Goal: Transaction & Acquisition: Purchase product/service

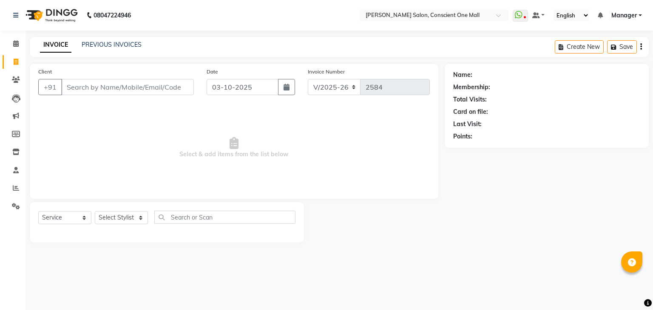
select select "7575"
select select "service"
click at [15, 189] on icon at bounding box center [16, 188] width 6 height 6
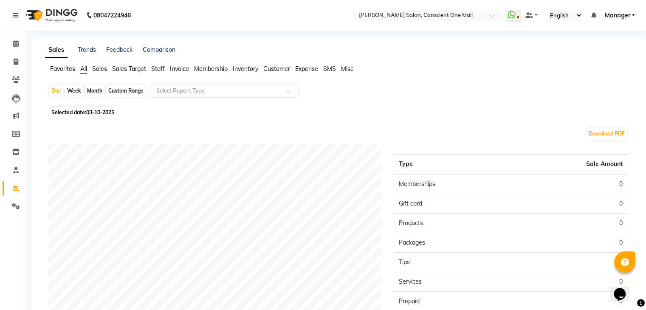
click at [160, 67] on span "Staff" at bounding box center [158, 69] width 14 height 8
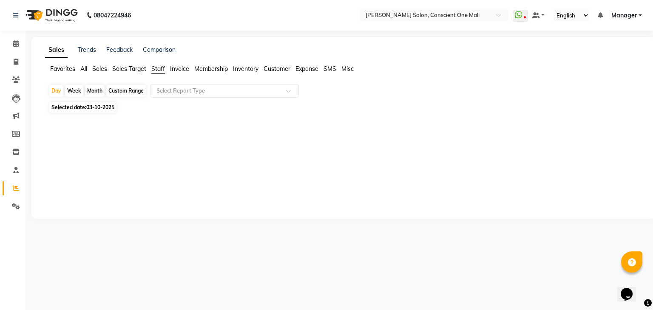
click at [87, 91] on div "Month" at bounding box center [95, 91] width 20 height 12
select select "10"
select select "2025"
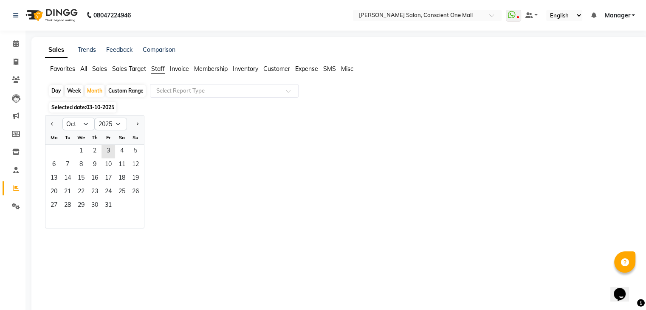
click at [56, 92] on div "Day" at bounding box center [56, 91] width 14 height 12
select select "10"
select select "2025"
click at [95, 148] on span "2" at bounding box center [95, 152] width 14 height 14
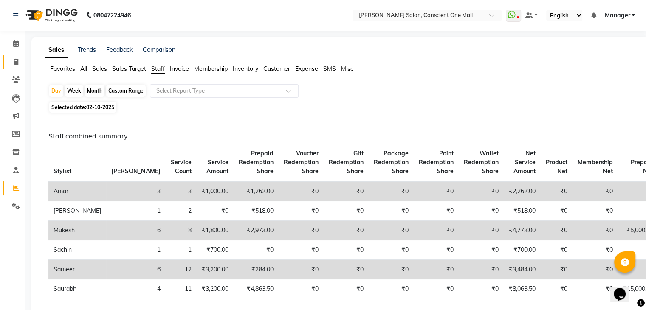
click at [17, 67] on link "Invoice" at bounding box center [13, 62] width 20 height 14
select select "service"
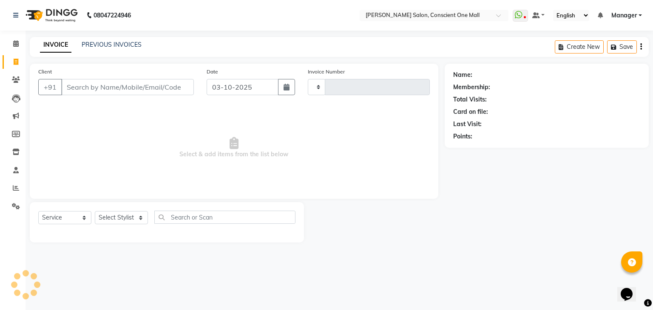
type input "2584"
select select "7575"
drag, startPoint x: 17, startPoint y: 67, endPoint x: 0, endPoint y: 150, distance: 84.6
click at [0, 150] on li "Inventory" at bounding box center [12, 152] width 25 height 18
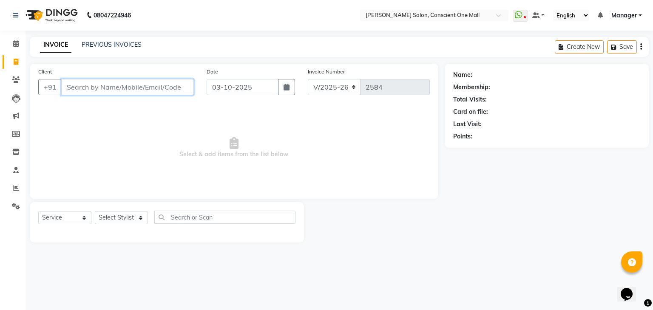
click at [109, 88] on input "Client" at bounding box center [127, 87] width 133 height 16
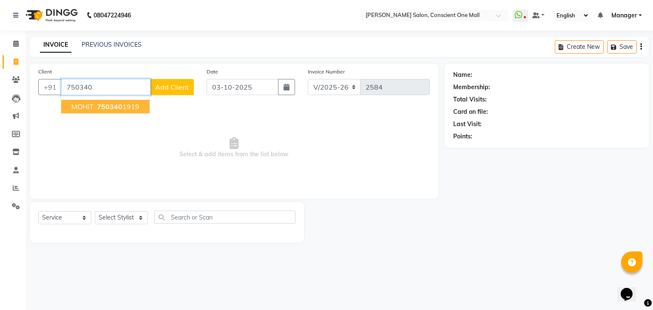
click at [114, 110] on span "750340" at bounding box center [109, 106] width 25 height 8
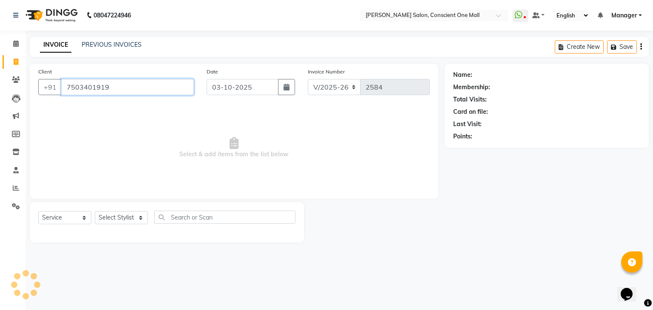
type input "7503401919"
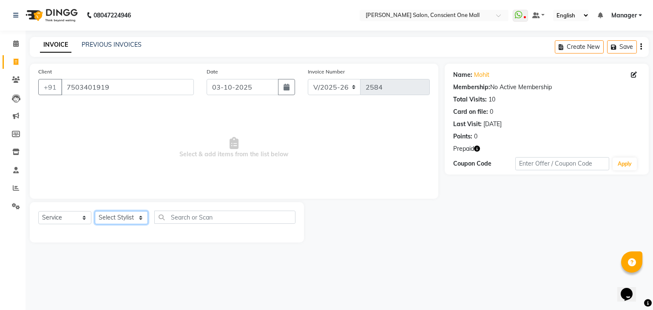
click at [141, 217] on select "Select Stylist [PERSON_NAME] AMIT [PERSON_NAME] [PERSON_NAME] [PERSON_NAME] [PE…" at bounding box center [121, 217] width 53 height 13
select select "69004"
click at [95, 212] on select "Select Stylist [PERSON_NAME] AMIT [PERSON_NAME] [PERSON_NAME] [PERSON_NAME] [PE…" at bounding box center [121, 217] width 53 height 13
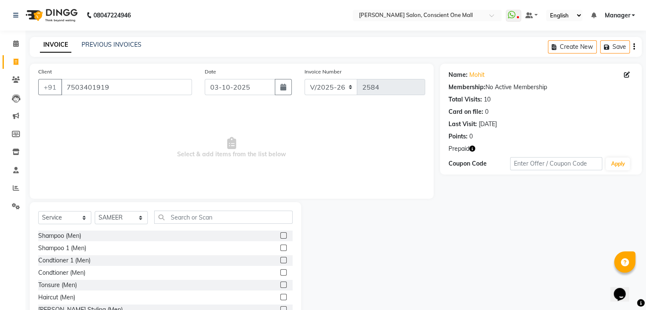
click at [280, 294] on label at bounding box center [283, 297] width 6 height 6
click at [280, 295] on input "checkbox" at bounding box center [283, 298] width 6 height 6
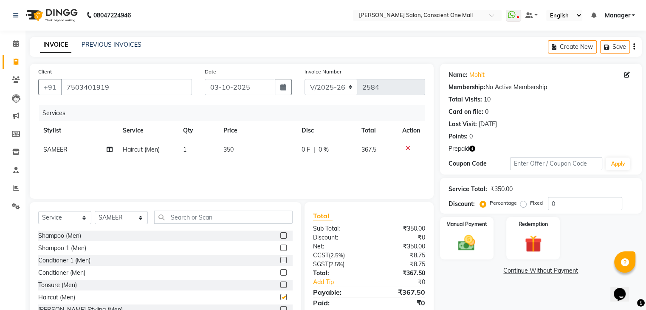
checkbox input "false"
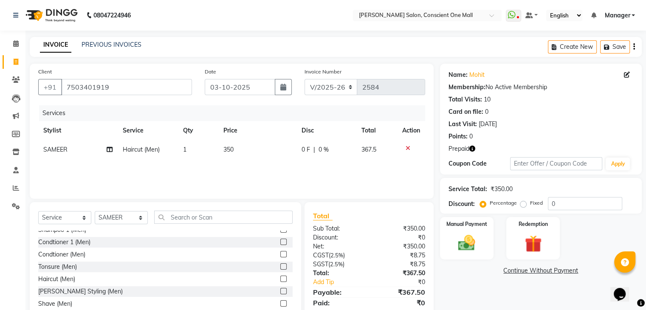
scroll to position [20, 0]
click at [280, 285] on div at bounding box center [286, 290] width 12 height 11
click at [280, 288] on label at bounding box center [283, 290] width 6 height 6
click at [280, 288] on input "checkbox" at bounding box center [283, 291] width 6 height 6
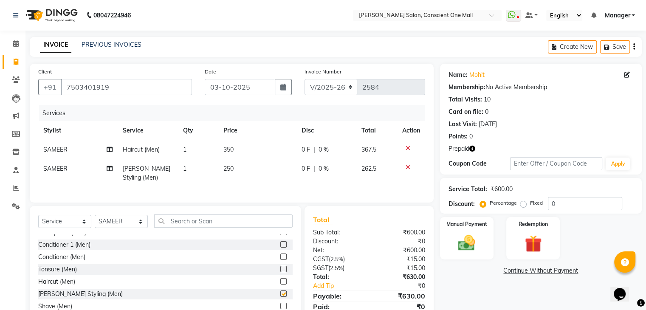
checkbox input "false"
click at [238, 150] on td "350" at bounding box center [257, 149] width 79 height 19
select select "69004"
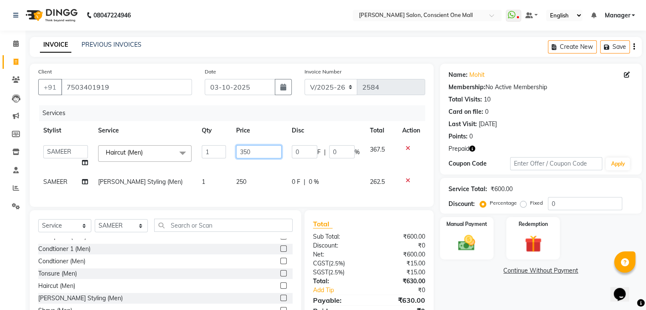
click at [260, 150] on input "350" at bounding box center [258, 151] width 45 height 13
type input "3"
type input "400"
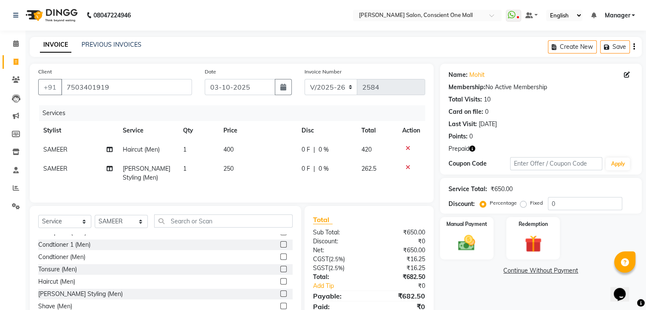
click at [257, 180] on td "250" at bounding box center [257, 173] width 79 height 28
select select "69004"
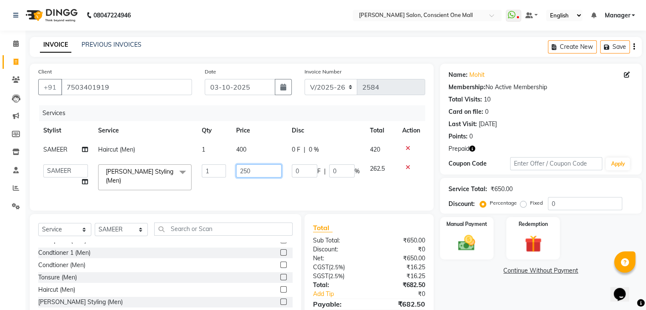
click at [257, 171] on input "250" at bounding box center [258, 170] width 45 height 13
type input "2"
type input "300"
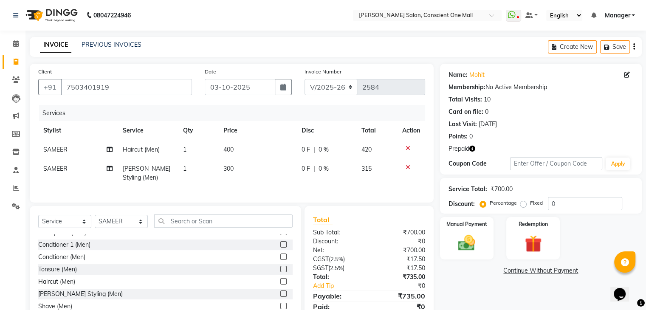
click at [266, 183] on td "300" at bounding box center [257, 173] width 79 height 28
select select "69004"
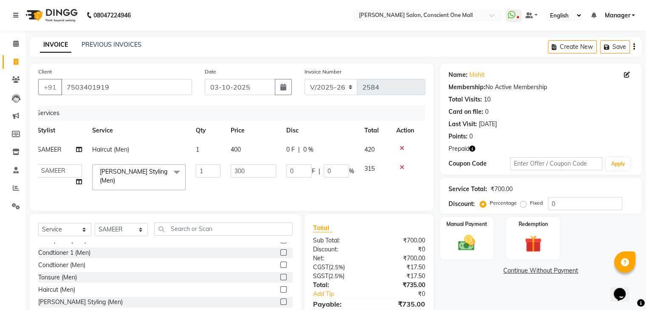
scroll to position [45, 0]
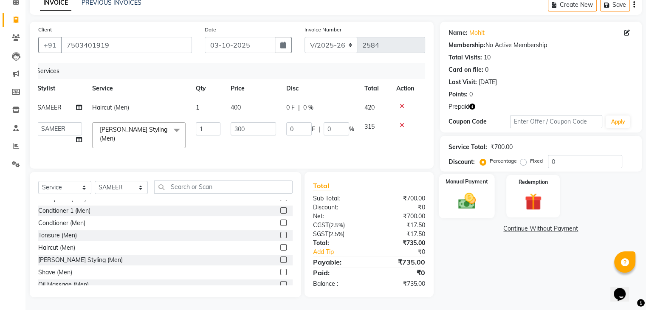
click at [472, 191] on img at bounding box center [466, 201] width 28 height 20
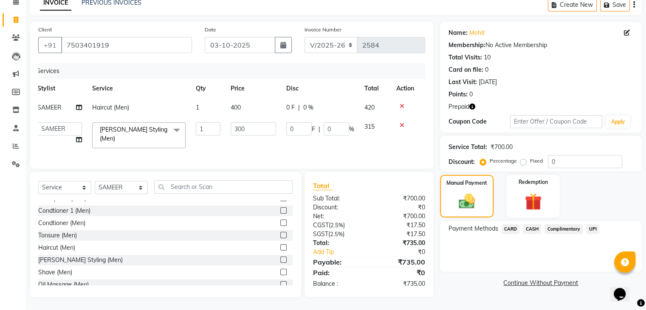
click at [471, 104] on icon "button" at bounding box center [472, 107] width 6 height 6
click at [532, 191] on img at bounding box center [533, 202] width 28 height 22
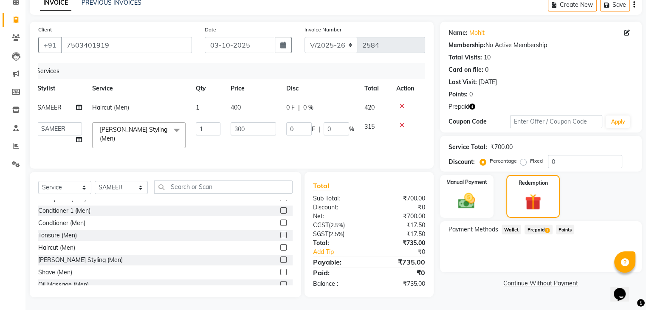
click at [542, 225] on span "Prepaid 1" at bounding box center [539, 230] width 28 height 10
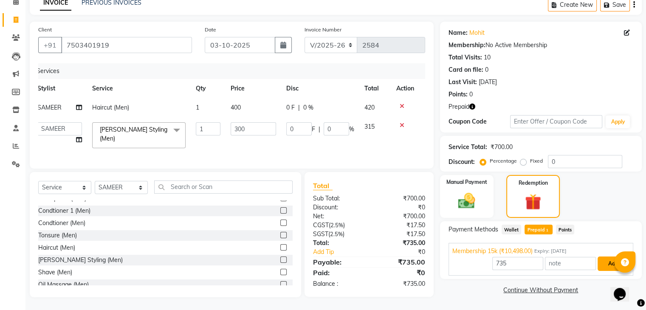
click at [604, 260] on button "Add" at bounding box center [613, 264] width 31 height 14
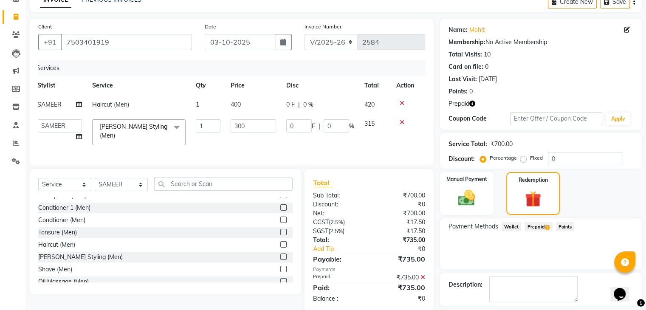
scroll to position [82, 0]
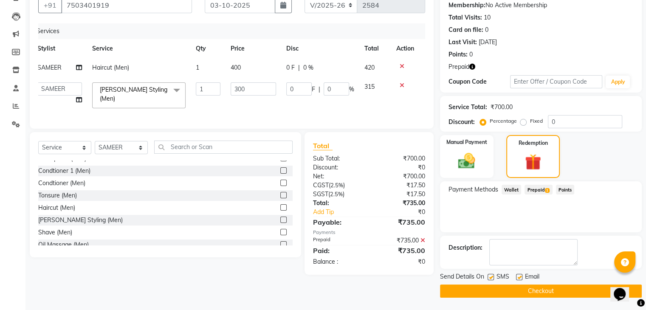
click at [543, 287] on button "Checkout" at bounding box center [541, 291] width 202 height 13
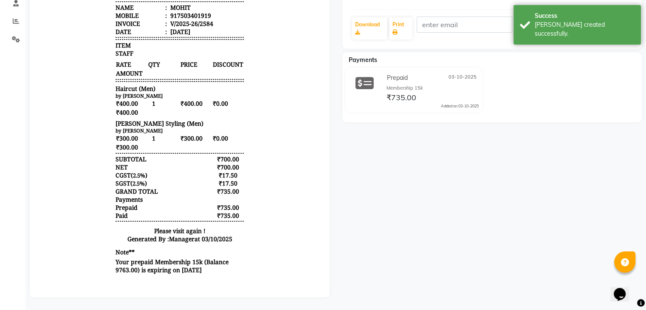
scroll to position [173, 0]
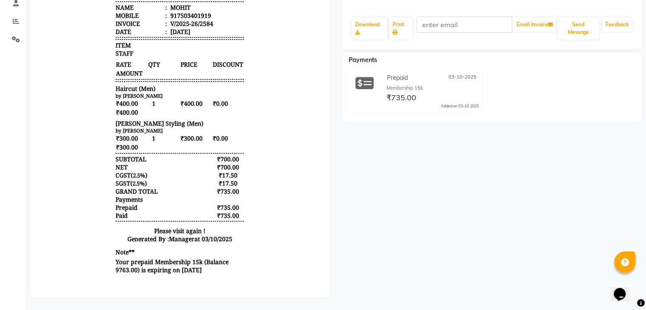
select select "service"
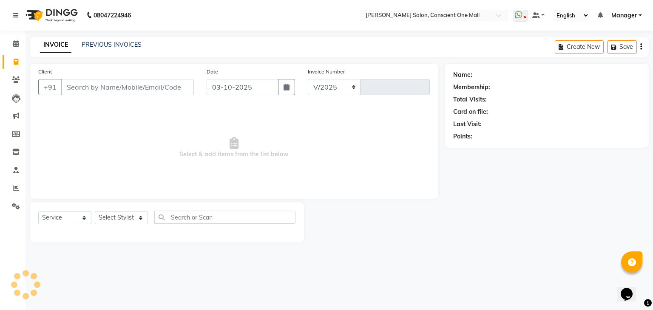
select select "7575"
type input "2585"
click at [86, 95] on input "Client" at bounding box center [127, 87] width 133 height 16
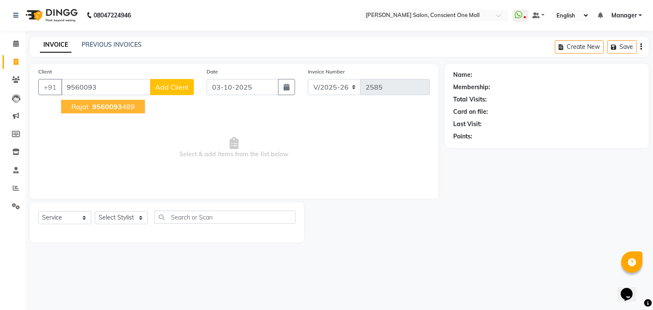
click at [114, 104] on span "9560093" at bounding box center [107, 106] width 30 height 8
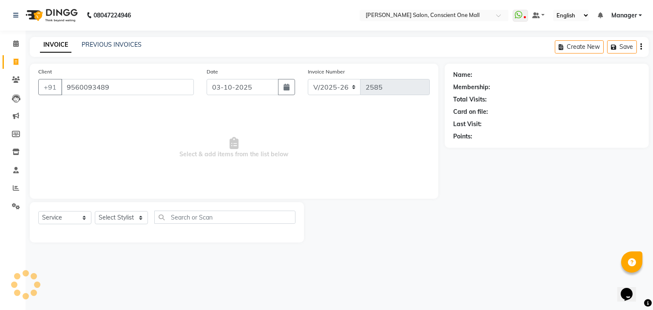
type input "9560093489"
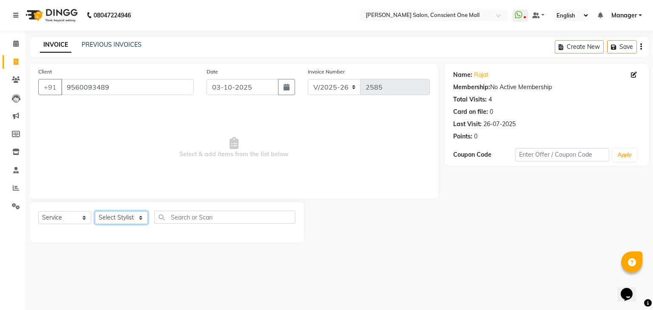
click at [129, 217] on select "Select Stylist [PERSON_NAME] AMIT [PERSON_NAME] [PERSON_NAME] [PERSON_NAME] [PE…" at bounding box center [121, 217] width 53 height 13
select select "67299"
click at [95, 212] on select "Select Stylist [PERSON_NAME] AMIT [PERSON_NAME] [PERSON_NAME] [PERSON_NAME] [PE…" at bounding box center [121, 217] width 53 height 13
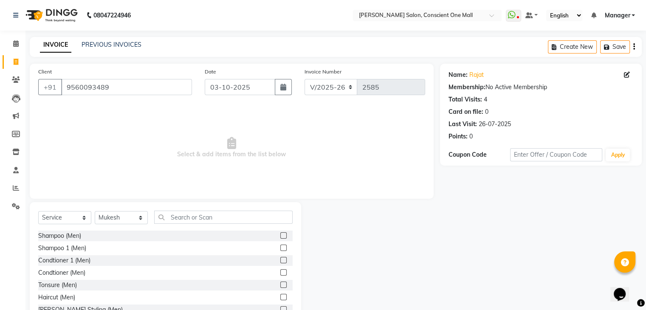
click at [280, 298] on label at bounding box center [283, 297] width 6 height 6
click at [280, 298] on input "checkbox" at bounding box center [283, 298] width 6 height 6
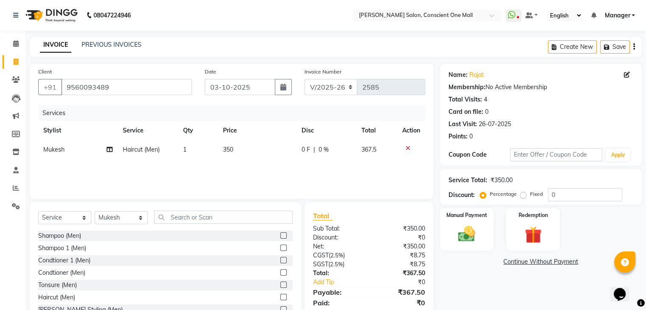
click at [280, 297] on label at bounding box center [283, 297] width 6 height 6
click at [280, 297] on input "checkbox" at bounding box center [283, 298] width 6 height 6
checkbox input "false"
click at [234, 167] on td "350" at bounding box center [257, 168] width 79 height 19
select select "67299"
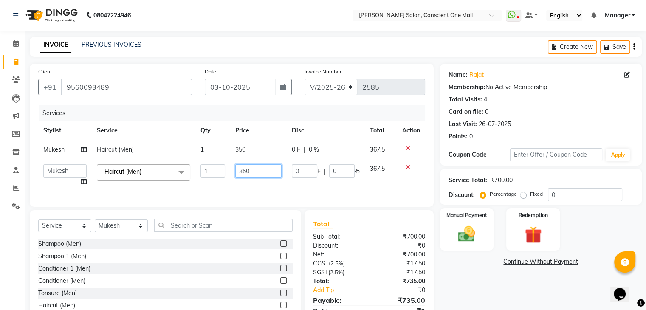
click at [258, 172] on input "350" at bounding box center [258, 170] width 46 height 13
type input "3"
type input "400"
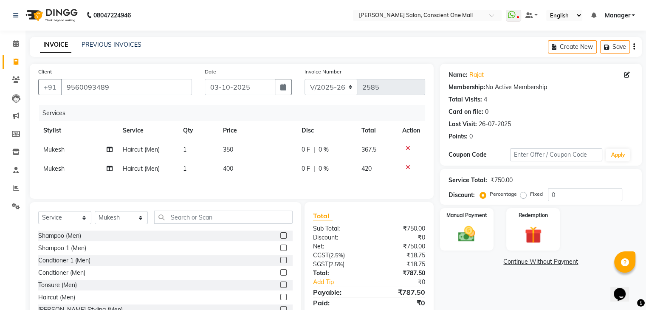
click at [247, 149] on td "350" at bounding box center [257, 149] width 79 height 19
select select "67299"
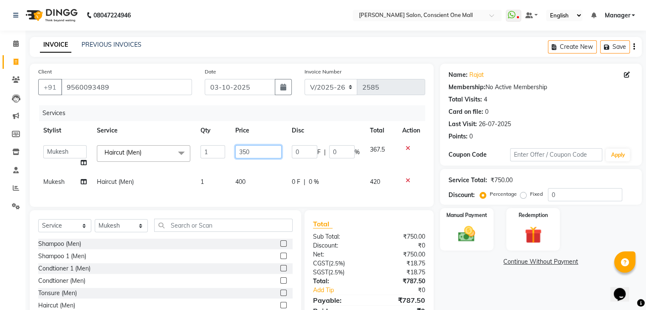
click at [254, 153] on input "350" at bounding box center [258, 151] width 46 height 13
type input "300"
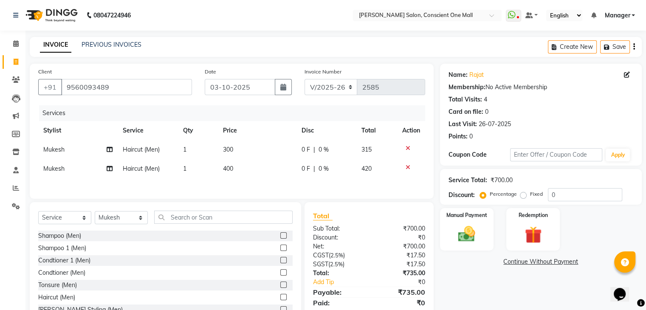
click at [258, 162] on tbody "Mukesh Haircut (Men) 1 300 0 F | 0 % 315 Mukesh Haircut (Men) 1 400 0 F | 0 % 4…" at bounding box center [231, 159] width 387 height 38
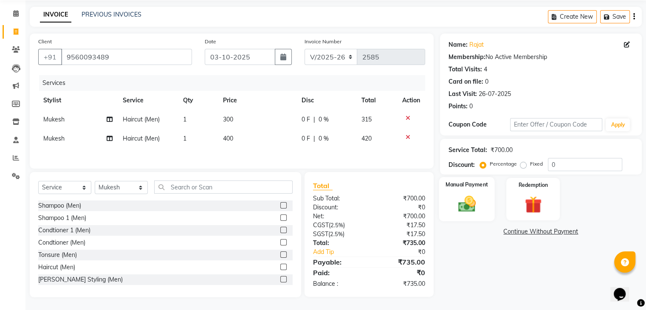
click at [462, 190] on div "Manual Payment" at bounding box center [467, 199] width 56 height 44
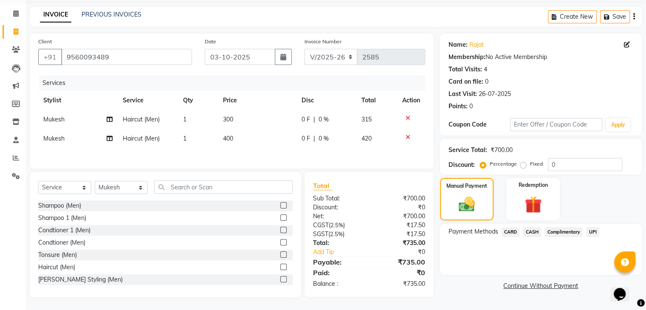
click at [592, 230] on span "UPI" at bounding box center [592, 232] width 13 height 10
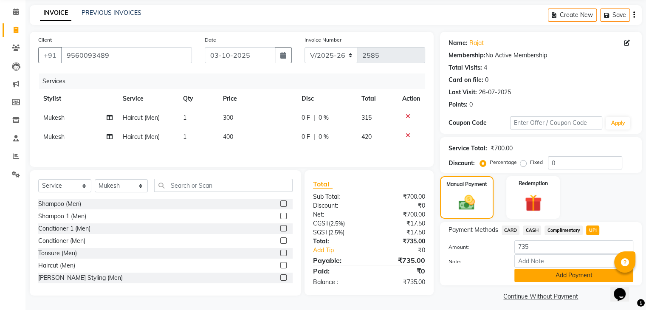
click at [576, 280] on button "Add Payment" at bounding box center [573, 275] width 119 height 13
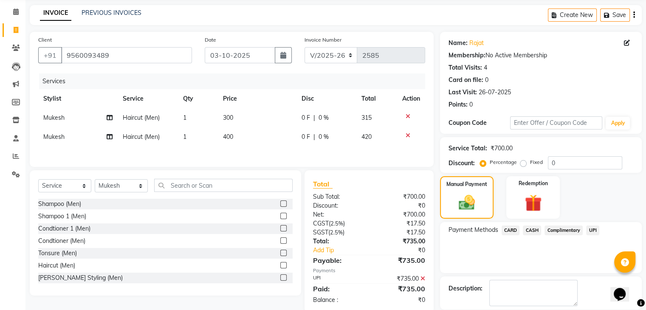
click at [591, 227] on span "UPI" at bounding box center [592, 231] width 13 height 10
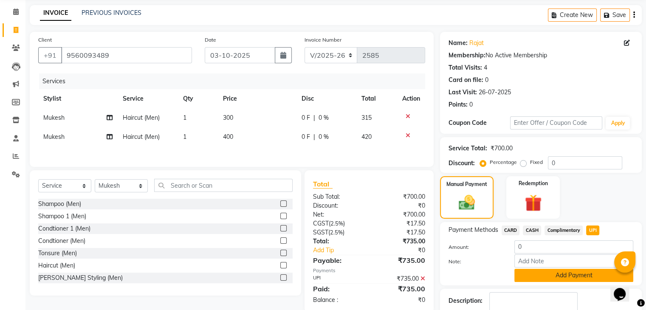
click at [542, 279] on button "Add Payment" at bounding box center [573, 275] width 119 height 13
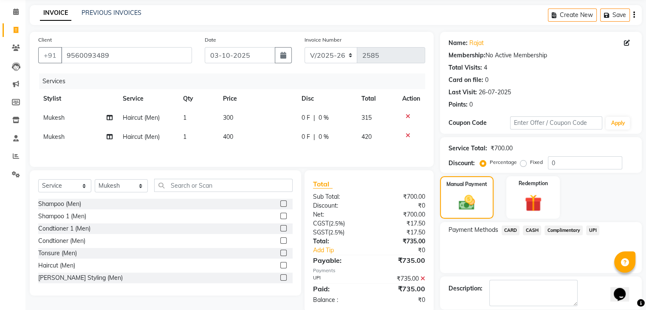
scroll to position [73, 0]
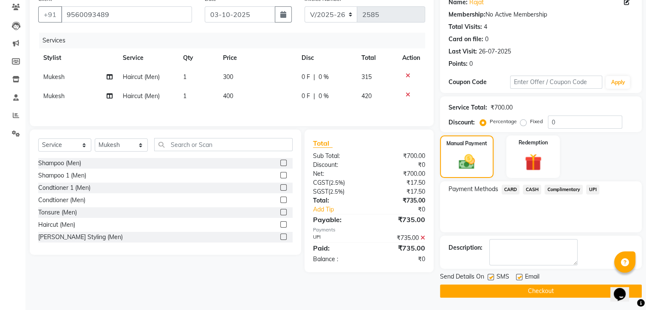
click at [537, 286] on button "Checkout" at bounding box center [541, 291] width 202 height 13
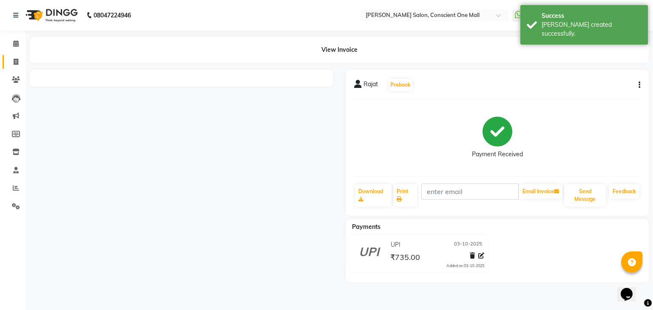
click at [14, 54] on li "Invoice" at bounding box center [12, 62] width 25 height 18
click at [17, 60] on icon at bounding box center [16, 62] width 5 height 6
select select "service"
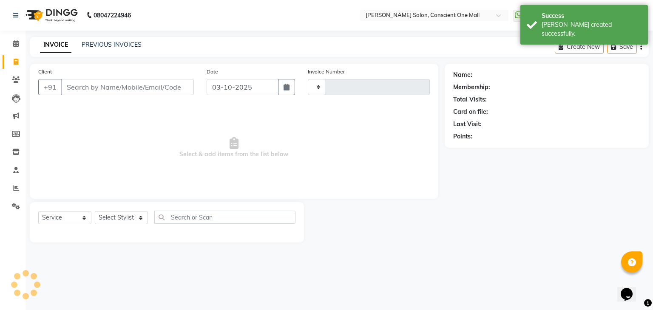
type input "2586"
select select "7575"
click at [86, 85] on input "Client" at bounding box center [127, 87] width 133 height 16
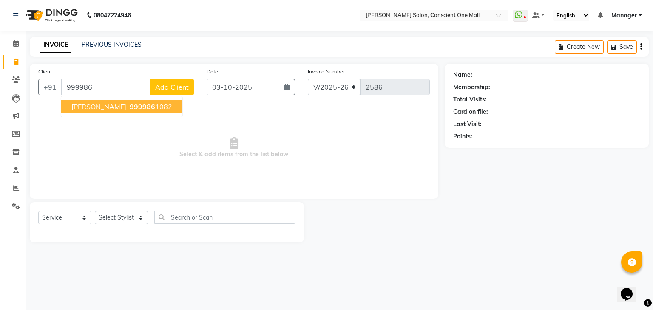
click at [106, 105] on span "GAURAV YADAV" at bounding box center [98, 106] width 55 height 8
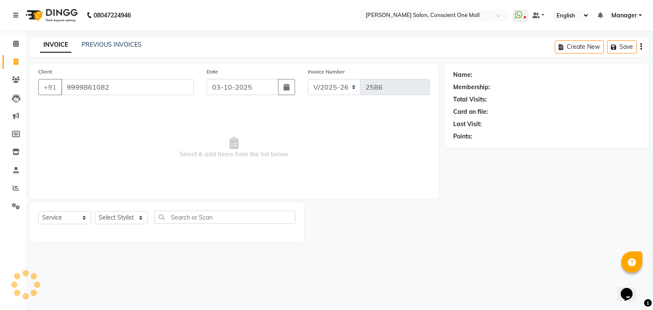
type input "9999861082"
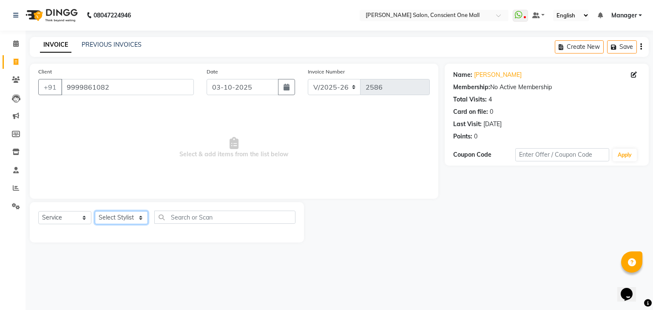
click at [133, 221] on select "Select Stylist [PERSON_NAME] AMIT [PERSON_NAME] [PERSON_NAME] [PERSON_NAME] [PE…" at bounding box center [121, 217] width 53 height 13
click at [148, 209] on div "Select Service Product Membership Package Voucher Prepaid Gift Card Select Styl…" at bounding box center [167, 222] width 274 height 40
click at [124, 220] on select "Select Stylist [PERSON_NAME] AMIT [PERSON_NAME] [PERSON_NAME] [PERSON_NAME] [PE…" at bounding box center [121, 217] width 53 height 13
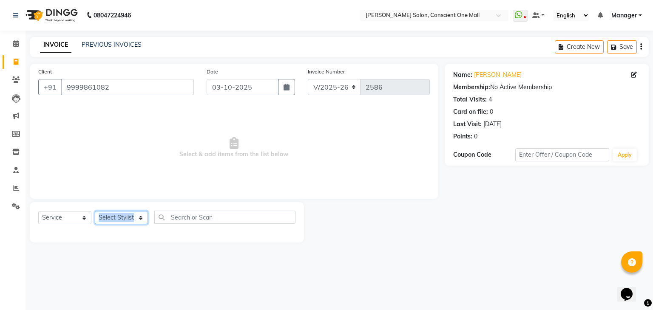
select select "67304"
click at [95, 212] on select "Select Stylist [PERSON_NAME] AMIT [PERSON_NAME] [PERSON_NAME] [PERSON_NAME] [PE…" at bounding box center [121, 217] width 53 height 13
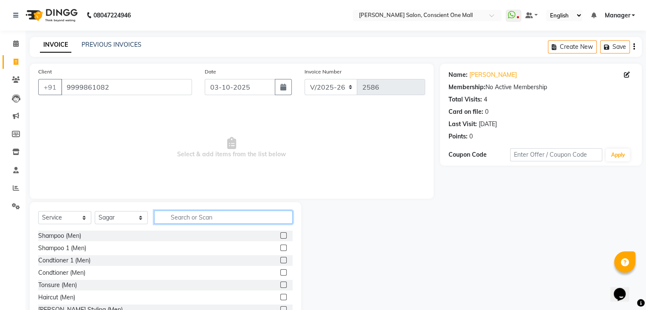
click at [195, 217] on input "text" at bounding box center [223, 217] width 139 height 13
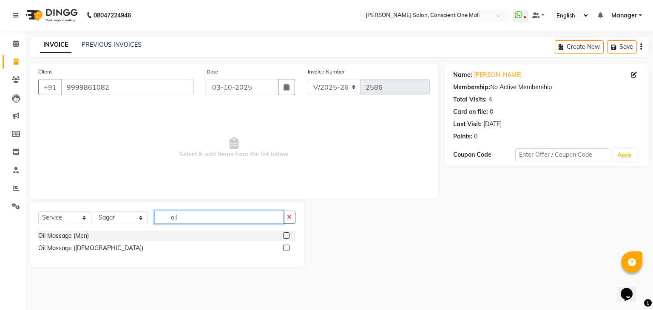
type input "oil"
click at [286, 236] on label at bounding box center [286, 235] width 6 height 6
click at [286, 236] on input "checkbox" at bounding box center [286, 236] width 6 height 6
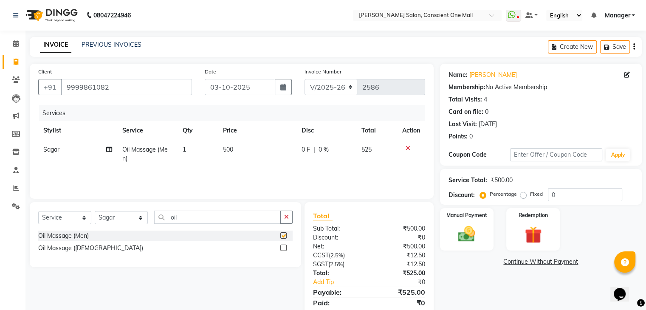
checkbox input "false"
click at [224, 222] on input "oil" at bounding box center [217, 217] width 127 height 13
type input "o"
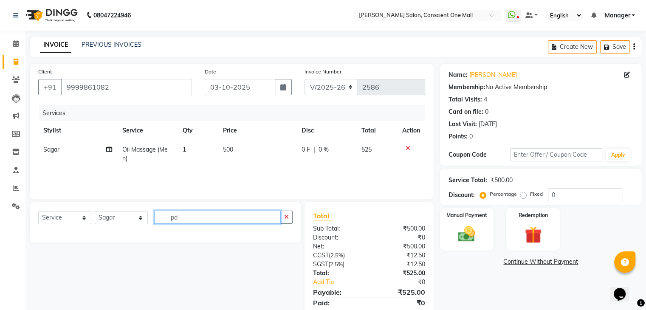
type input "p"
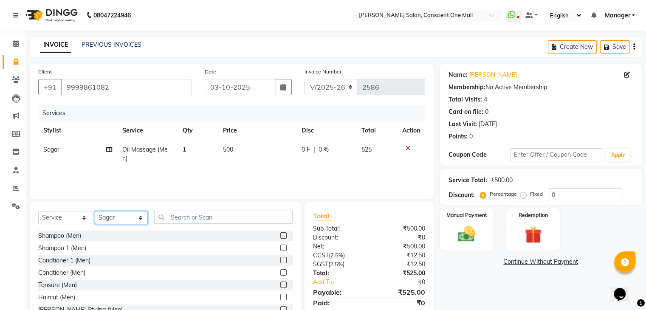
click at [139, 216] on select "Select Stylist [PERSON_NAME] AMIT [PERSON_NAME] [PERSON_NAME] [PERSON_NAME] [PE…" at bounding box center [121, 217] width 53 height 13
select select "67300"
click at [95, 212] on select "Select Stylist [PERSON_NAME] AMIT [PERSON_NAME] [PERSON_NAME] [PERSON_NAME] [PE…" at bounding box center [121, 217] width 53 height 13
click at [280, 296] on label at bounding box center [283, 297] width 6 height 6
click at [280, 296] on input "checkbox" at bounding box center [283, 298] width 6 height 6
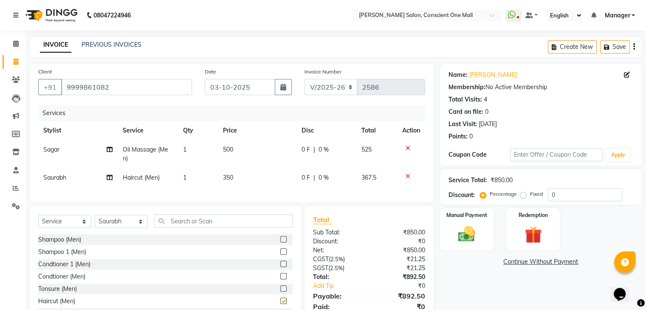
checkbox input "false"
click at [235, 176] on td "350" at bounding box center [257, 177] width 79 height 19
select select "67300"
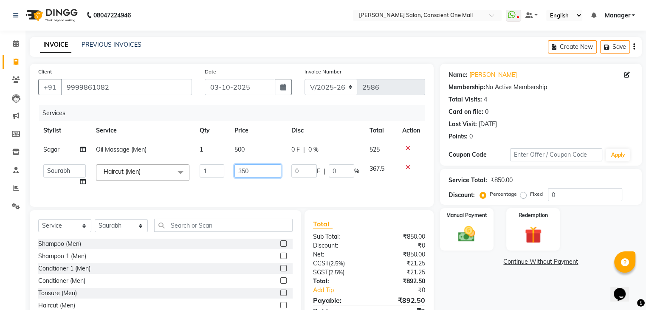
click at [258, 171] on input "350" at bounding box center [258, 170] width 47 height 13
type input "3"
type input "400"
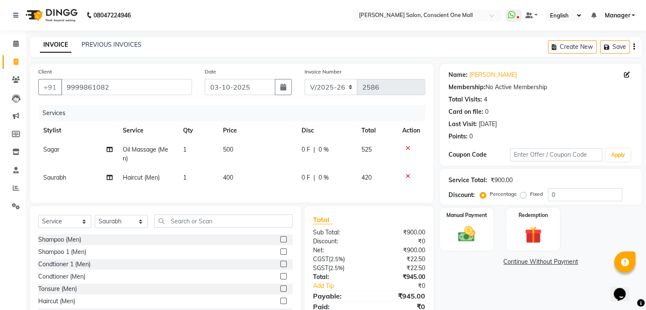
click at [259, 186] on td "400" at bounding box center [257, 177] width 79 height 19
select select "67300"
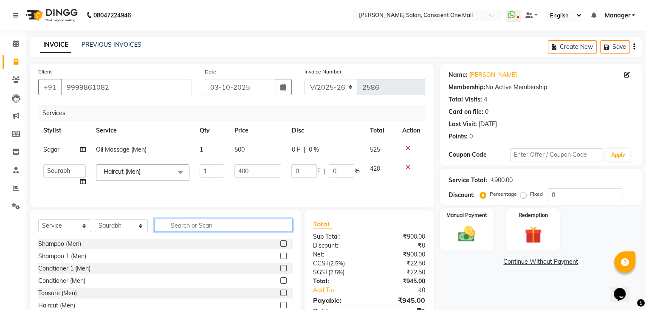
click at [220, 231] on input "text" at bounding box center [223, 225] width 139 height 13
type input "sh"
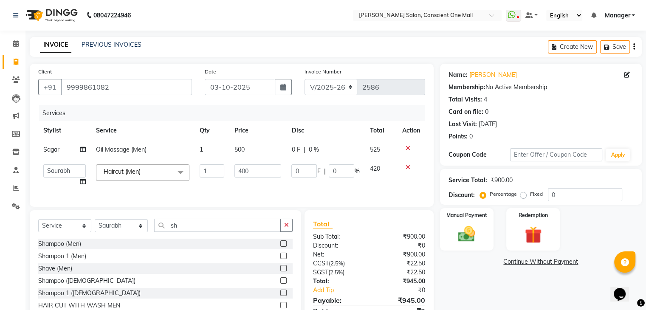
click at [280, 271] on label at bounding box center [283, 268] width 6 height 6
click at [280, 271] on input "checkbox" at bounding box center [283, 269] width 6 height 6
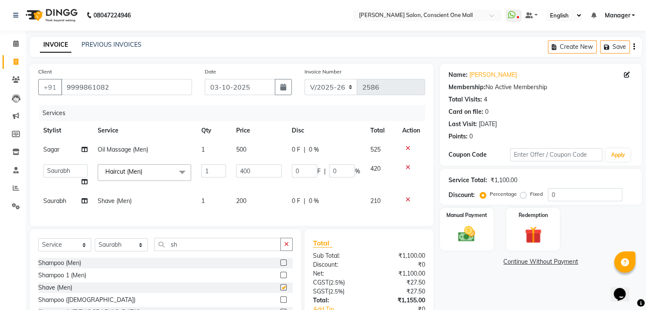
checkbox input "false"
click at [249, 202] on td "200" at bounding box center [259, 201] width 56 height 19
select select "67300"
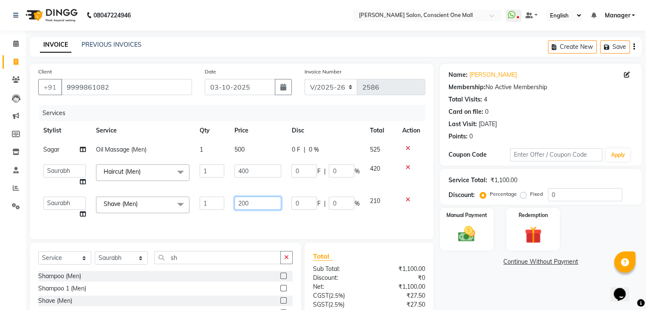
click at [249, 202] on input "200" at bounding box center [258, 203] width 47 height 13
type input "250"
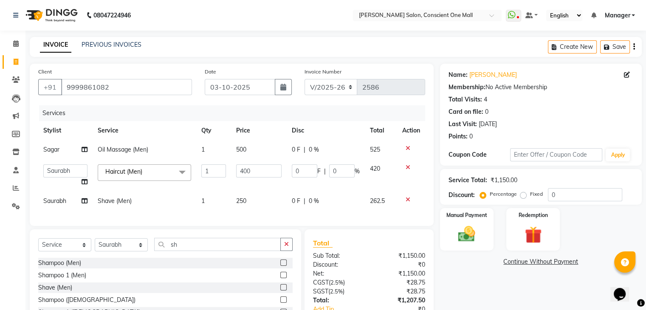
click at [246, 218] on div "Services Stylist Service Qty Price Disc Total Action Sagar Oil Massage (Men) 1 …" at bounding box center [231, 161] width 387 height 112
click at [209, 251] on input "sh" at bounding box center [217, 244] width 127 height 13
type input "s"
click at [138, 250] on select "Select Stylist [PERSON_NAME] AMIT [PERSON_NAME] [PERSON_NAME] [PERSON_NAME] [PE…" at bounding box center [121, 244] width 53 height 13
select select "67304"
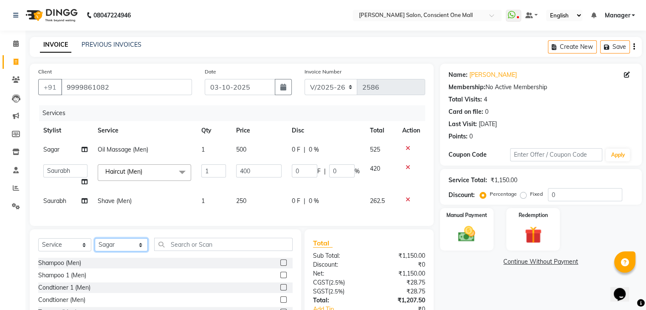
click at [95, 246] on select "Select Stylist [PERSON_NAME] AMIT [PERSON_NAME] [PERSON_NAME] [PERSON_NAME] [PE…" at bounding box center [121, 244] width 53 height 13
click at [178, 248] on input "text" at bounding box center [223, 244] width 139 height 13
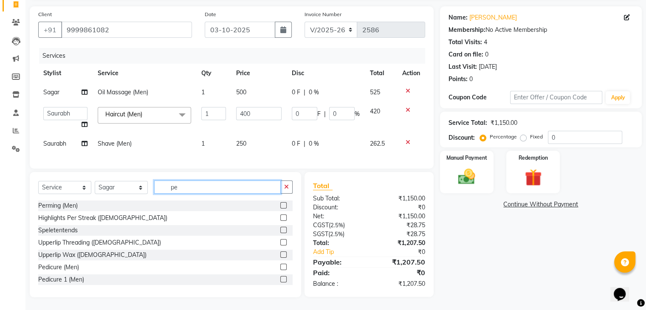
scroll to position [63, 0]
type input "pe"
click at [280, 269] on label at bounding box center [283, 267] width 6 height 6
click at [280, 269] on input "checkbox" at bounding box center [283, 268] width 6 height 6
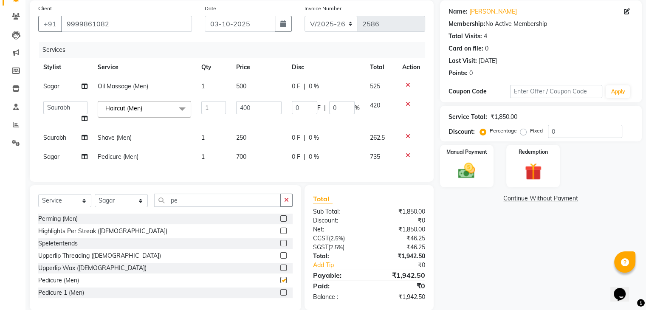
checkbox input "false"
click at [245, 157] on span "700" at bounding box center [241, 157] width 10 height 8
select select "67304"
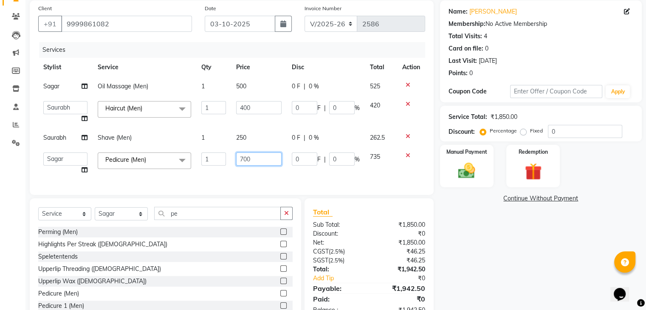
click at [257, 158] on input "700" at bounding box center [258, 159] width 45 height 13
type input "7"
type input "800"
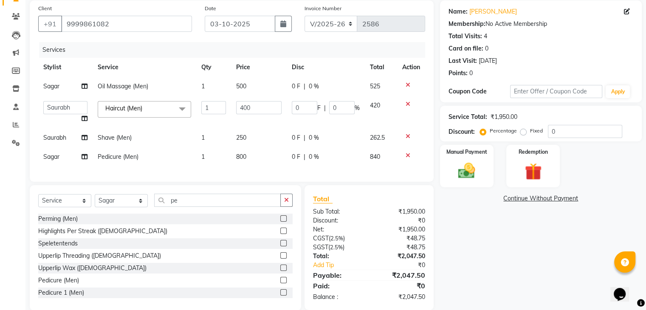
click at [271, 169] on div "Services Stylist Service Qty Price Disc Total Action Sagar Oil Massage (Men) 1 …" at bounding box center [231, 107] width 387 height 131
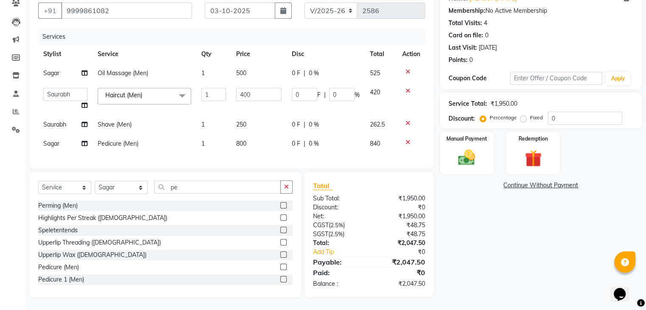
scroll to position [82, 0]
click at [459, 148] on img at bounding box center [466, 158] width 28 height 20
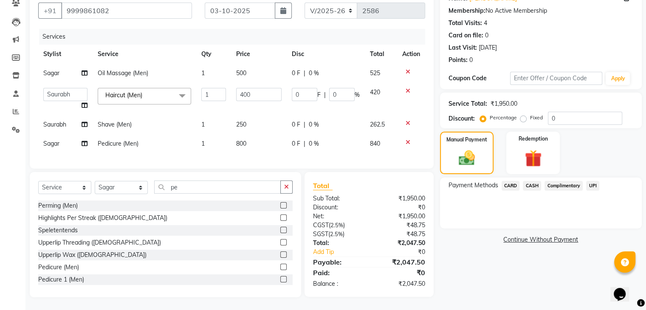
click at [593, 181] on span "UPI" at bounding box center [592, 186] width 13 height 10
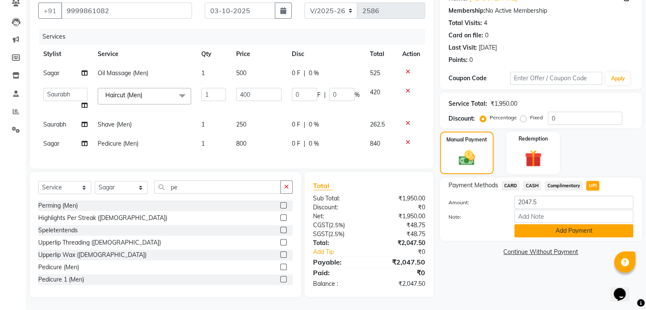
click at [564, 224] on button "Add Payment" at bounding box center [573, 230] width 119 height 13
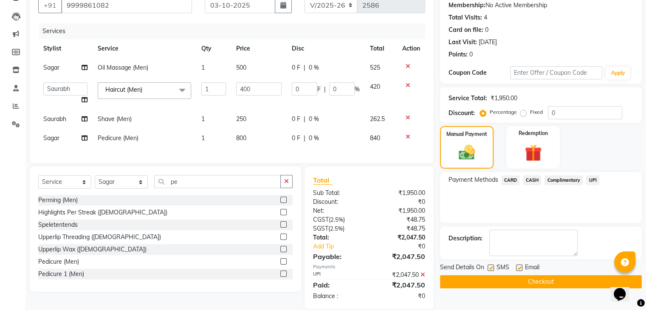
click at [550, 278] on button "Checkout" at bounding box center [541, 281] width 202 height 13
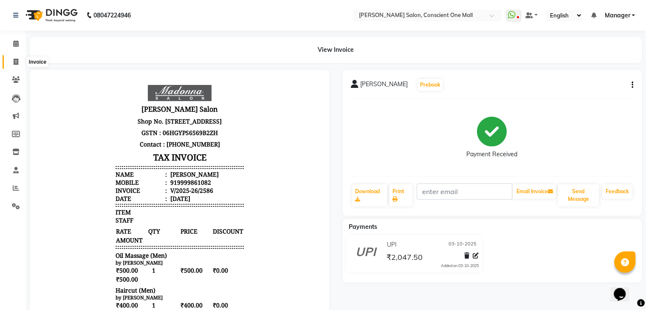
click at [15, 60] on icon at bounding box center [16, 62] width 5 height 6
select select "service"
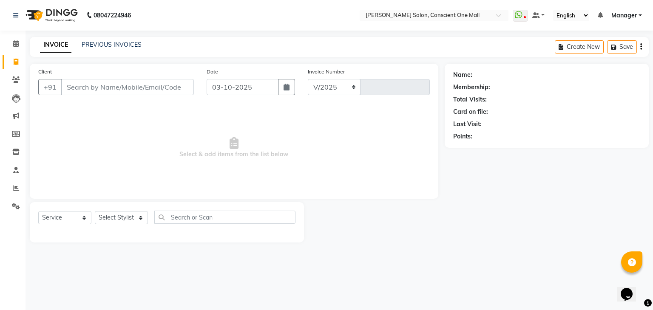
select select "7575"
type input "2587"
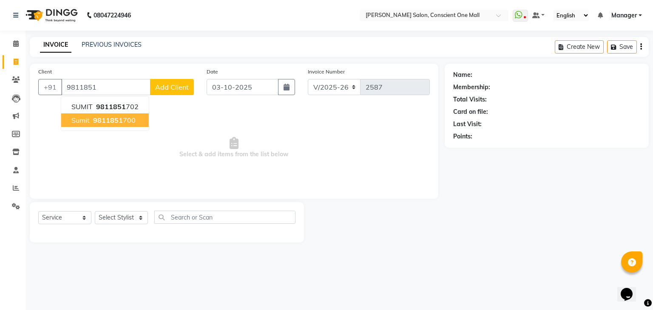
click at [109, 122] on span "9811851" at bounding box center [108, 120] width 30 height 8
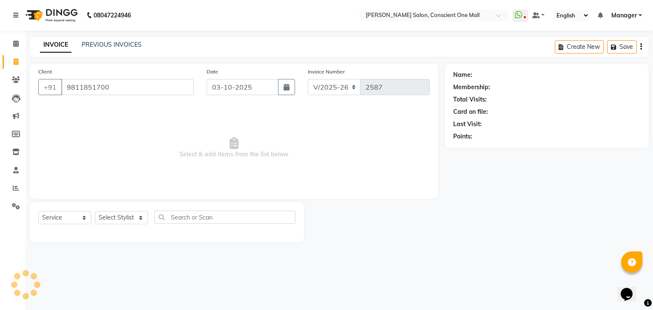
type input "9811851700"
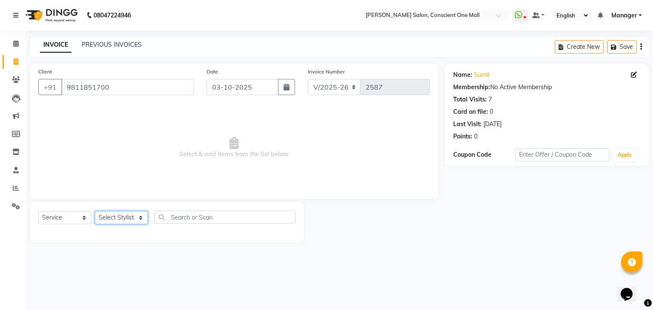
click at [125, 219] on select "Select Stylist [PERSON_NAME] AMIT [PERSON_NAME] [PERSON_NAME] [PERSON_NAME] [PE…" at bounding box center [121, 217] width 53 height 13
select select "67298"
click at [95, 212] on select "Select Stylist [PERSON_NAME] AMIT [PERSON_NAME] [PERSON_NAME] [PERSON_NAME] [PE…" at bounding box center [121, 217] width 53 height 13
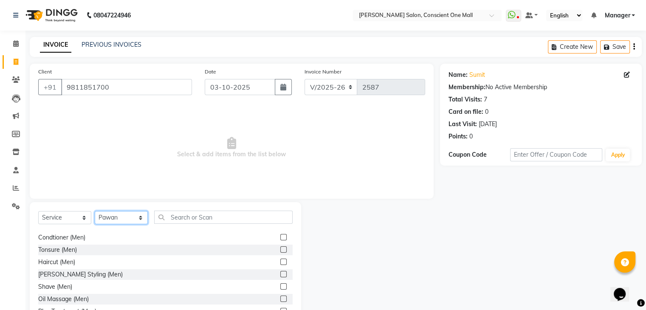
scroll to position [35, 0]
click at [280, 276] on label at bounding box center [283, 274] width 6 height 6
click at [280, 276] on input "checkbox" at bounding box center [283, 275] width 6 height 6
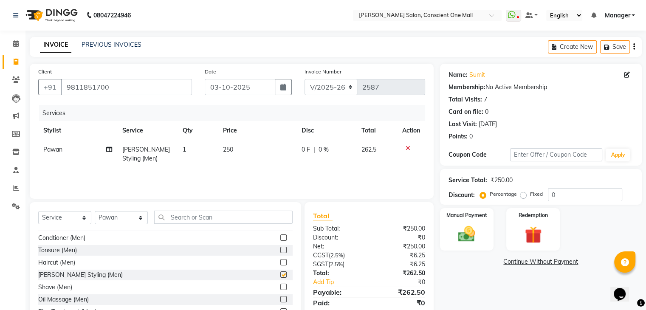
checkbox input "false"
click at [235, 150] on td "250" at bounding box center [257, 154] width 79 height 28
select select "67298"
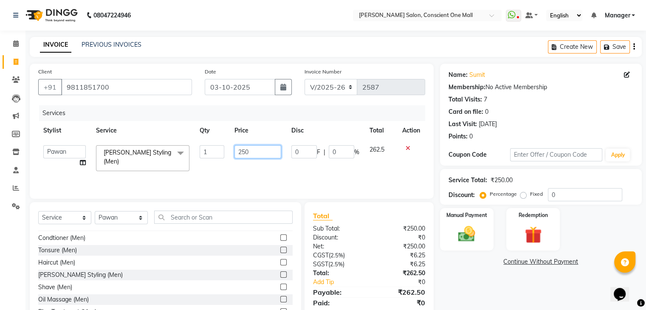
click at [260, 153] on input "250" at bounding box center [258, 151] width 47 height 13
type input "2"
type input "300"
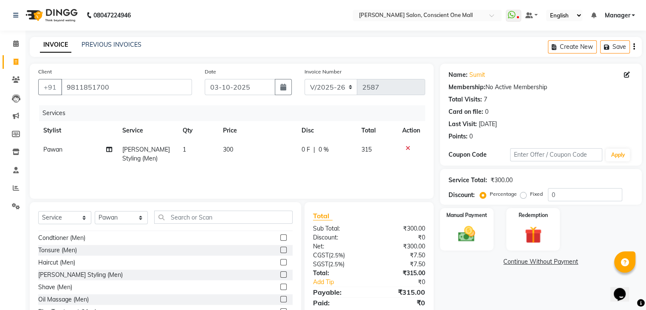
click at [317, 170] on div "Services Stylist Service Qty Price Disc Total Action Pawan Beard Styling (Men) …" at bounding box center [231, 147] width 387 height 85
click at [458, 232] on img at bounding box center [466, 234] width 28 height 20
click at [592, 260] on span "UPI" at bounding box center [592, 262] width 13 height 10
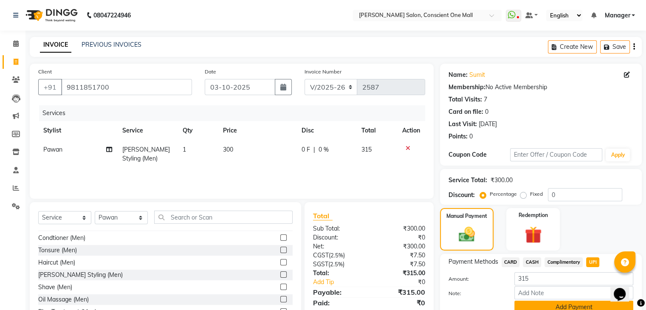
click at [568, 306] on button "Add Payment" at bounding box center [573, 307] width 119 height 13
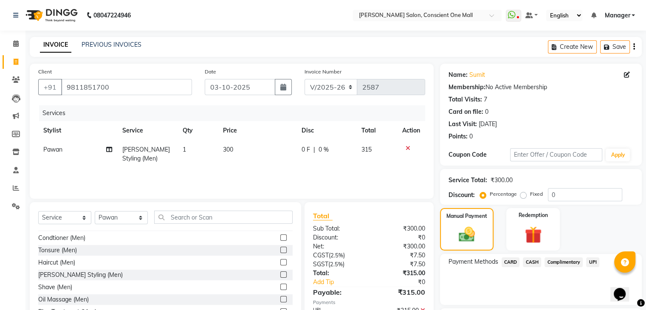
scroll to position [73, 0]
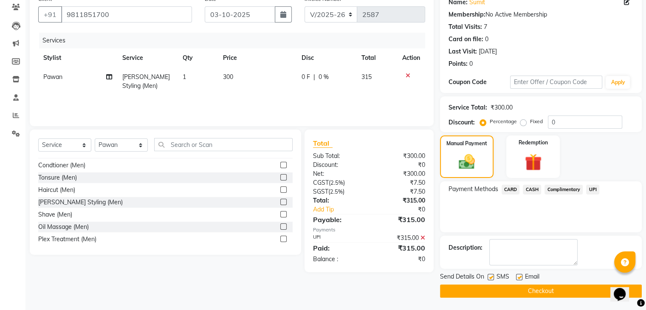
click at [571, 285] on button "Checkout" at bounding box center [541, 291] width 202 height 13
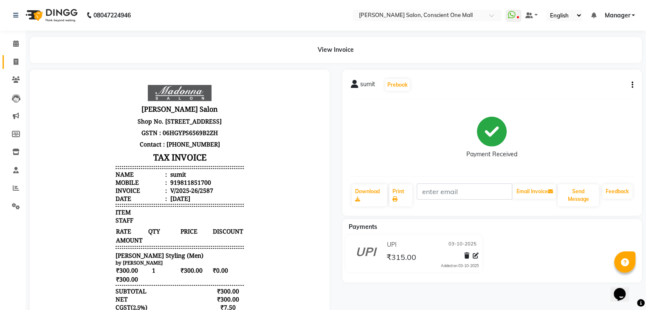
click at [6, 60] on link "Invoice" at bounding box center [13, 62] width 20 height 14
select select "service"
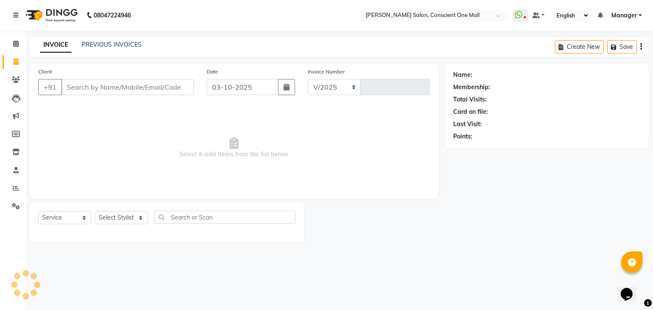
select select "7575"
type input "2588"
click at [114, 91] on input "Client" at bounding box center [127, 87] width 133 height 16
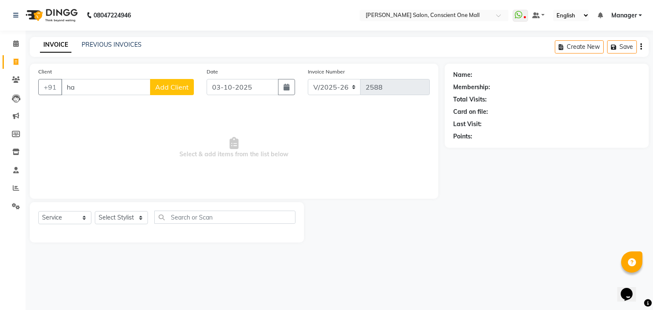
type input "h"
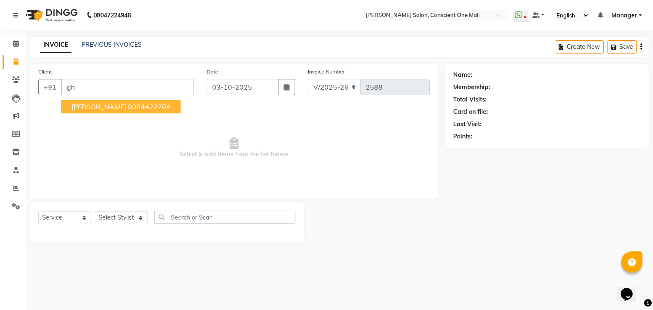
type input "g"
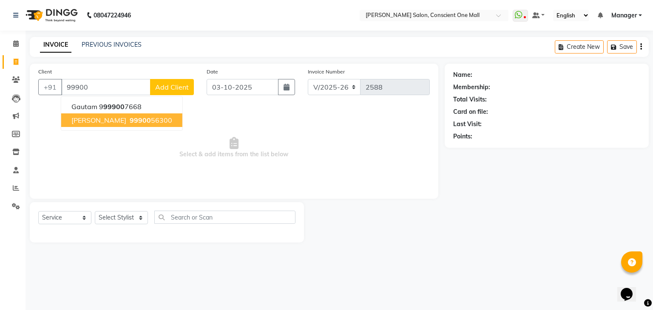
click at [117, 121] on span "HITESH GAHLOT" at bounding box center [98, 120] width 55 height 8
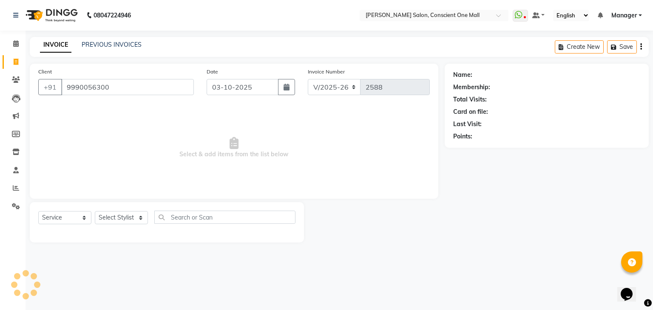
type input "9990056300"
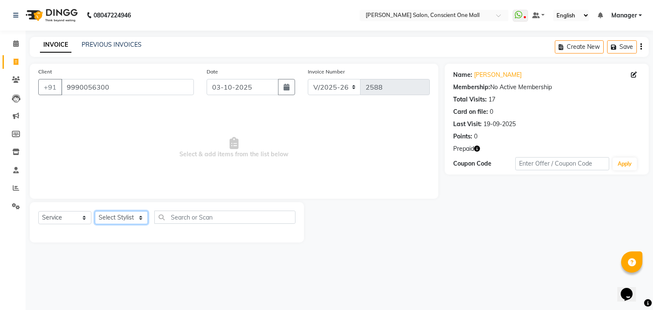
click at [141, 217] on select "Select Stylist [PERSON_NAME] AMIT [PERSON_NAME] [PERSON_NAME] [PERSON_NAME] [PE…" at bounding box center [121, 217] width 53 height 13
select select "67299"
click at [95, 212] on select "Select Stylist [PERSON_NAME] AMIT [PERSON_NAME] [PERSON_NAME] [PERSON_NAME] [PE…" at bounding box center [121, 217] width 53 height 13
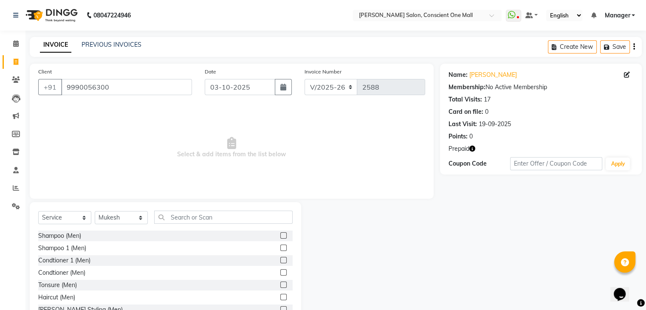
click at [280, 296] on label at bounding box center [283, 297] width 6 height 6
click at [280, 296] on input "checkbox" at bounding box center [283, 298] width 6 height 6
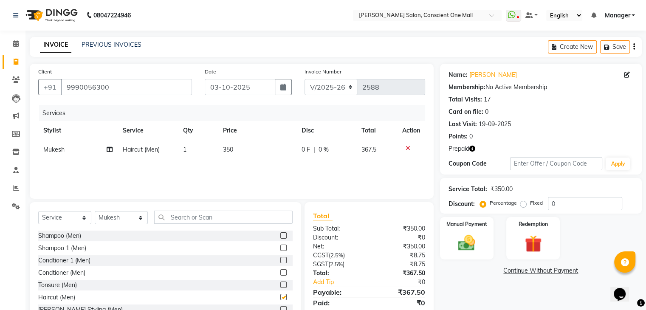
checkbox input "false"
click at [220, 215] on input "text" at bounding box center [223, 217] width 139 height 13
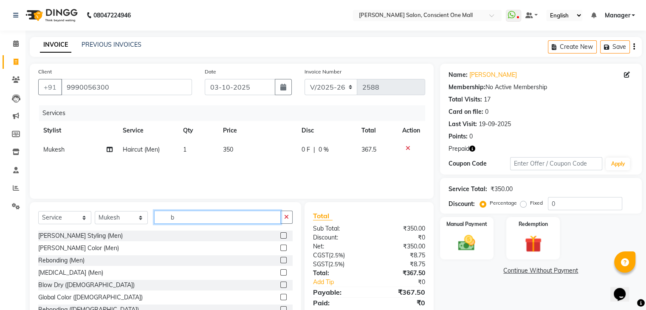
type input "b"
click at [280, 237] on label at bounding box center [283, 235] width 6 height 6
click at [280, 237] on input "checkbox" at bounding box center [283, 236] width 6 height 6
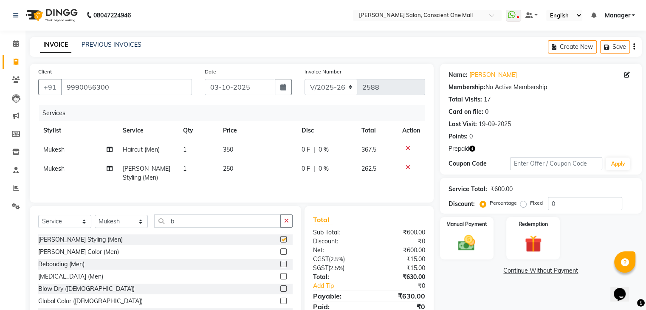
checkbox input "false"
click at [246, 220] on div "Select Service Product Membership Package Voucher Prepaid Gift Card Select Styl…" at bounding box center [165, 268] width 271 height 125
click at [241, 228] on input "b" at bounding box center [217, 221] width 127 height 13
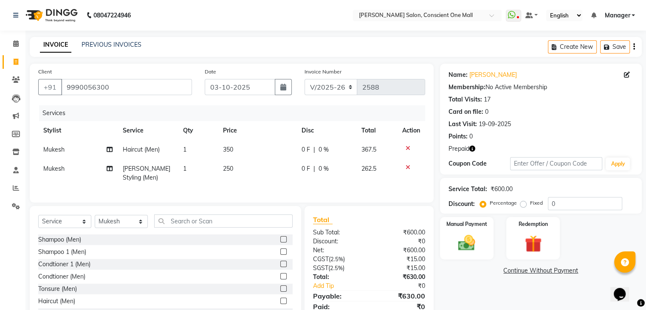
click at [280, 255] on label at bounding box center [283, 252] width 6 height 6
click at [280, 255] on input "checkbox" at bounding box center [283, 252] width 6 height 6
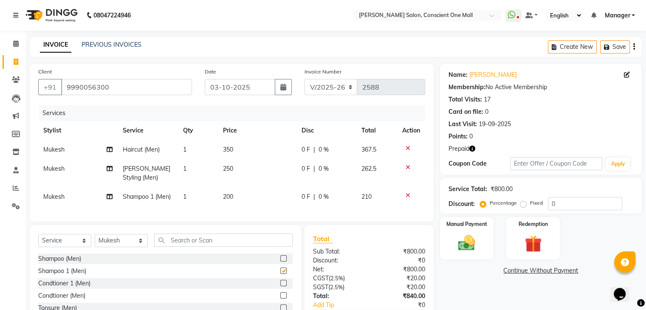
checkbox input "false"
click at [232, 170] on span "250" at bounding box center [228, 169] width 10 height 8
select select "67299"
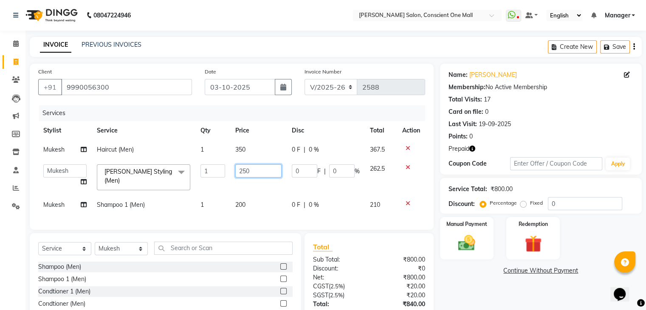
click at [266, 167] on input "250" at bounding box center [258, 170] width 46 height 13
type input "2"
type input "300"
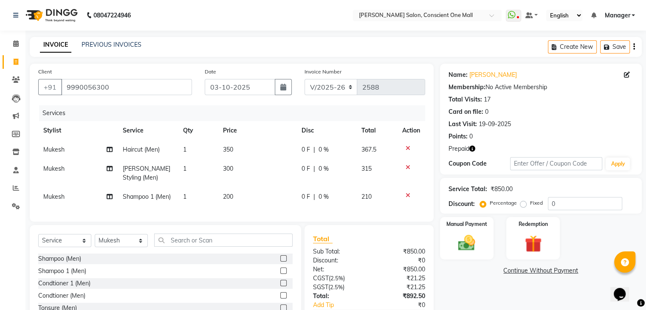
click at [247, 148] on td "350" at bounding box center [257, 149] width 79 height 19
select select "67299"
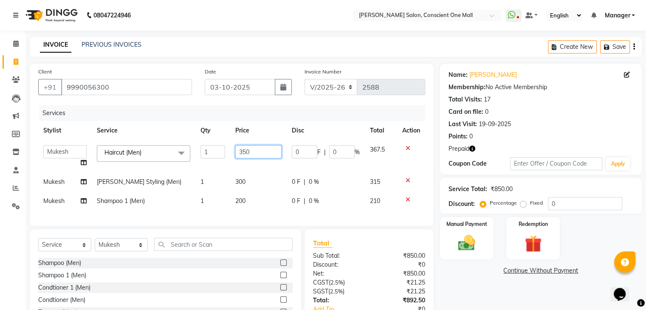
click at [247, 148] on input "350" at bounding box center [258, 151] width 46 height 13
type input "400"
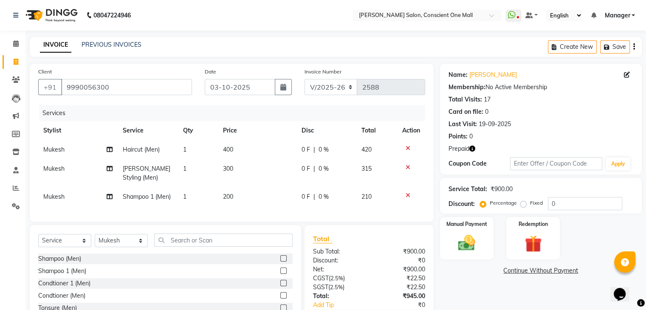
click at [478, 274] on link "Continue Without Payment" at bounding box center [541, 270] width 198 height 9
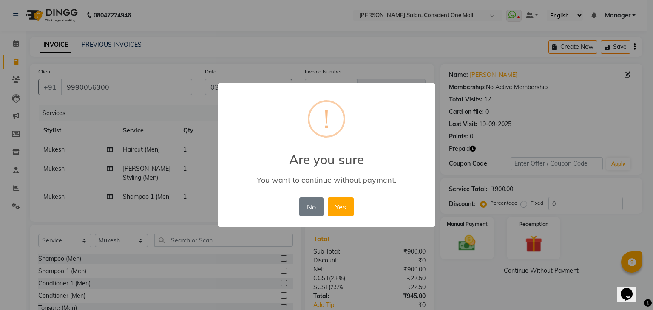
click at [309, 197] on div "No No Yes" at bounding box center [326, 206] width 58 height 23
click at [309, 202] on button "No" at bounding box center [311, 207] width 24 height 19
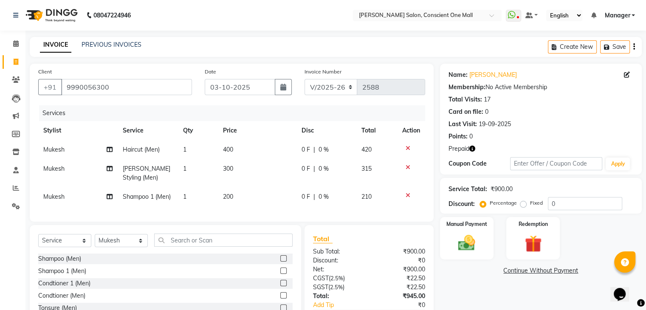
scroll to position [60, 0]
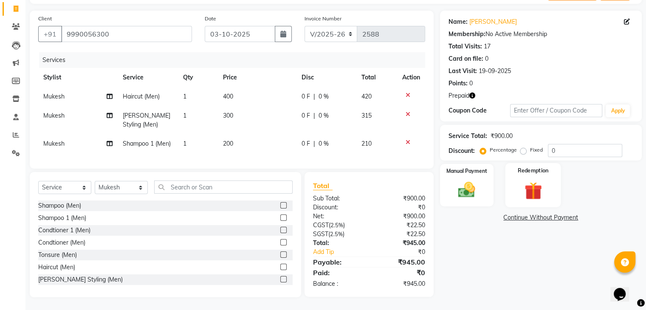
click at [538, 167] on label "Redemption" at bounding box center [533, 171] width 31 height 8
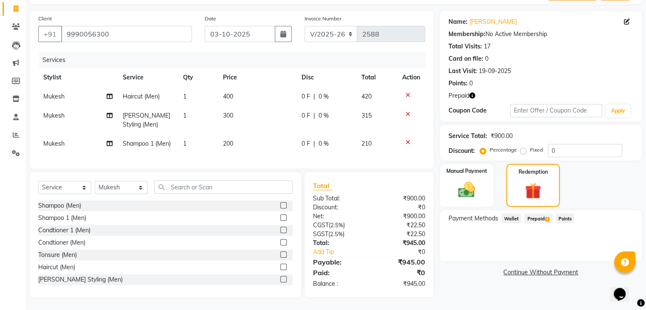
click at [540, 215] on span "Prepaid 1" at bounding box center [539, 219] width 28 height 10
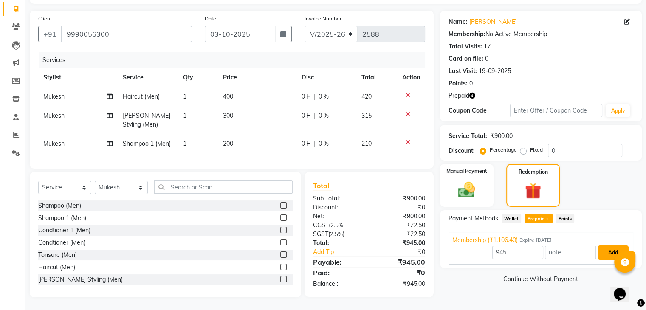
click at [603, 246] on button "Add" at bounding box center [613, 253] width 31 height 14
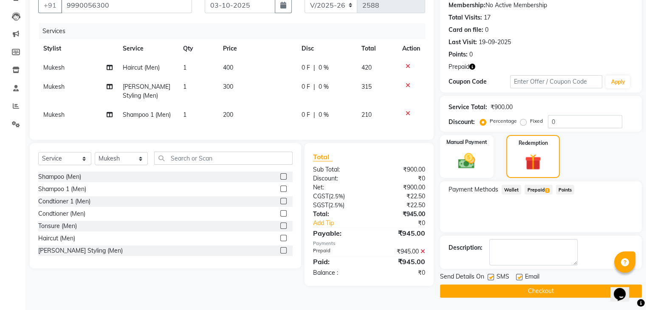
scroll to position [81, 0]
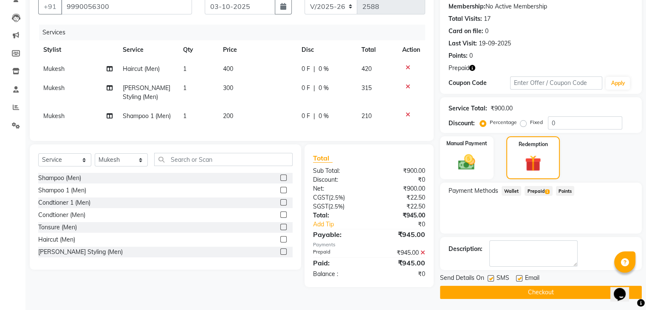
click at [573, 291] on button "Checkout" at bounding box center [541, 292] width 202 height 13
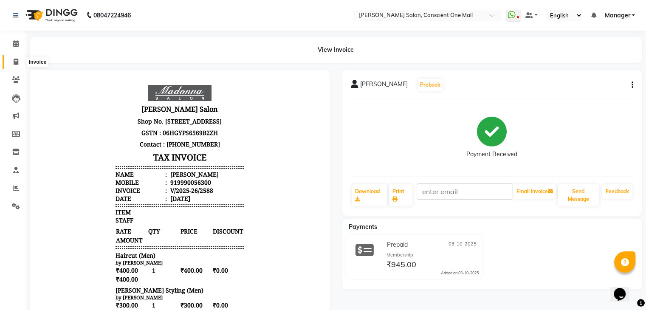
click at [15, 59] on icon at bounding box center [16, 62] width 5 height 6
select select "service"
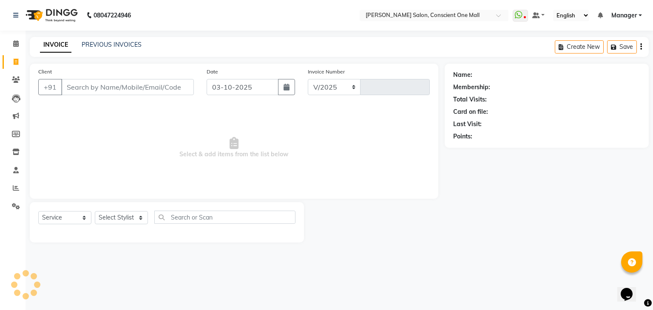
select select "7575"
type input "2589"
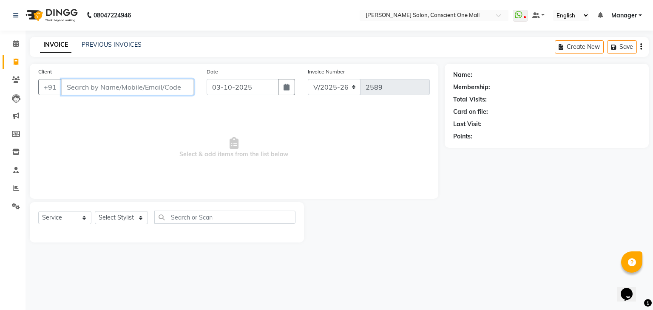
click at [102, 88] on input "Client" at bounding box center [127, 87] width 133 height 16
type input "8587848949"
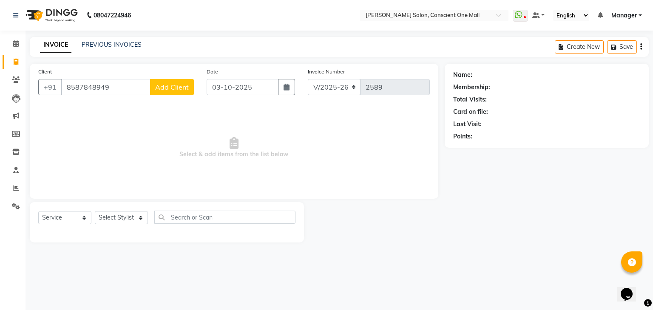
click at [170, 87] on span "Add Client" at bounding box center [172, 87] width 34 height 8
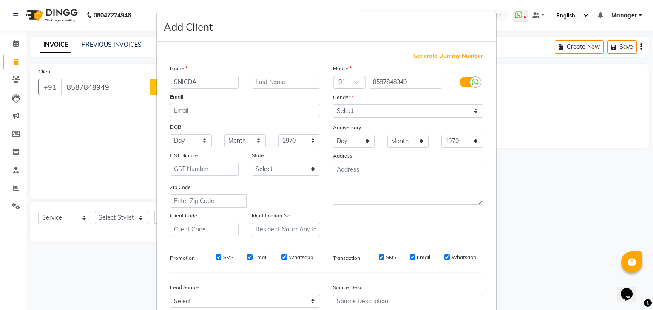
type input "SNIGDA"
click at [358, 111] on select "Select Male Female Other Prefer Not To Say" at bounding box center [408, 111] width 150 height 13
select select "female"
click at [333, 105] on select "Select Male Female Other Prefer Not To Say" at bounding box center [408, 111] width 150 height 13
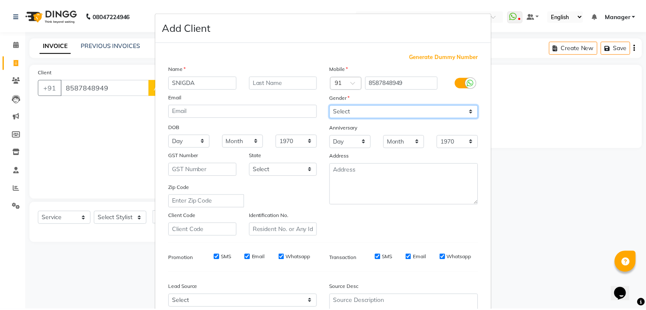
scroll to position [86, 0]
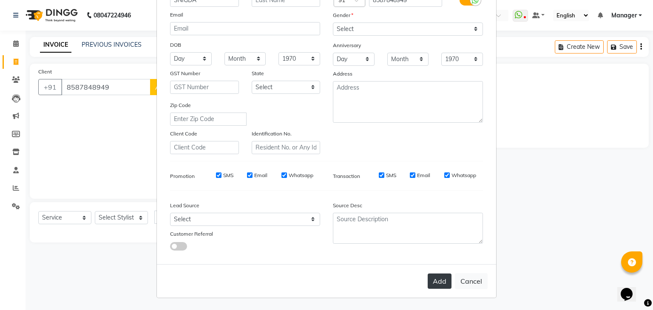
click at [430, 280] on button "Add" at bounding box center [439, 281] width 24 height 15
select select
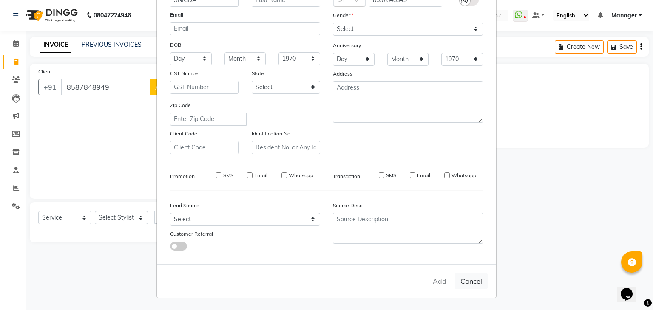
select select
checkbox input "false"
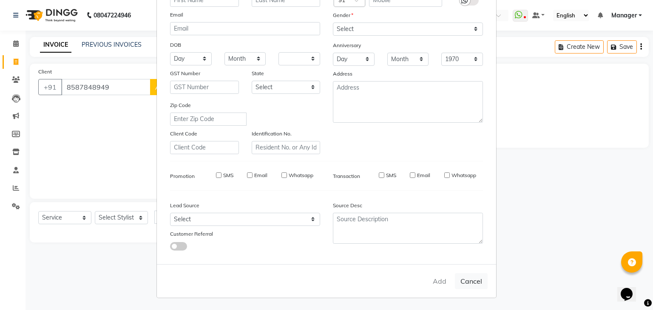
checkbox input "false"
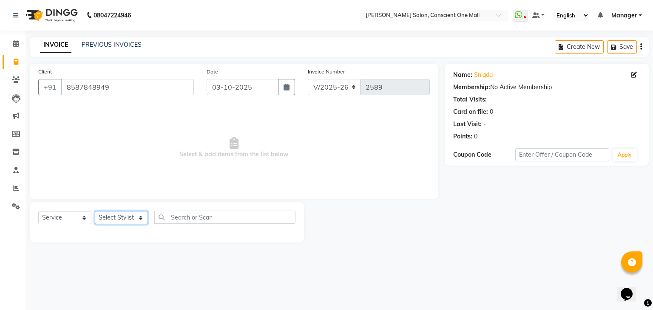
click at [119, 221] on select "Select Stylist [PERSON_NAME] AMIT [PERSON_NAME] [PERSON_NAME] [PERSON_NAME] [PE…" at bounding box center [121, 217] width 53 height 13
select select "67298"
click at [95, 212] on select "Select Stylist [PERSON_NAME] AMIT [PERSON_NAME] [PERSON_NAME] [PERSON_NAME] [PE…" at bounding box center [121, 217] width 53 height 13
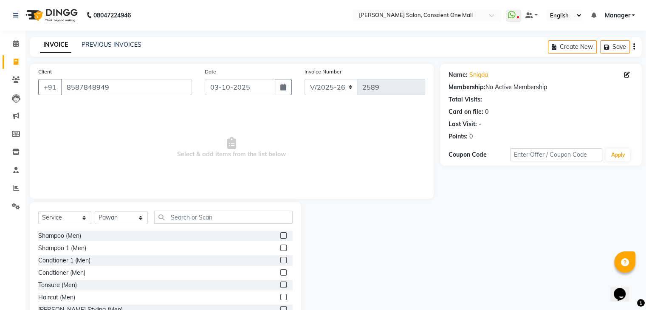
click at [199, 210] on div "Select Service Product Membership Package Voucher Prepaid Gift Card Select Styl…" at bounding box center [165, 264] width 271 height 125
click at [197, 216] on input "text" at bounding box center [223, 217] width 139 height 13
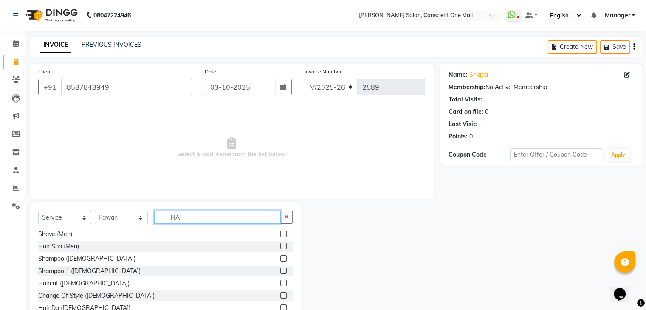
scroll to position [38, 0]
type input "HA"
click at [280, 283] on label at bounding box center [283, 283] width 6 height 6
click at [280, 283] on input "checkbox" at bounding box center [283, 284] width 6 height 6
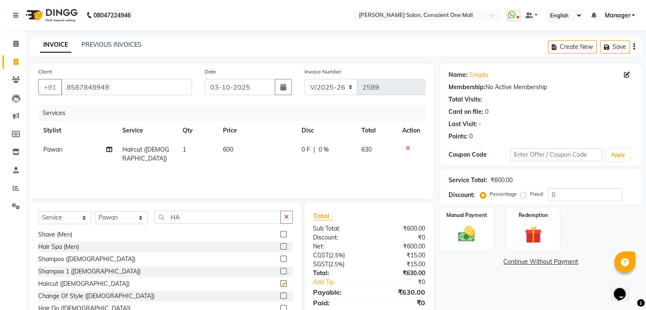
checkbox input "false"
click at [237, 150] on td "600" at bounding box center [257, 154] width 79 height 28
select select "67298"
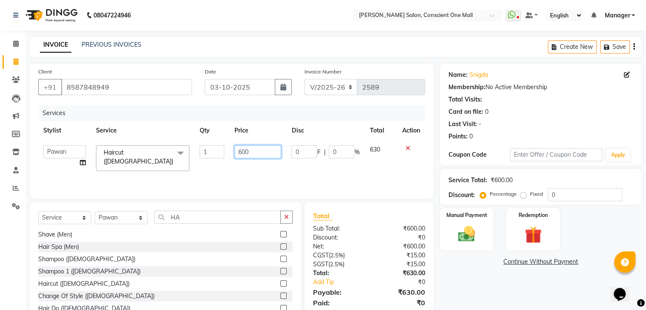
click at [265, 153] on input "600" at bounding box center [258, 151] width 47 height 13
type input "6"
type input "700"
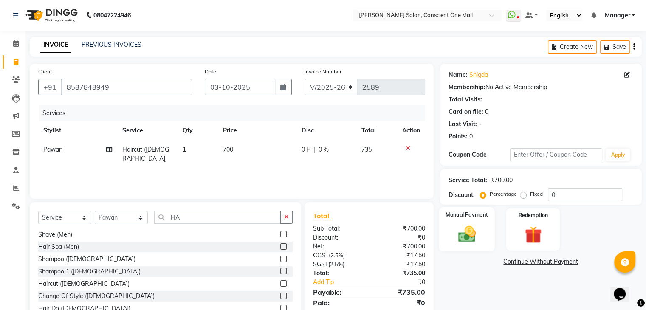
click at [459, 232] on img at bounding box center [466, 234] width 28 height 20
click at [590, 264] on span "UPI" at bounding box center [592, 262] width 13 height 10
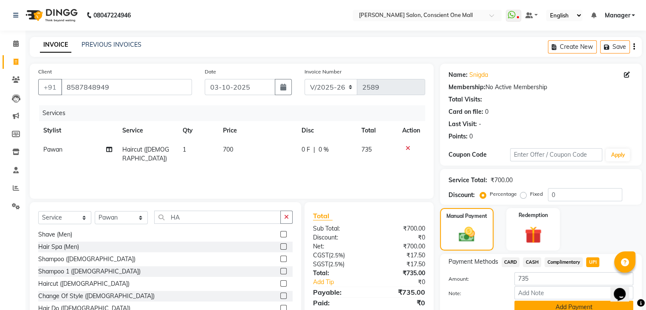
click at [566, 305] on button "Add Payment" at bounding box center [573, 307] width 119 height 13
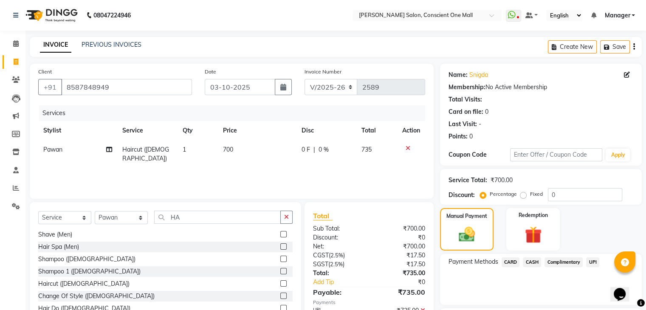
scroll to position [73, 0]
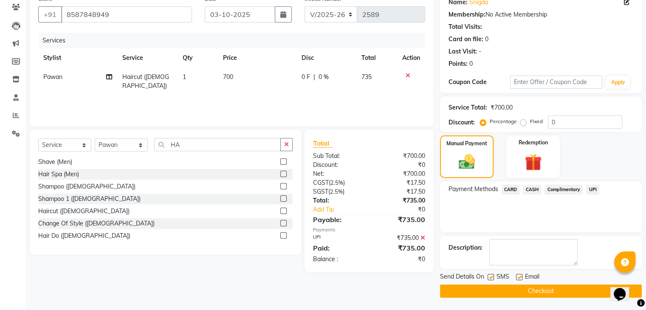
click at [536, 289] on button "Checkout" at bounding box center [541, 291] width 202 height 13
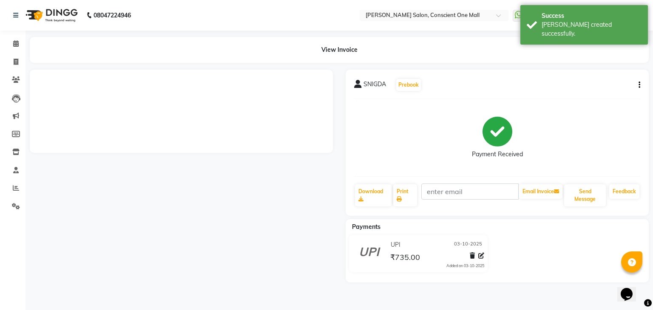
click at [536, 289] on main "View Invoice SNIGDA Prebook Payment Received Download Print Email Invoice Send …" at bounding box center [338, 166] width 627 height 258
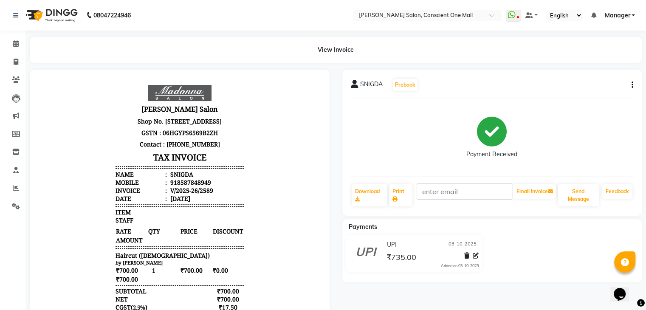
scroll to position [7, 0]
click at [15, 57] on span at bounding box center [15, 62] width 15 height 10
select select "service"
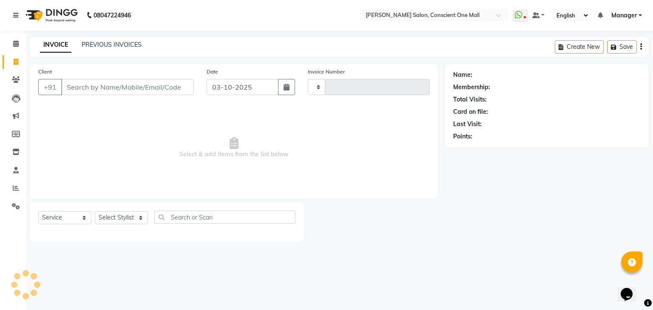
type input "2590"
select select "7575"
click at [142, 223] on select "Select Stylist [PERSON_NAME] AMIT [PERSON_NAME] [PERSON_NAME] [PERSON_NAME] [PE…" at bounding box center [121, 217] width 53 height 13
select select "69004"
click at [95, 212] on select "Select Stylist [PERSON_NAME] AMIT [PERSON_NAME] [PERSON_NAME] [PERSON_NAME] [PE…" at bounding box center [121, 217] width 53 height 13
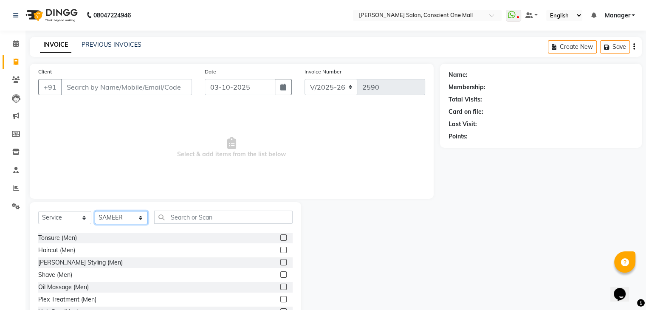
scroll to position [48, 0]
click at [280, 261] on label at bounding box center [283, 262] width 6 height 6
click at [280, 261] on input "checkbox" at bounding box center [283, 263] width 6 height 6
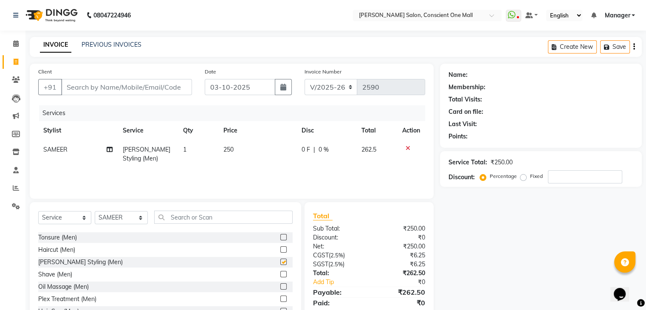
checkbox input "false"
click at [239, 148] on td "250" at bounding box center [257, 154] width 79 height 28
select select "69004"
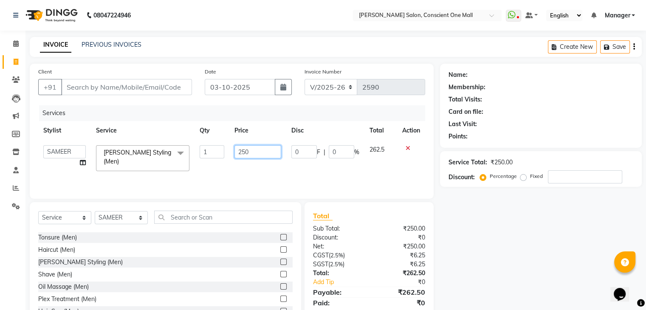
click at [257, 149] on input "250" at bounding box center [258, 151] width 47 height 13
type input "2"
type input "300"
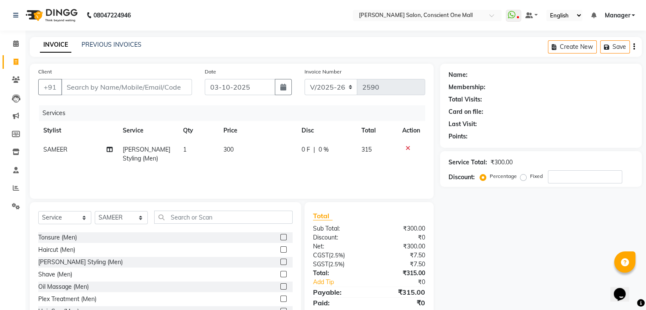
click at [268, 170] on div "Services Stylist Service Qty Price Disc Total Action SAMEER Beard Styling (Men)…" at bounding box center [231, 147] width 387 height 85
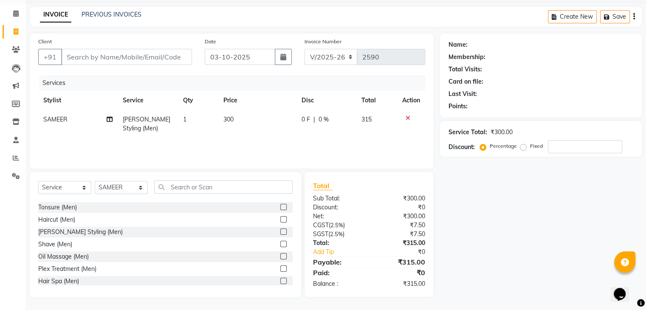
click at [530, 144] on label "Fixed" at bounding box center [536, 146] width 13 height 8
click at [522, 144] on input "Fixed" at bounding box center [525, 146] width 6 height 6
radio input "true"
click at [573, 147] on input "number" at bounding box center [585, 146] width 74 height 13
type input "15"
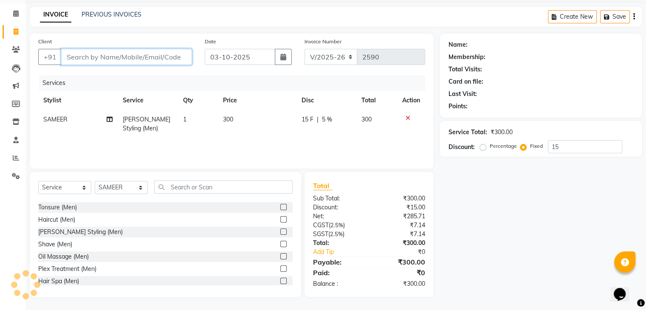
drag, startPoint x: 573, startPoint y: 147, endPoint x: 121, endPoint y: 55, distance: 461.8
click at [121, 55] on input "Client" at bounding box center [126, 57] width 131 height 16
type input "M"
radio input "true"
type input "0"
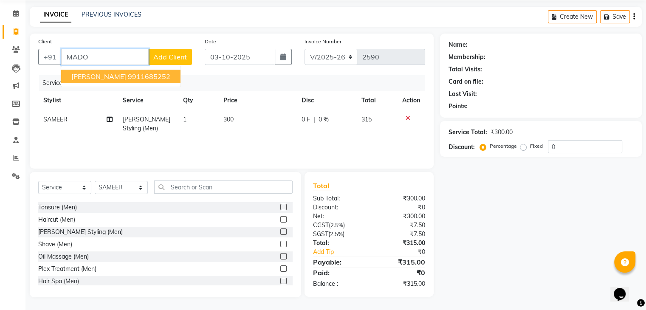
click at [128, 76] on ngb-highlight "9911685252" at bounding box center [149, 76] width 42 height 8
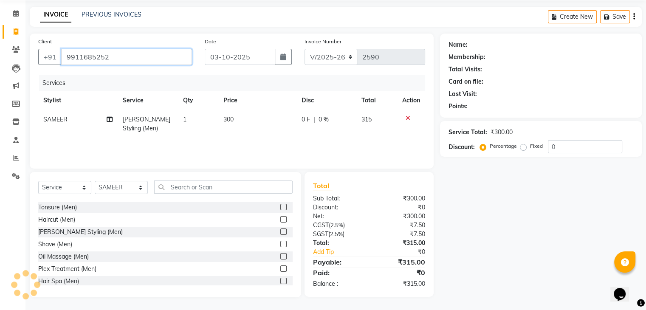
type input "9911685252"
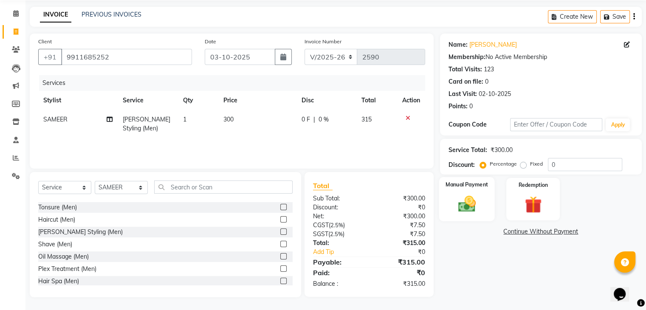
click at [462, 194] on img at bounding box center [466, 204] width 28 height 20
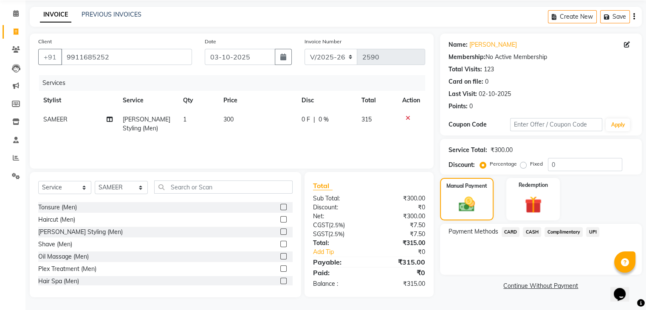
click at [530, 229] on span "CASH" at bounding box center [532, 232] width 18 height 10
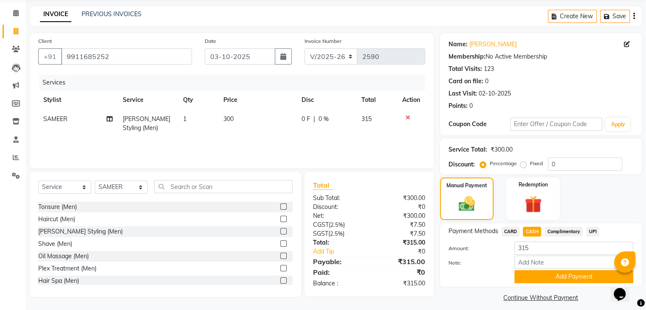
scroll to position [38, 0]
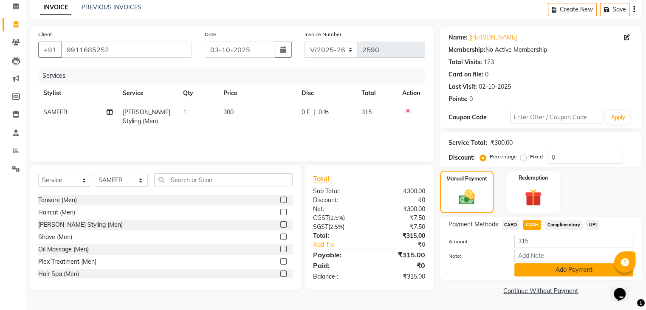
click at [556, 268] on button "Add Payment" at bounding box center [573, 269] width 119 height 13
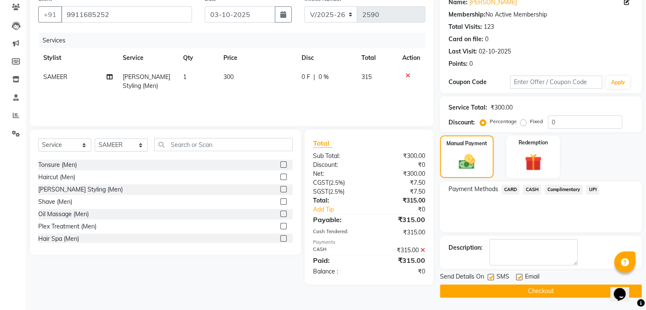
scroll to position [72, 0]
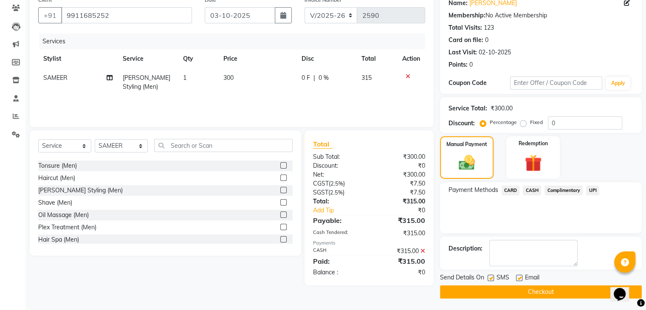
click at [549, 287] on button "Checkout" at bounding box center [541, 291] width 202 height 13
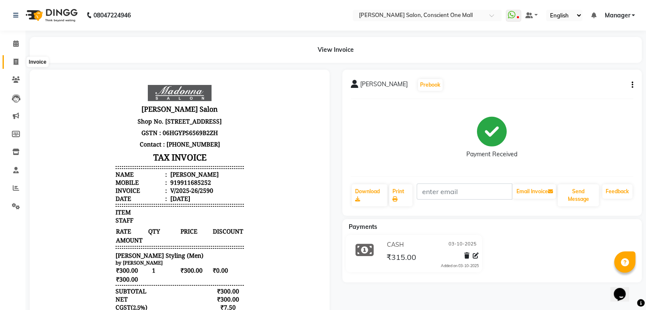
click at [16, 62] on icon at bounding box center [16, 62] width 5 height 6
select select "service"
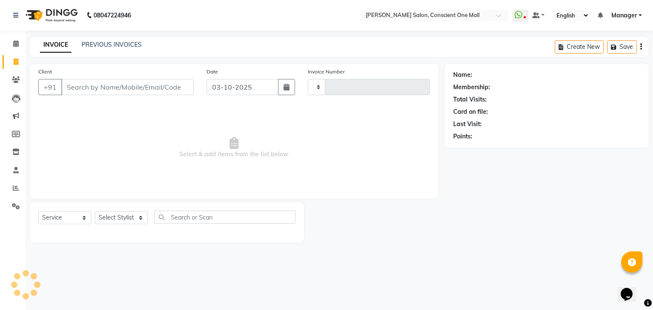
type input "2591"
select select "7575"
click at [14, 36] on li "Calendar" at bounding box center [12, 44] width 25 height 18
click at [16, 47] on icon at bounding box center [16, 43] width 6 height 6
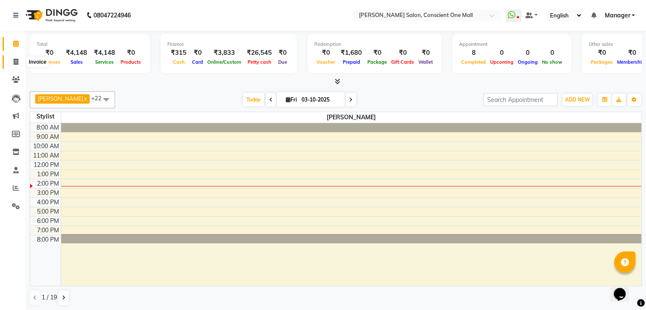
click at [17, 62] on icon at bounding box center [16, 62] width 5 height 6
select select "service"
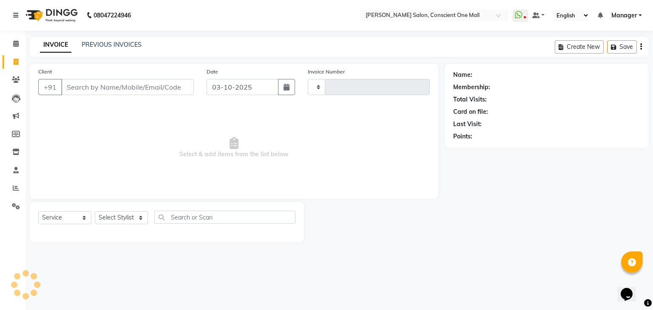
type input "2591"
select select "7575"
click at [101, 45] on link "PREVIOUS INVOICES" at bounding box center [112, 45] width 60 height 8
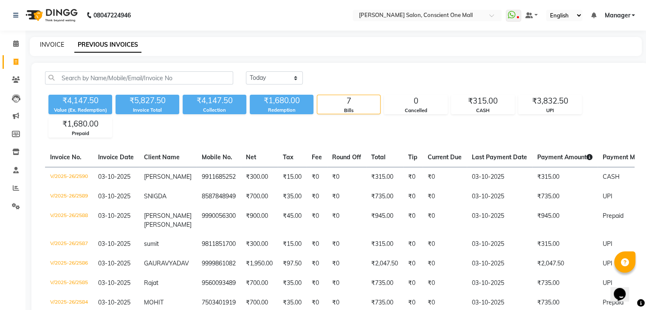
click at [56, 45] on link "INVOICE" at bounding box center [52, 45] width 24 height 8
select select "service"
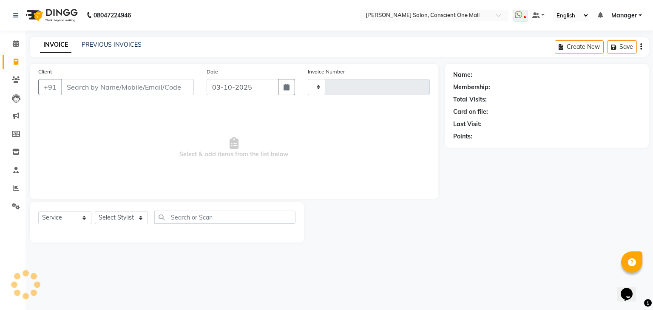
type input "2591"
select select "7575"
click at [15, 191] on icon at bounding box center [16, 188] width 6 height 6
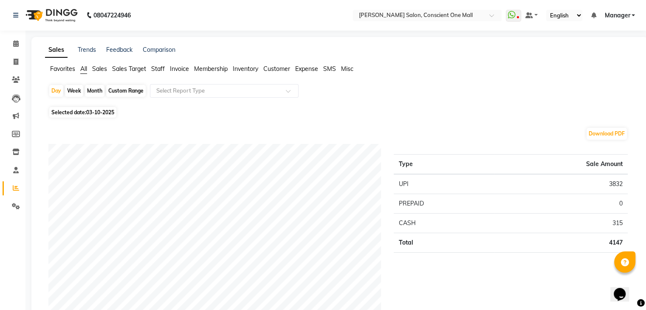
click at [161, 70] on span "Staff" at bounding box center [158, 69] width 14 height 8
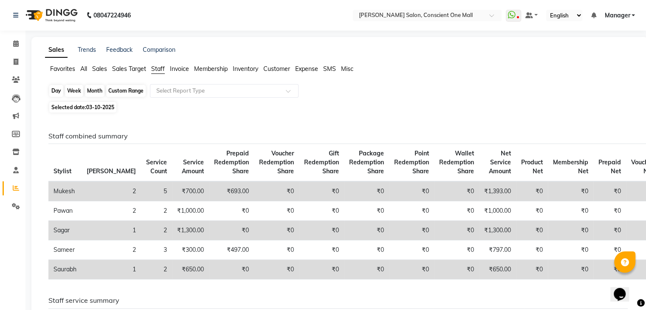
click at [60, 92] on div "Day" at bounding box center [56, 91] width 14 height 12
select select "10"
select select "2025"
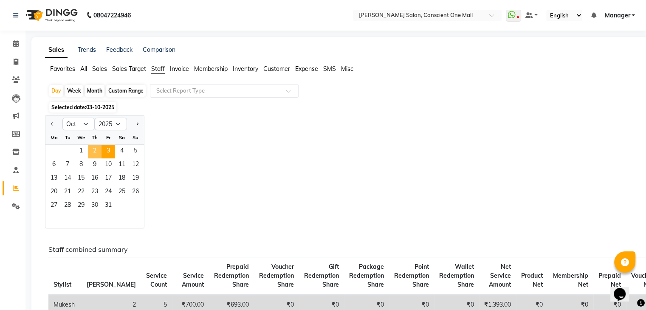
click at [92, 150] on span "2" at bounding box center [95, 152] width 14 height 14
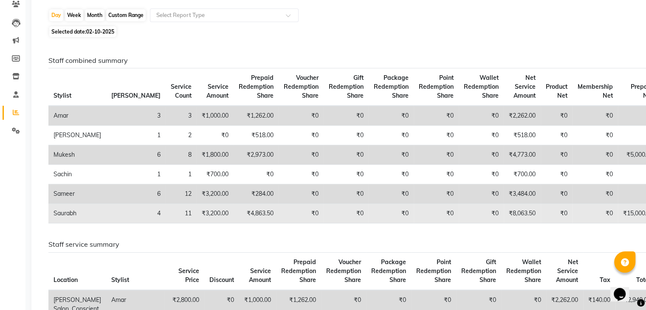
scroll to position [75, 0]
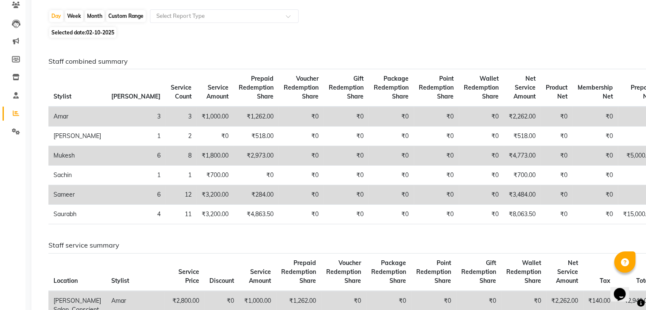
click at [93, 16] on div "Month" at bounding box center [95, 16] width 20 height 12
select select "10"
select select "2025"
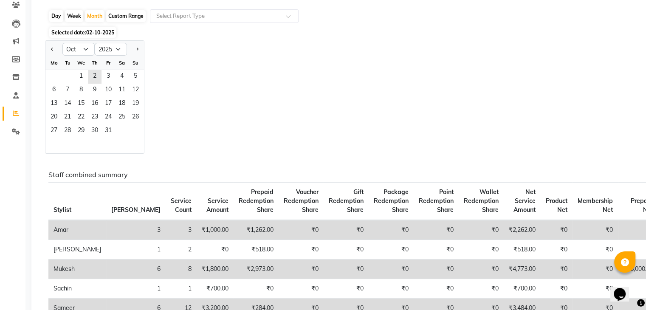
click at [72, 16] on div "Week" at bounding box center [74, 16] width 18 height 12
select select "10"
select select "2025"
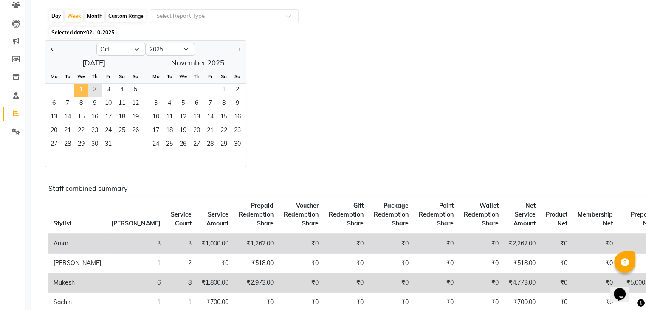
click at [81, 91] on span "1" at bounding box center [81, 91] width 14 height 14
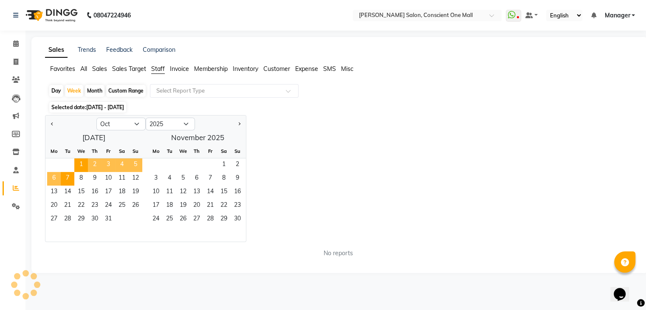
scroll to position [0, 0]
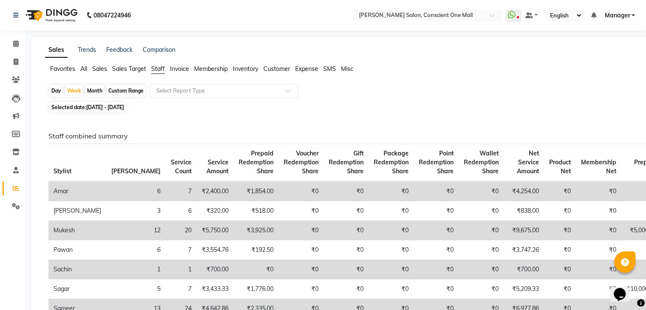
click at [80, 103] on span "Selected date: 01-10-2025 - 07-10-2025" at bounding box center [87, 107] width 77 height 11
select select "10"
select select "2025"
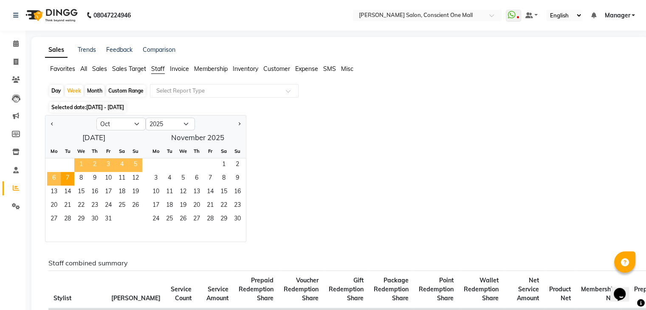
click at [80, 160] on span "1" at bounding box center [81, 165] width 14 height 14
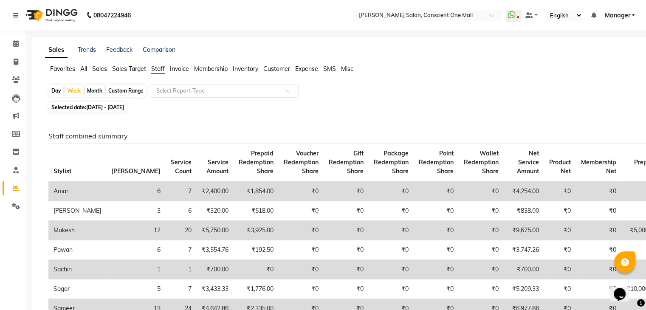
click at [102, 107] on span "01-10-2025 - 07-10-2025" at bounding box center [105, 107] width 38 height 6
select select "10"
select select "2025"
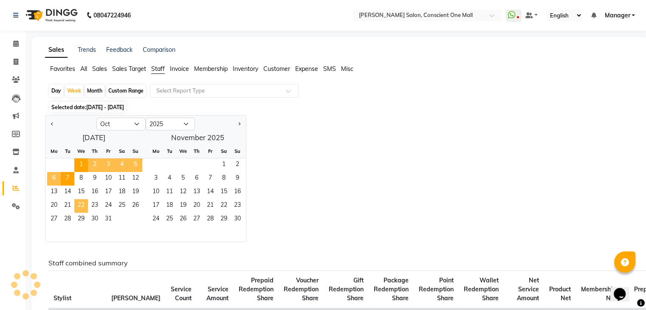
click at [80, 199] on span "22" at bounding box center [81, 206] width 14 height 14
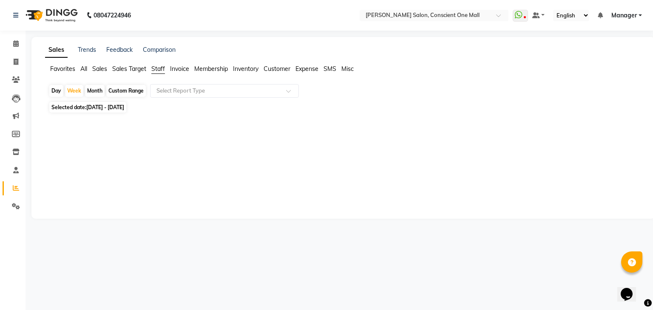
click at [119, 91] on div "Custom Range" at bounding box center [126, 91] width 40 height 12
select select "10"
select select "2025"
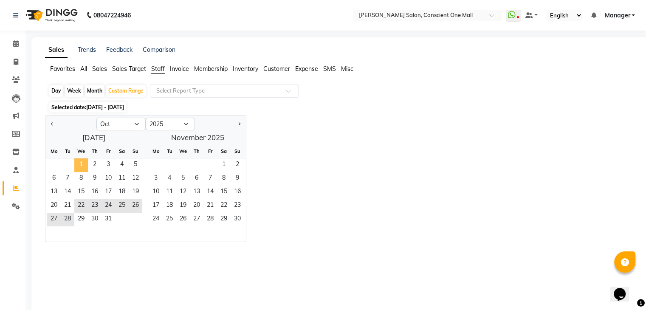
click at [82, 165] on span "1" at bounding box center [81, 165] width 14 height 14
click at [95, 162] on span "2" at bounding box center [95, 165] width 14 height 14
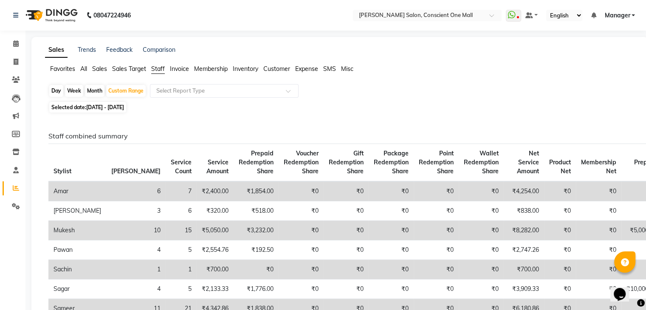
click at [89, 85] on div "Day Week Month Custom Range Select Report Type" at bounding box center [339, 91] width 583 height 15
click at [94, 93] on div "Month" at bounding box center [95, 91] width 20 height 12
select select "10"
select select "2025"
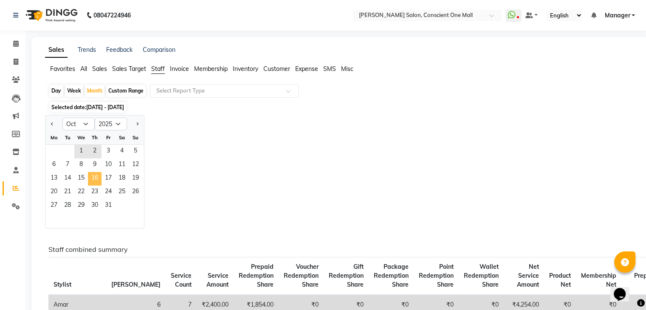
click at [91, 184] on span "16" at bounding box center [95, 179] width 14 height 14
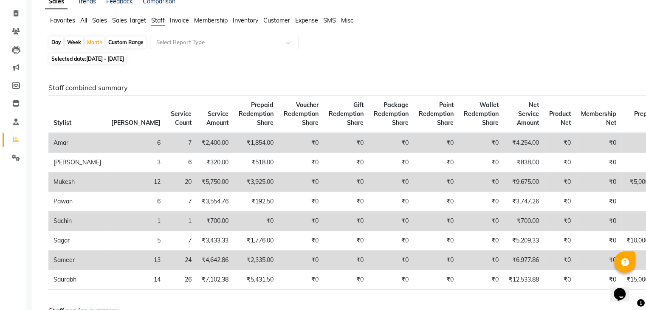
scroll to position [48, 0]
click at [54, 43] on div "Day" at bounding box center [56, 43] width 14 height 12
select select "10"
select select "2025"
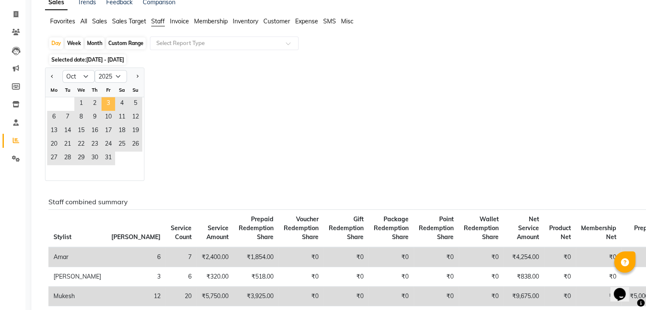
click at [104, 102] on span "3" at bounding box center [109, 104] width 14 height 14
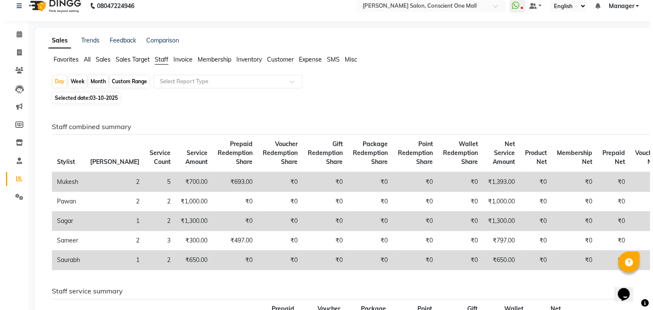
scroll to position [0, 0]
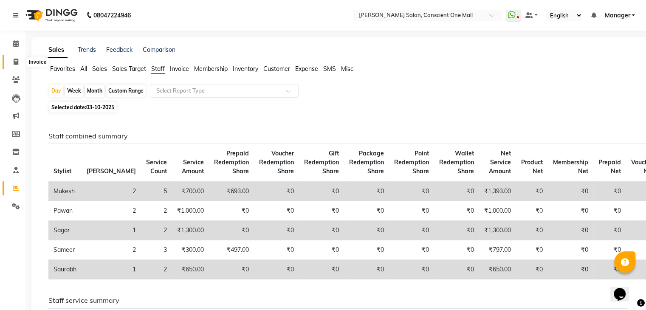
click at [15, 63] on icon at bounding box center [16, 62] width 5 height 6
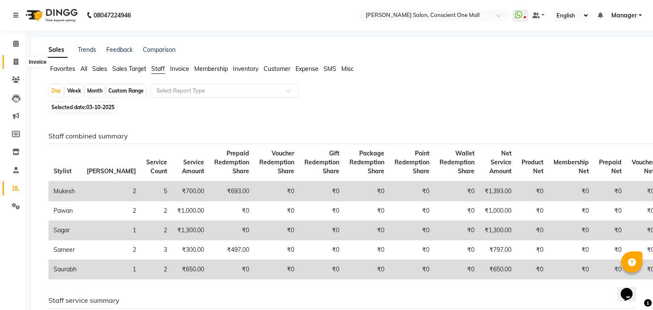
select select "service"
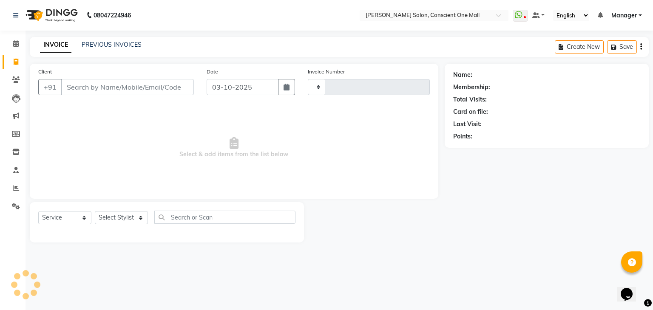
type input "2591"
select select "7575"
click at [96, 90] on input "Client" at bounding box center [127, 87] width 133 height 16
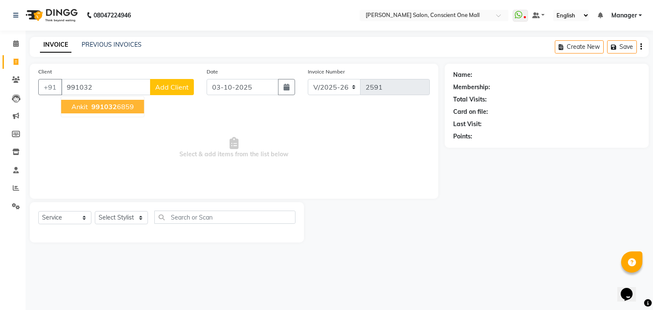
click at [105, 109] on span "991032" at bounding box center [103, 106] width 25 height 8
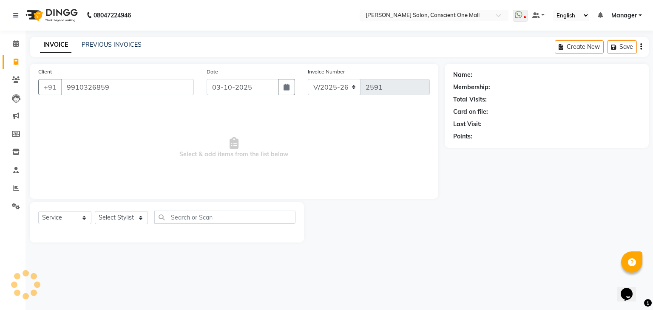
type input "9910326859"
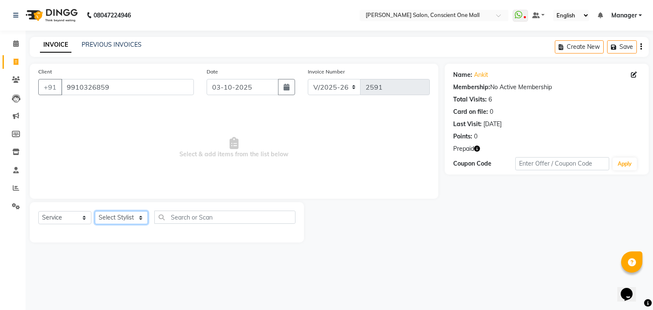
click at [115, 215] on select "Select Stylist [PERSON_NAME] AMIT [PERSON_NAME] [PERSON_NAME] [PERSON_NAME] [PE…" at bounding box center [121, 217] width 53 height 13
click at [477, 153] on button "button" at bounding box center [477, 148] width 6 height 9
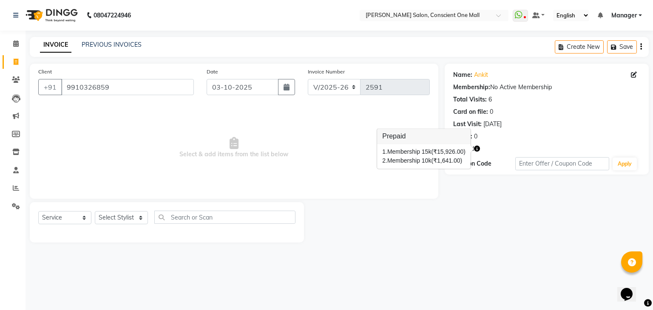
click at [477, 153] on button "button" at bounding box center [477, 148] width 6 height 9
click at [482, 76] on link "Ankit" at bounding box center [481, 75] width 14 height 9
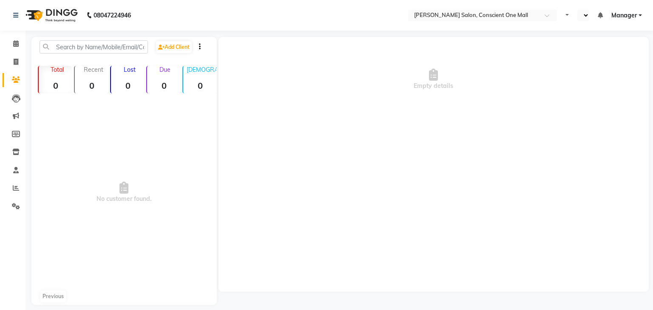
select select "en"
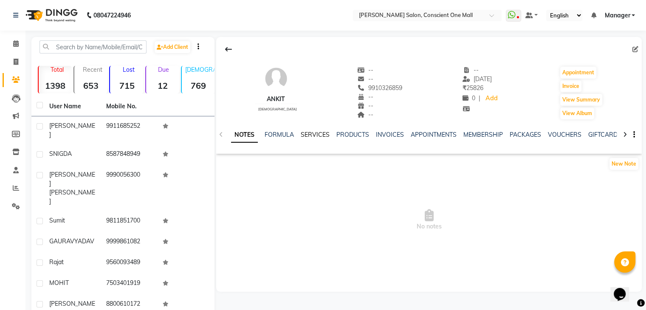
click at [312, 133] on link "SERVICES" at bounding box center [315, 135] width 29 height 8
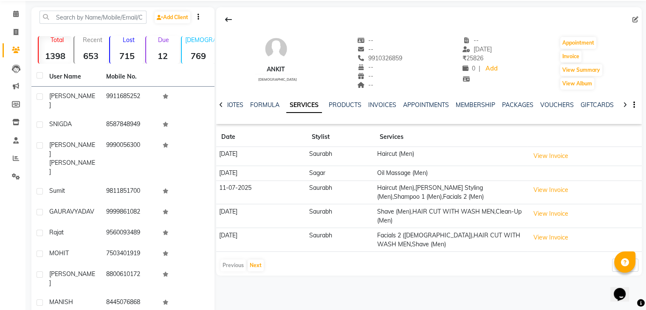
scroll to position [42, 0]
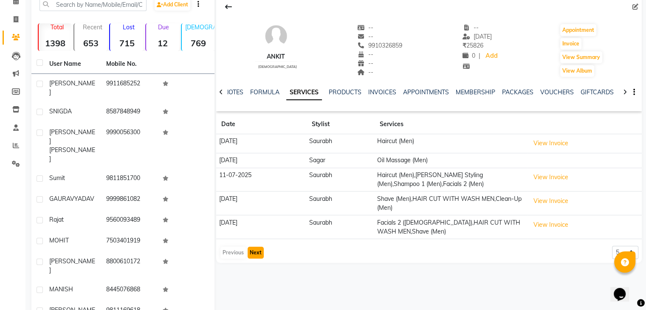
click at [250, 254] on button "Next" at bounding box center [256, 253] width 16 height 12
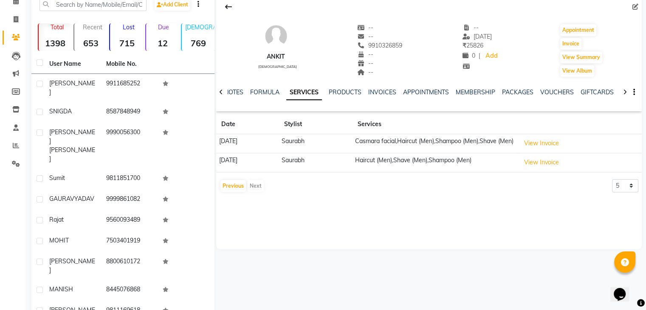
scroll to position [0, 0]
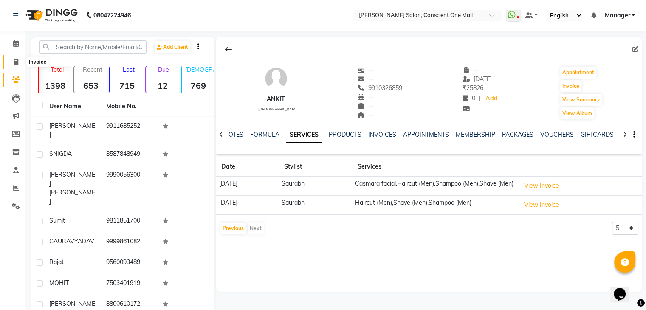
click at [14, 62] on icon at bounding box center [16, 62] width 5 height 6
select select "service"
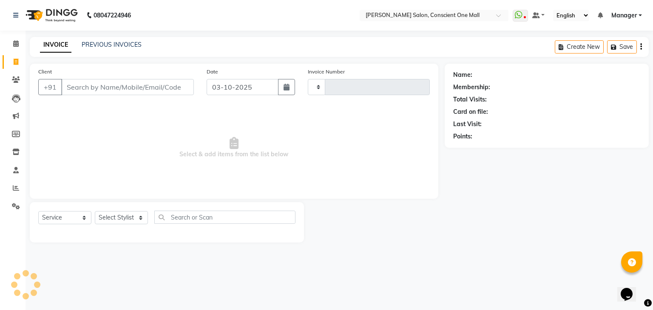
type input "2591"
select select "7575"
click at [116, 218] on select "Select Stylist [PERSON_NAME] AMIT [PERSON_NAME] [PERSON_NAME] [PERSON_NAME] [PE…" at bounding box center [121, 217] width 53 height 13
select select "67300"
click at [95, 212] on select "Select Stylist [PERSON_NAME] AMIT [PERSON_NAME] [PERSON_NAME] [PERSON_NAME] [PE…" at bounding box center [121, 217] width 53 height 13
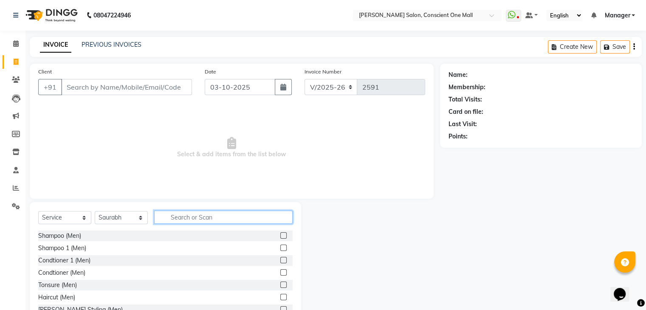
click at [178, 219] on input "text" at bounding box center [223, 217] width 139 height 13
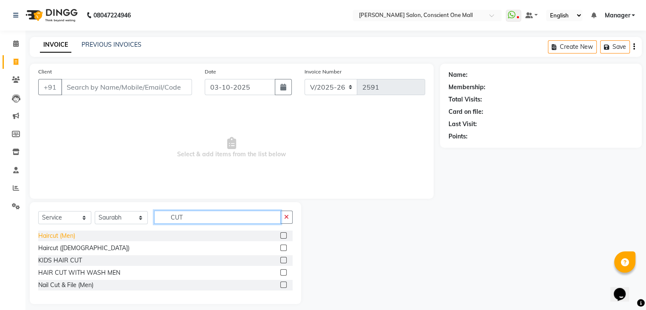
type input "CUT"
click at [52, 238] on div "Haircut (Men)" at bounding box center [56, 236] width 37 height 9
checkbox input "false"
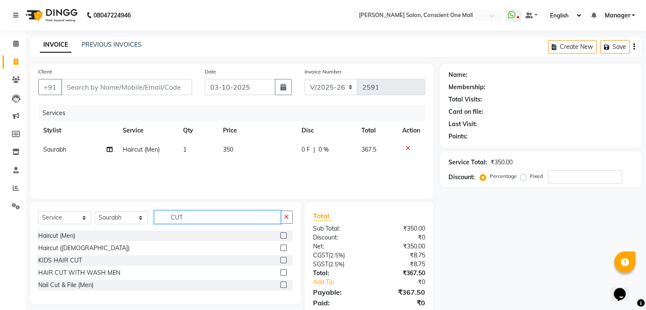
click at [190, 219] on input "CUT" at bounding box center [217, 217] width 127 height 13
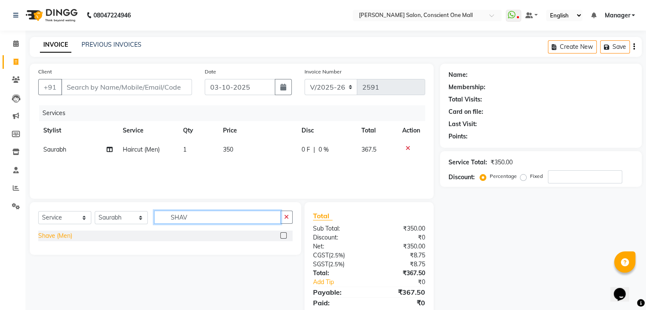
type input "SHAV"
click at [59, 238] on div "Shave (Men)" at bounding box center [55, 236] width 34 height 9
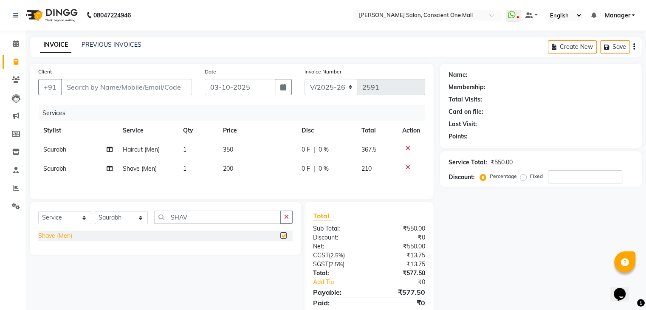
checkbox input "false"
click at [192, 216] on input "SHAV" at bounding box center [217, 217] width 127 height 13
type input "T"
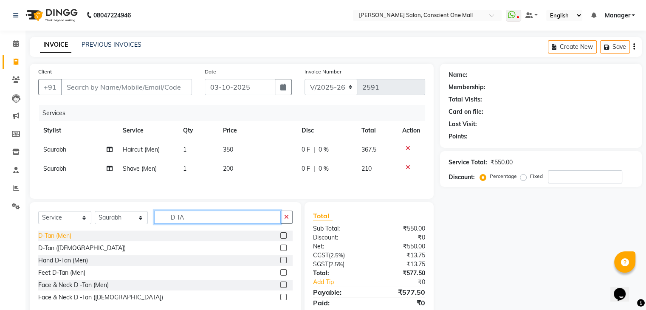
type input "D TA"
click at [55, 237] on div "D-Tan (Men)" at bounding box center [54, 236] width 33 height 9
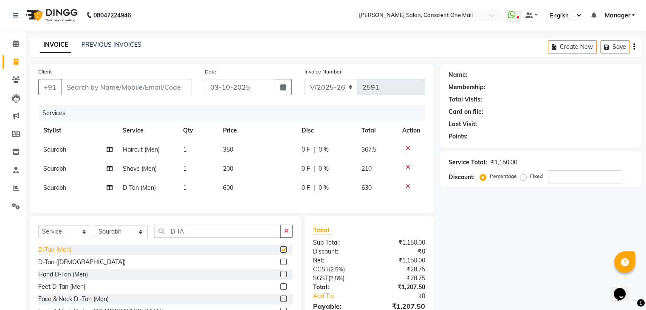
checkbox input "false"
click at [194, 235] on input "D TA" at bounding box center [217, 231] width 127 height 13
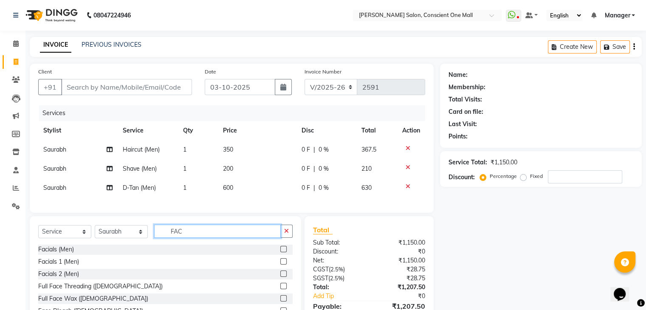
scroll to position [25, 0]
type input "FAC"
click at [65, 279] on div "Facials 2 (Men)" at bounding box center [58, 274] width 41 height 9
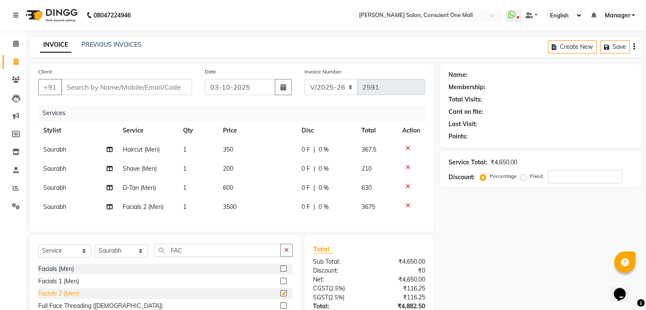
checkbox input "false"
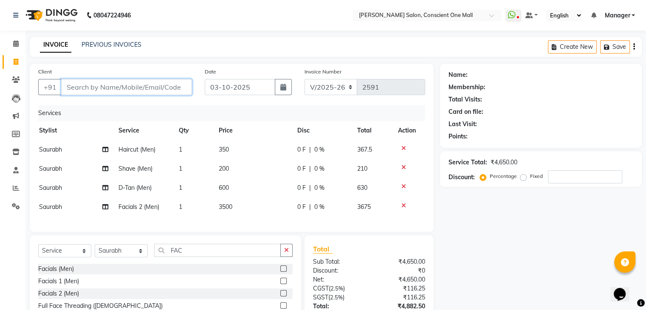
click at [99, 86] on input "Client" at bounding box center [126, 87] width 131 height 16
type input "9"
type input "0"
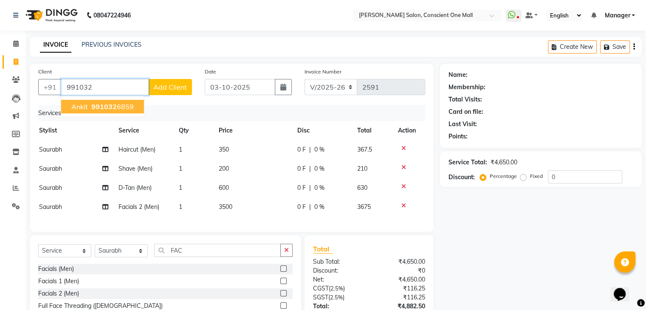
click at [100, 109] on span "991032" at bounding box center [103, 106] width 25 height 8
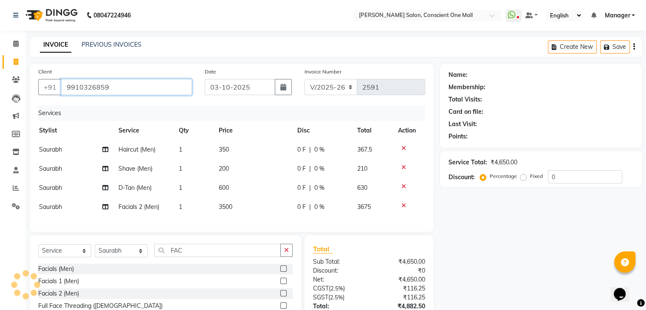
type input "9910326859"
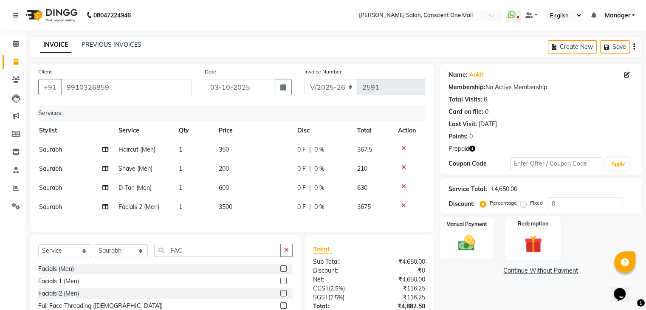
click at [540, 233] on img at bounding box center [533, 244] width 28 height 22
click at [534, 273] on span "Prepaid 2" at bounding box center [539, 272] width 28 height 10
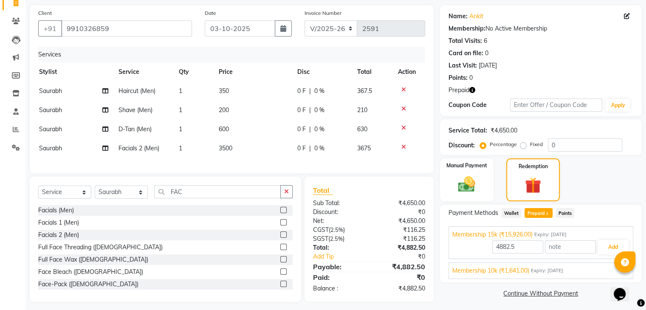
scroll to position [70, 0]
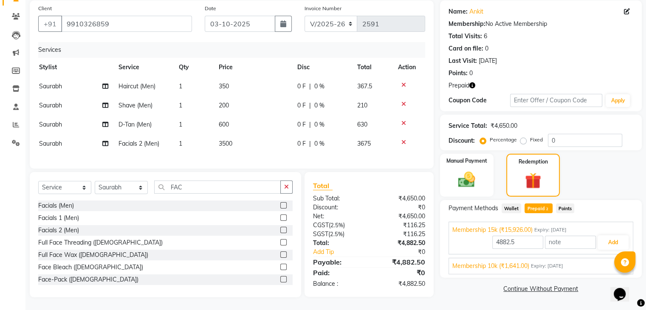
click at [534, 263] on div "Membership 10k (₹1,641.00) Expiry: 06-04-2030" at bounding box center [540, 266] width 177 height 9
click at [608, 255] on button "Add" at bounding box center [613, 262] width 31 height 14
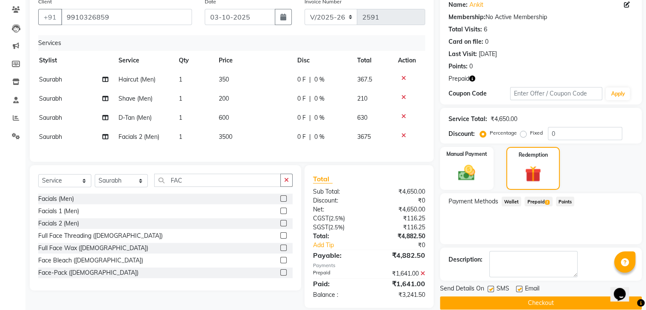
scroll to position [88, 0]
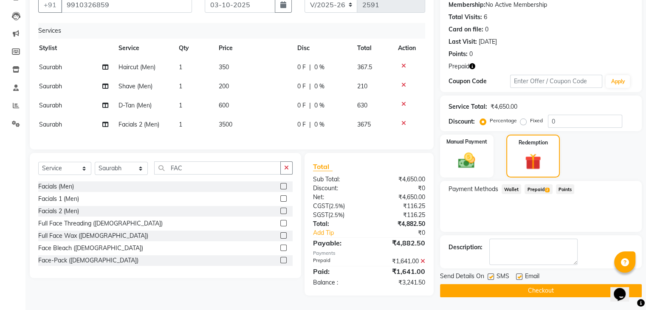
click at [537, 184] on span "Prepaid 2" at bounding box center [539, 189] width 28 height 10
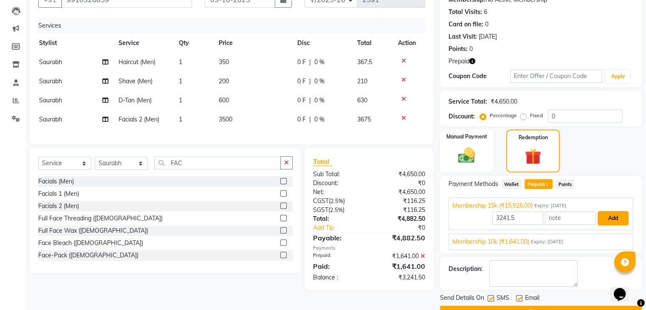
click at [612, 219] on button "Add" at bounding box center [613, 218] width 31 height 14
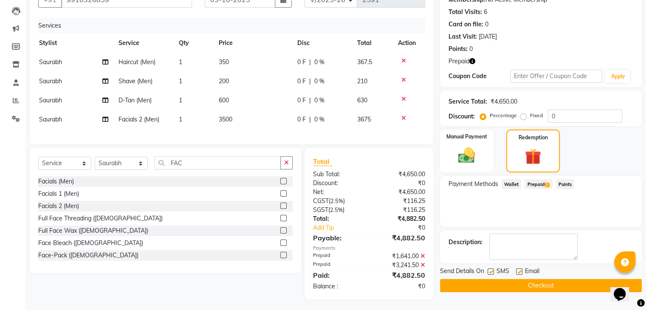
scroll to position [96, 0]
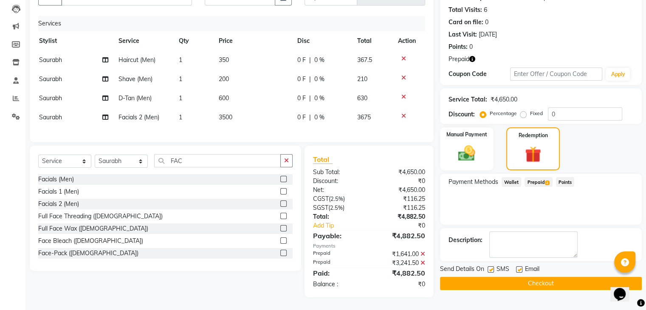
click at [502, 278] on button "Checkout" at bounding box center [541, 283] width 202 height 13
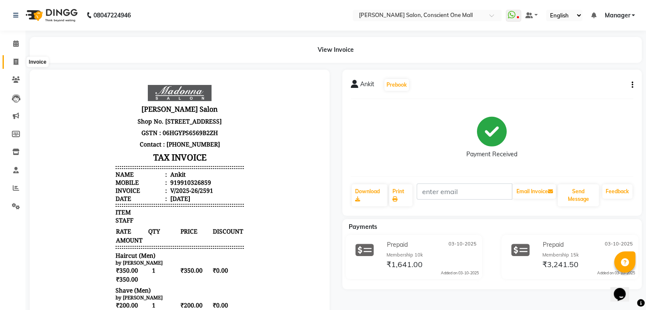
click at [14, 57] on span at bounding box center [15, 62] width 15 height 10
select select "service"
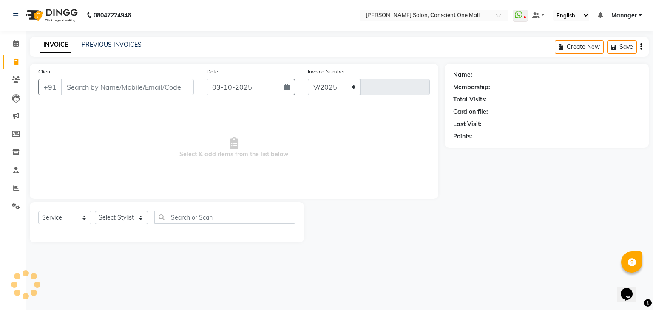
select select "7575"
type input "2592"
click at [16, 189] on icon at bounding box center [16, 188] width 6 height 6
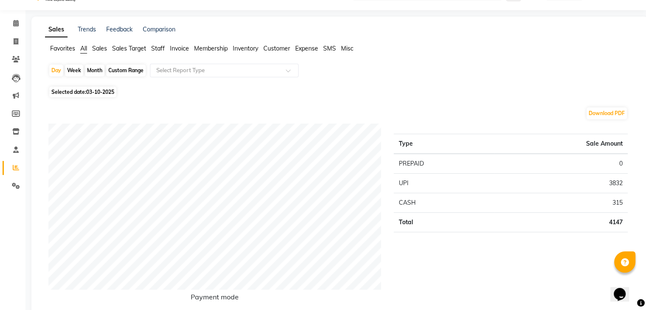
scroll to position [19, 0]
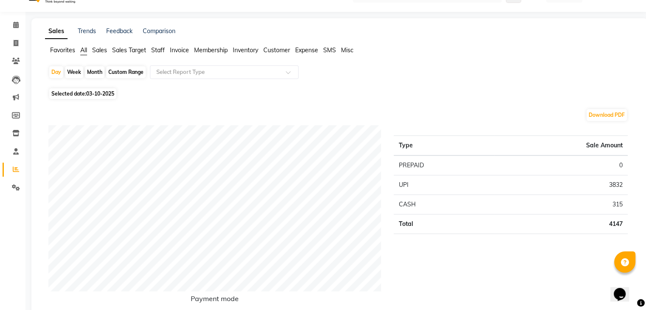
click at [160, 48] on span "Staff" at bounding box center [158, 50] width 14 height 8
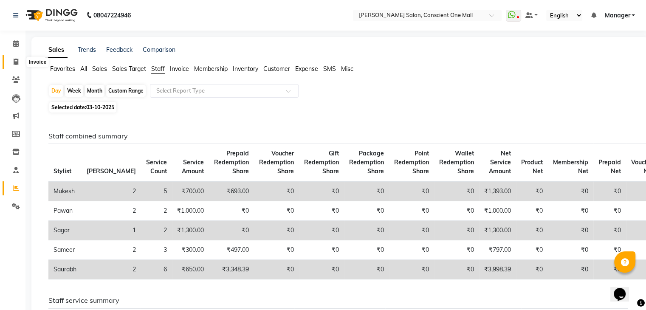
click at [16, 62] on icon at bounding box center [16, 62] width 5 height 6
select select "service"
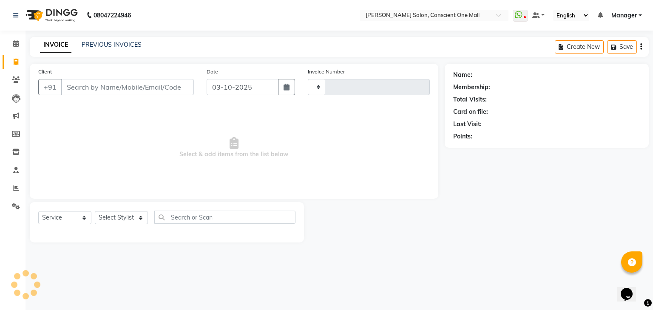
type input "2592"
select select "7575"
click at [141, 215] on select "Select Stylist [PERSON_NAME] AMIT [PERSON_NAME] [PERSON_NAME] [PERSON_NAME] [PE…" at bounding box center [121, 217] width 53 height 13
select select "69004"
click at [95, 212] on select "Select Stylist [PERSON_NAME] AMIT [PERSON_NAME] [PERSON_NAME] [PERSON_NAME] [PE…" at bounding box center [121, 217] width 53 height 13
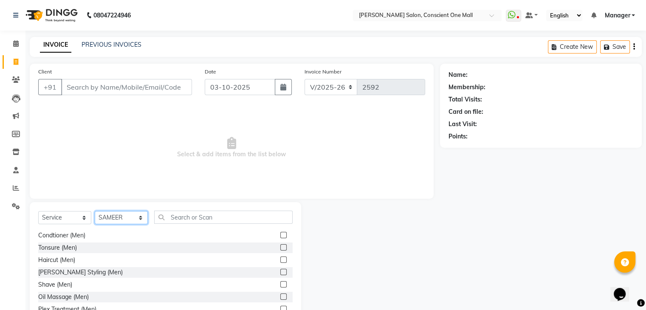
scroll to position [37, 0]
click at [280, 271] on label at bounding box center [283, 272] width 6 height 6
click at [280, 271] on input "checkbox" at bounding box center [283, 273] width 6 height 6
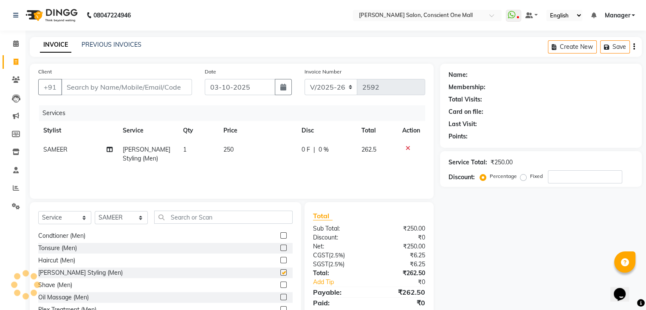
checkbox input "false"
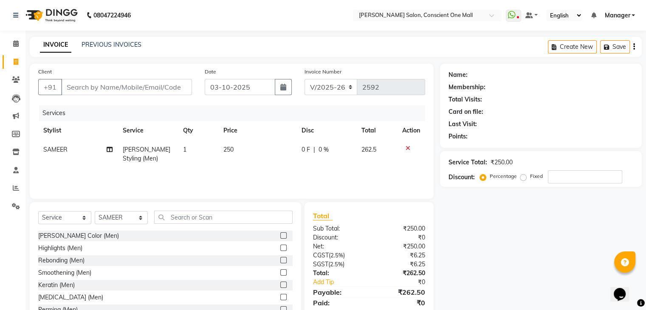
scroll to position [150, 0]
click at [238, 150] on td "250" at bounding box center [257, 154] width 79 height 28
select select "69004"
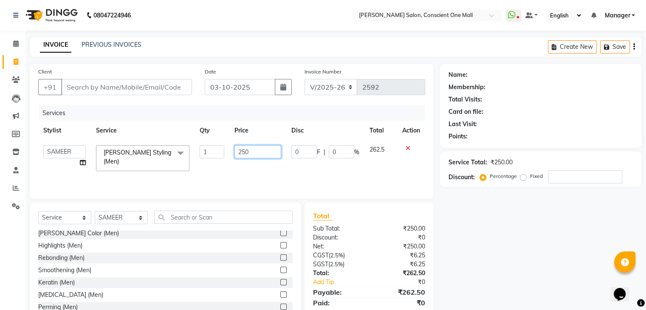
click at [257, 152] on input "250" at bounding box center [258, 151] width 47 height 13
type input "2"
type input "300"
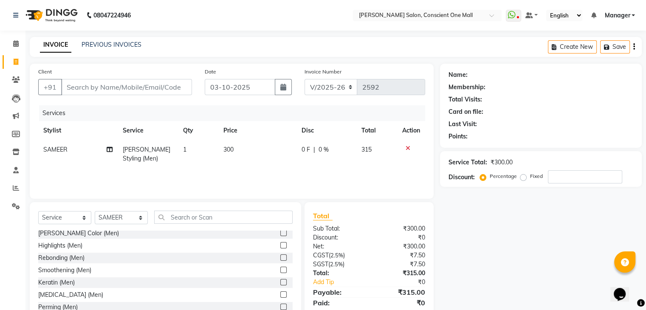
click at [313, 168] on td "0 F | 0 %" at bounding box center [327, 154] width 60 height 28
select select "69004"
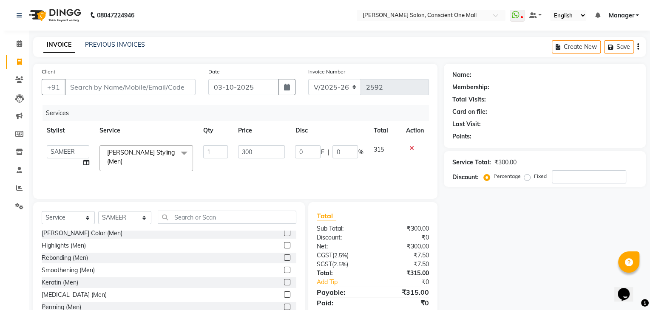
scroll to position [31, 0]
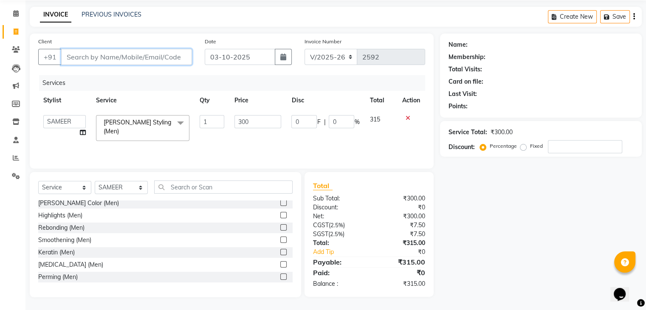
click at [129, 57] on input "Client" at bounding box center [126, 57] width 131 height 16
type input "9"
type input "0"
type input "9953884769"
click at [165, 56] on span "Add Client" at bounding box center [170, 57] width 34 height 8
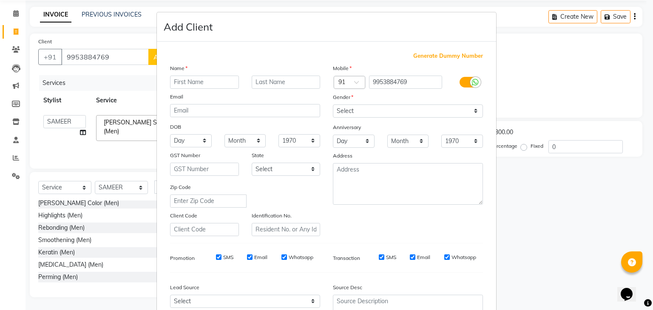
click at [195, 78] on input "text" at bounding box center [204, 82] width 69 height 13
type input "YASH SHARMA"
click at [364, 107] on select "Select Male Female Other Prefer Not To Say" at bounding box center [408, 111] width 150 height 13
select select "male"
click at [333, 105] on select "Select Male Female Other Prefer Not To Say" at bounding box center [408, 111] width 150 height 13
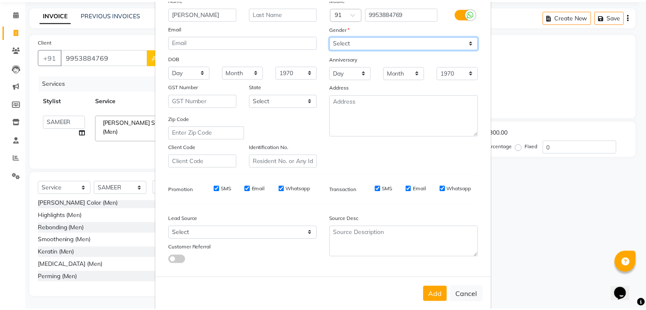
scroll to position [71, 0]
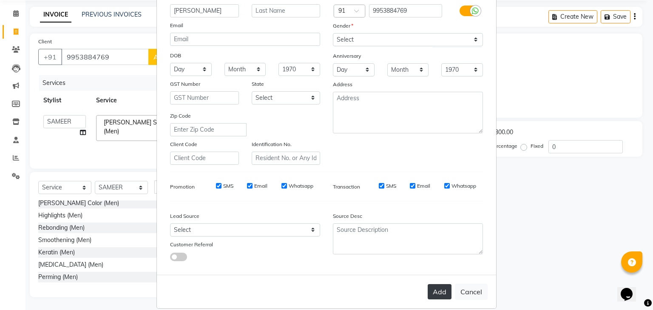
click at [437, 295] on button "Add" at bounding box center [439, 291] width 24 height 15
select select
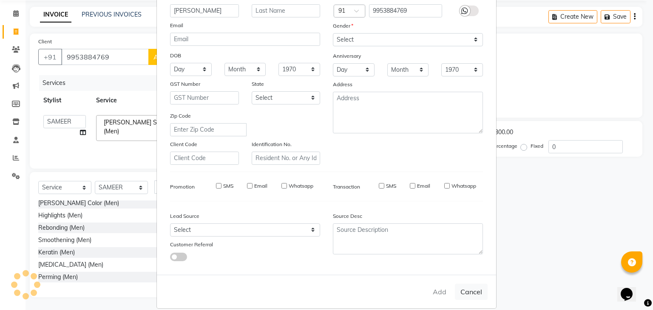
select select
checkbox input "false"
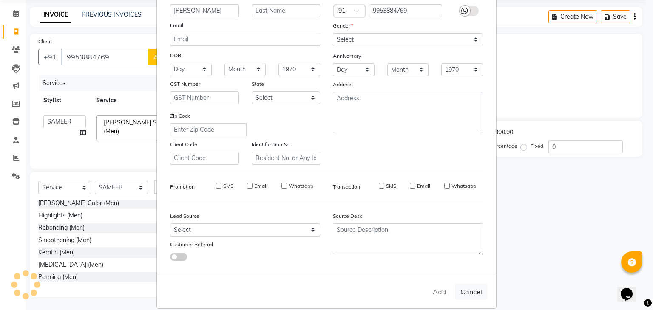
checkbox input "false"
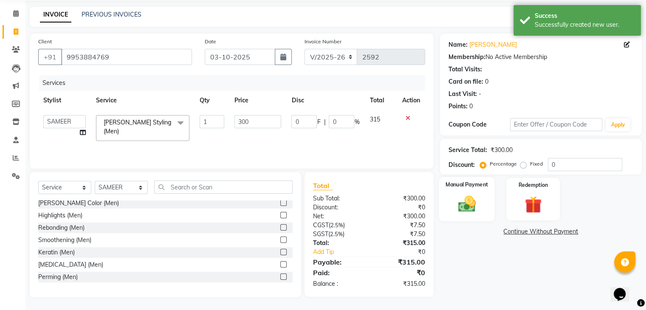
click at [466, 194] on img at bounding box center [466, 204] width 28 height 20
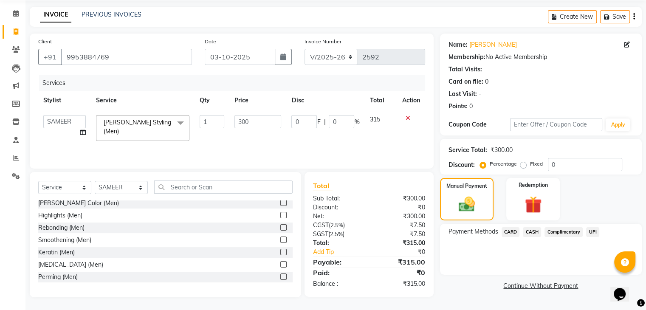
click at [591, 232] on span "UPI" at bounding box center [592, 232] width 13 height 10
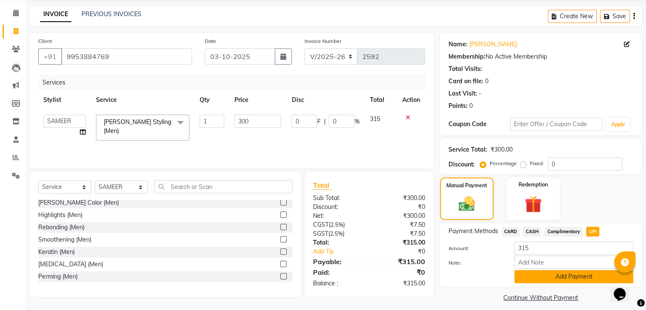
click at [570, 277] on button "Add Payment" at bounding box center [573, 276] width 119 height 13
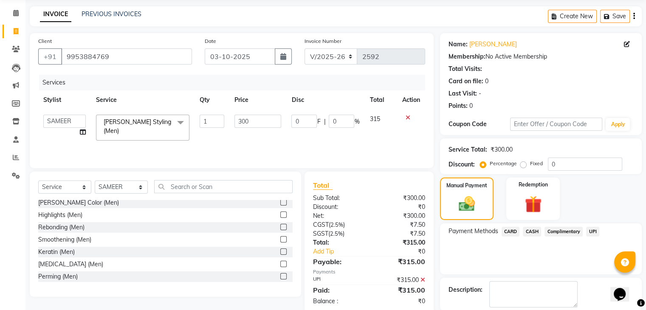
scroll to position [73, 0]
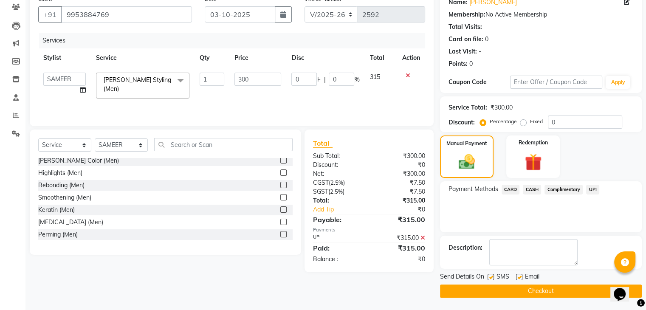
click at [544, 290] on button "Checkout" at bounding box center [541, 291] width 202 height 13
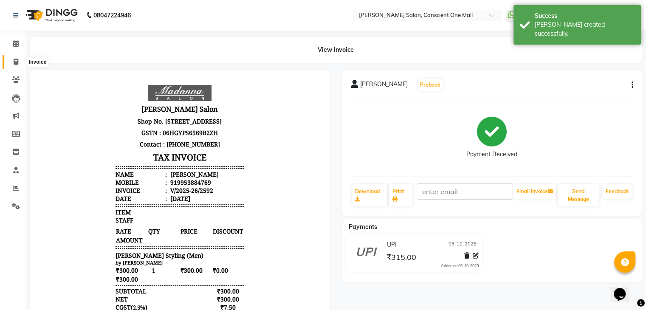
click at [15, 62] on icon at bounding box center [16, 62] width 5 height 6
select select "service"
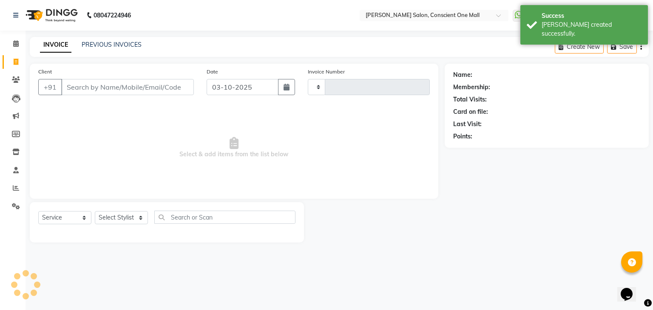
type input "2593"
select select "7575"
click at [140, 218] on select "Select Stylist [PERSON_NAME] AMIT [PERSON_NAME] [PERSON_NAME] [PERSON_NAME] [PE…" at bounding box center [121, 217] width 53 height 13
select select "67299"
click at [95, 212] on select "Select Stylist [PERSON_NAME] AMIT [PERSON_NAME] [PERSON_NAME] [PERSON_NAME] [PE…" at bounding box center [121, 217] width 53 height 13
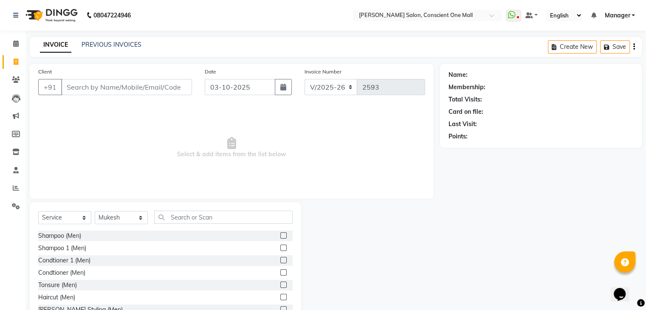
click at [280, 298] on label at bounding box center [283, 297] width 6 height 6
click at [280, 298] on input "checkbox" at bounding box center [283, 298] width 6 height 6
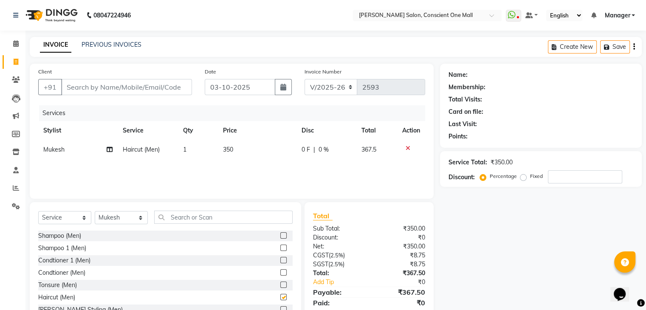
checkbox input "false"
click at [197, 219] on input "text" at bounding box center [223, 217] width 139 height 13
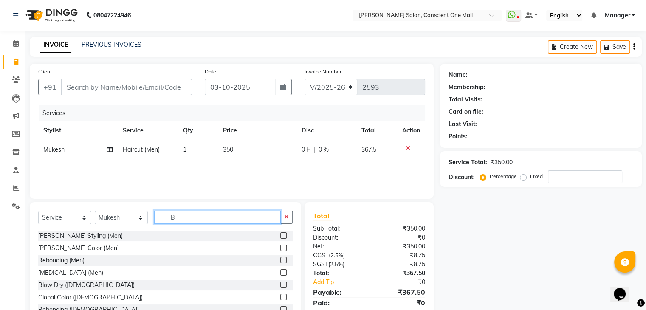
type input "B"
click at [280, 235] on label at bounding box center [283, 235] width 6 height 6
click at [280, 235] on input "checkbox" at bounding box center [283, 236] width 6 height 6
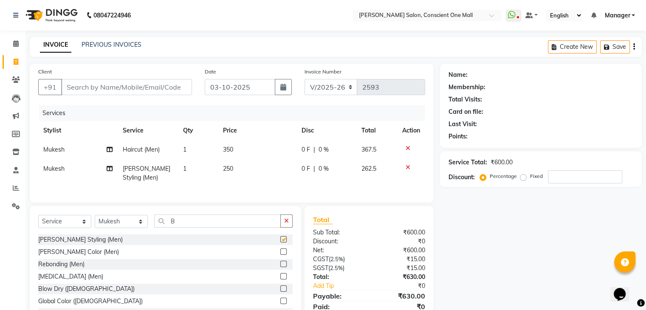
checkbox input "false"
click at [231, 168] on span "250" at bounding box center [228, 169] width 10 height 8
select select "67299"
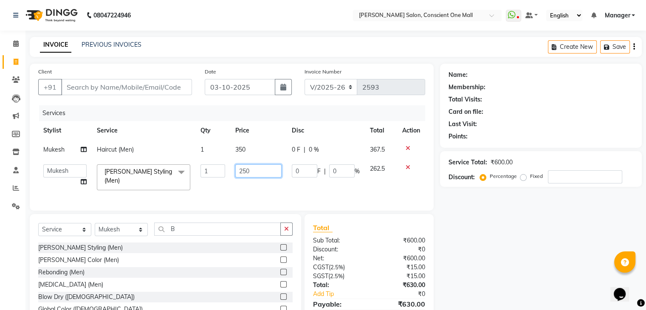
click at [253, 174] on input "250" at bounding box center [258, 170] width 46 height 13
type input "2"
type input "300"
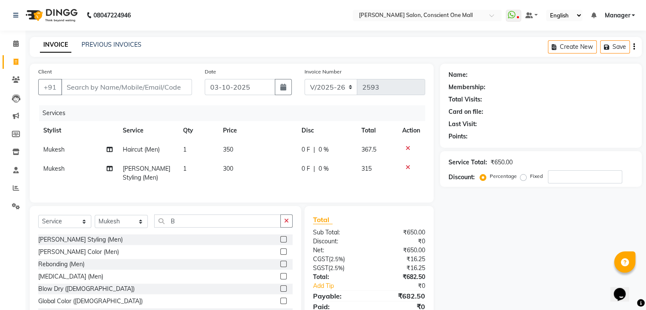
click at [250, 147] on td "350" at bounding box center [257, 149] width 79 height 19
select select "67299"
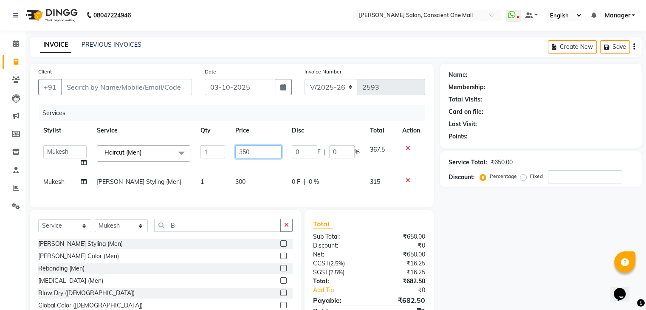
click at [250, 147] on input "350" at bounding box center [258, 151] width 46 height 13
type input "3"
type input "400"
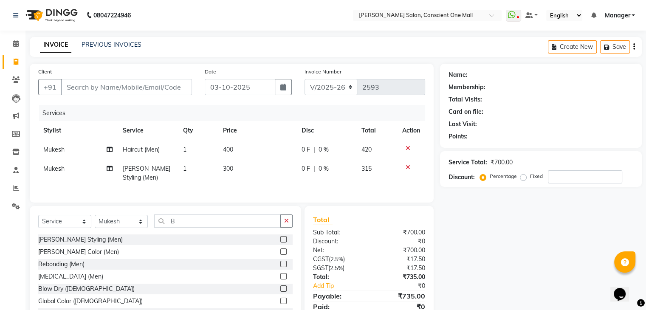
click at [267, 167] on tbody "Mukesh Haircut (Men) 1 400 0 F | 0 % 420 Mukesh Beard Styling (Men) 1 300 0 F |…" at bounding box center [231, 163] width 387 height 47
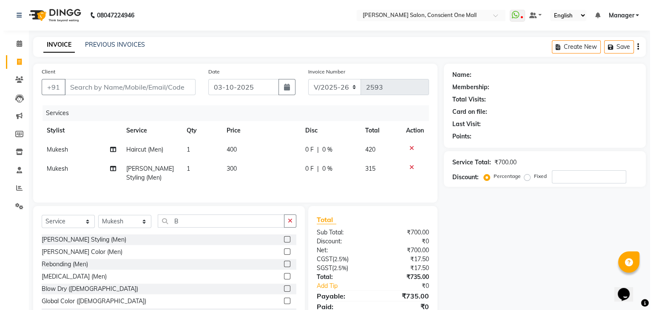
scroll to position [41, 0]
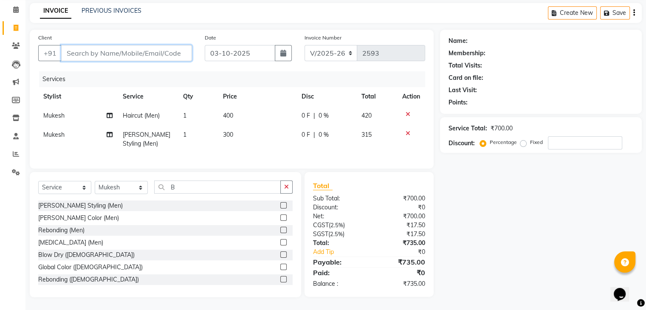
click at [127, 46] on input "Client" at bounding box center [126, 53] width 131 height 16
type input "9"
type input "0"
type input "9811676722"
click at [159, 49] on span "Add Client" at bounding box center [170, 53] width 34 height 8
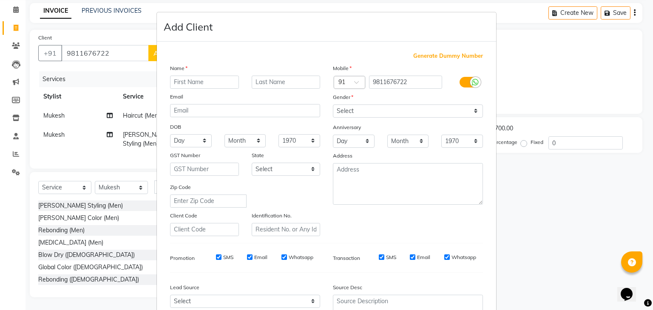
click at [187, 77] on input "text" at bounding box center [204, 82] width 69 height 13
click at [185, 82] on input "text" at bounding box center [204, 82] width 69 height 13
type input "PARAM JEET"
click at [360, 107] on select "Select Male Female Other Prefer Not To Say" at bounding box center [408, 111] width 150 height 13
select select "male"
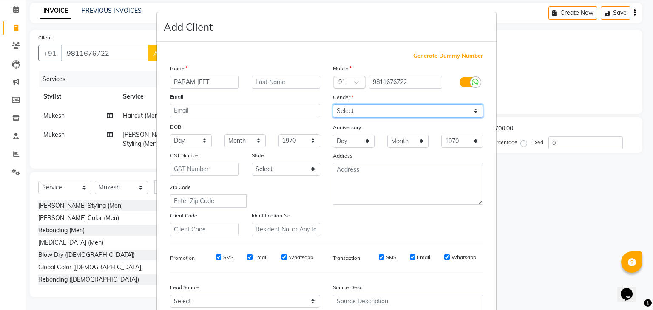
click at [333, 105] on select "Select Male Female Other Prefer Not To Say" at bounding box center [408, 111] width 150 height 13
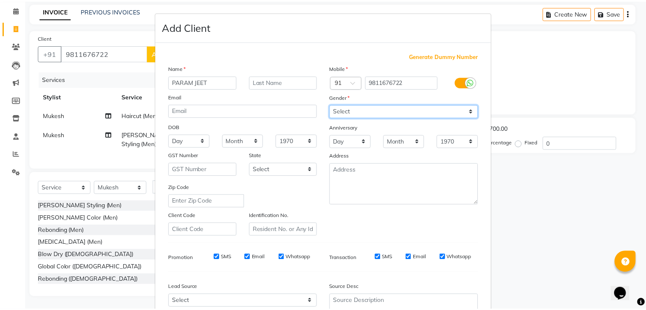
scroll to position [86, 0]
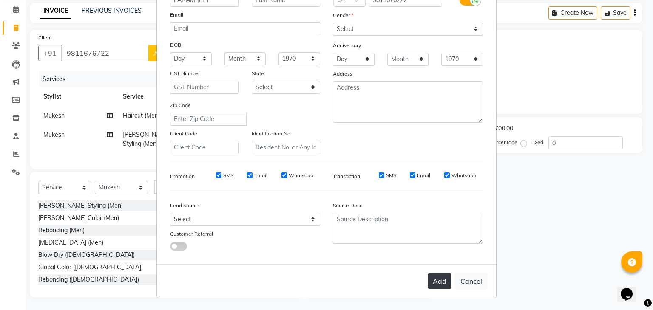
click at [433, 280] on button "Add" at bounding box center [439, 281] width 24 height 15
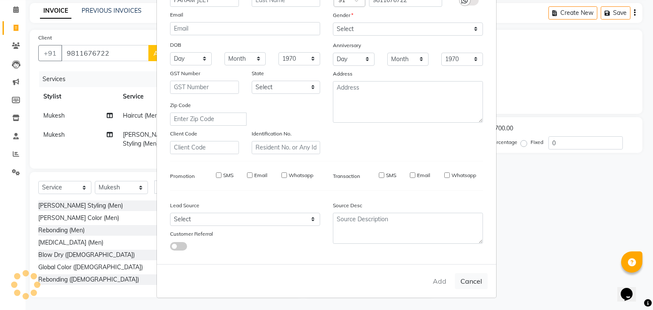
select select
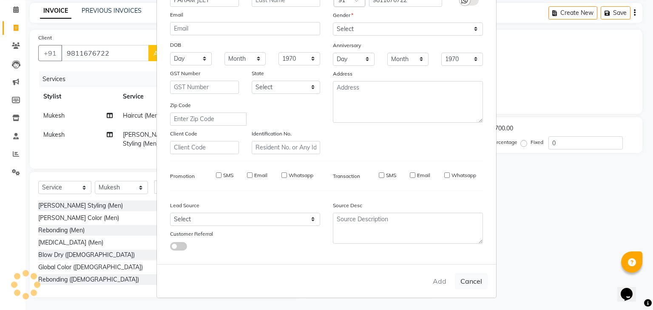
select select
checkbox input "false"
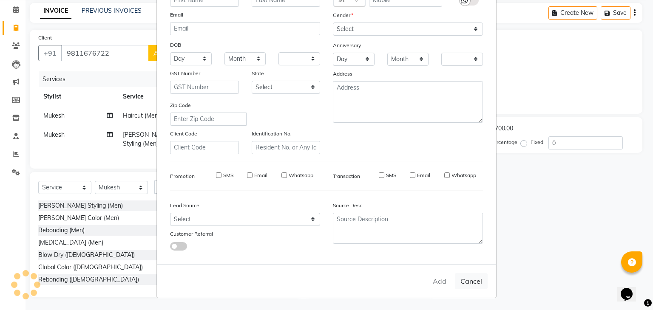
checkbox input "false"
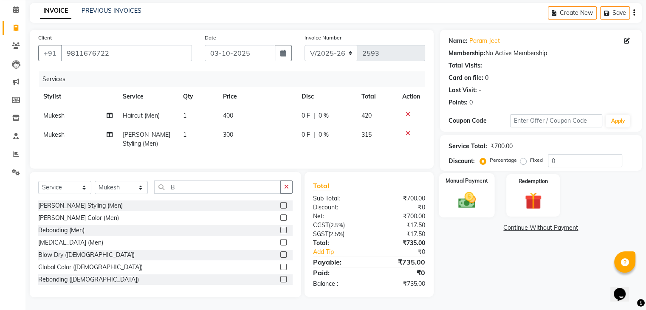
click at [467, 194] on img at bounding box center [466, 200] width 28 height 20
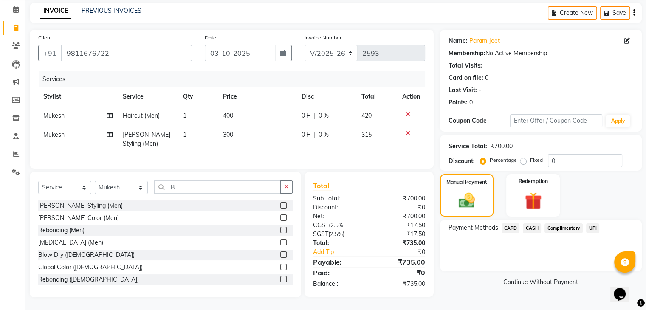
click at [532, 223] on span "CASH" at bounding box center [532, 228] width 18 height 10
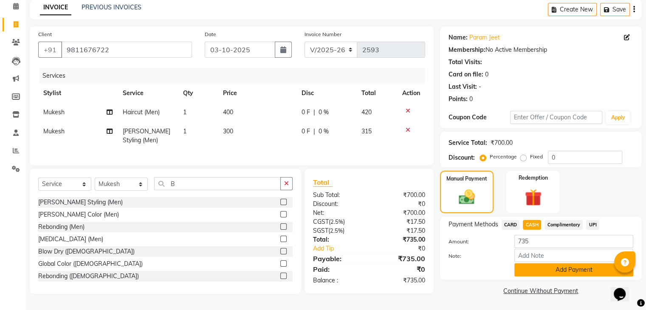
click at [550, 265] on button "Add Payment" at bounding box center [573, 269] width 119 height 13
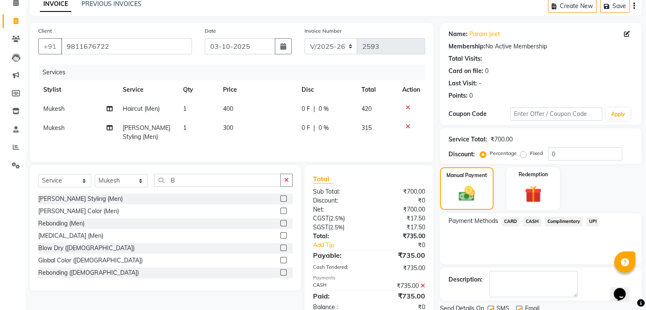
scroll to position [73, 0]
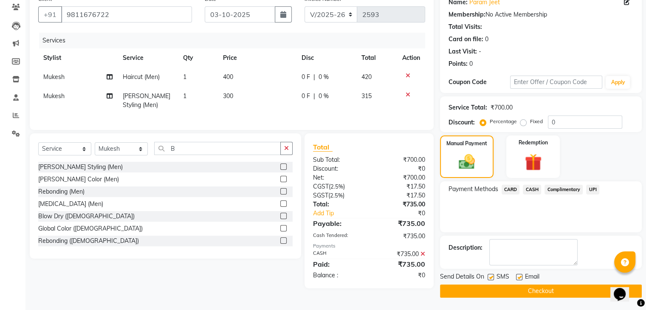
click at [539, 289] on button "Checkout" at bounding box center [541, 291] width 202 height 13
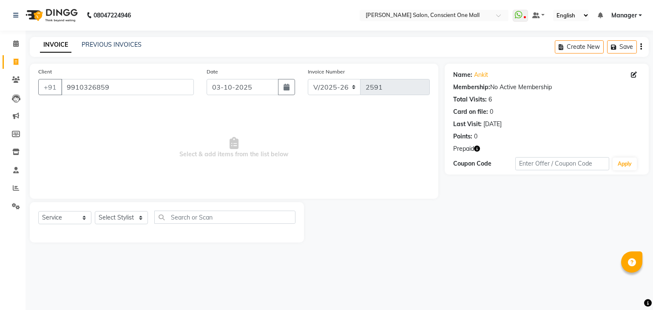
select select "7575"
select select "service"
click at [16, 189] on icon at bounding box center [16, 188] width 6 height 6
click at [15, 42] on icon at bounding box center [16, 43] width 6 height 6
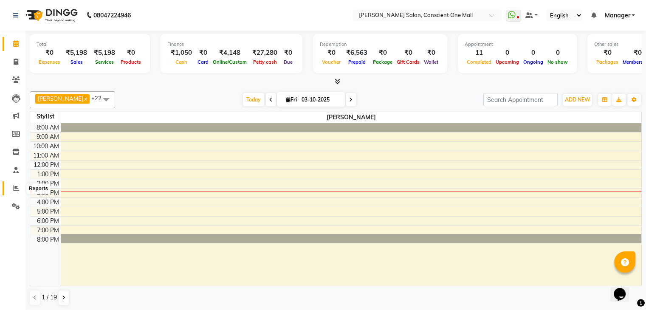
click at [11, 192] on span at bounding box center [15, 189] width 15 height 10
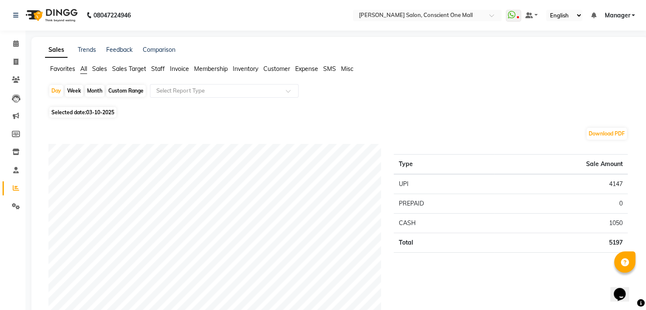
click at [160, 71] on span "Staff" at bounding box center [158, 69] width 14 height 8
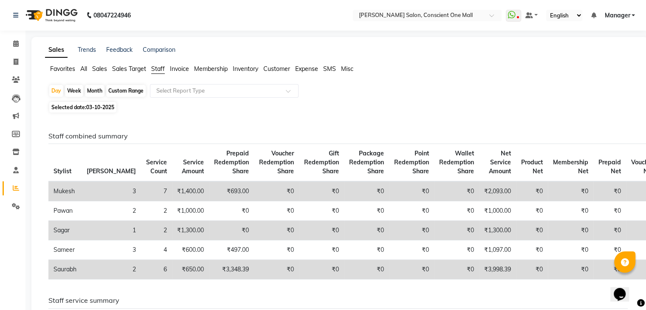
click at [97, 87] on div "Month" at bounding box center [95, 91] width 20 height 12
click at [93, 90] on div "Month" at bounding box center [95, 91] width 20 height 12
select select "10"
select select "2025"
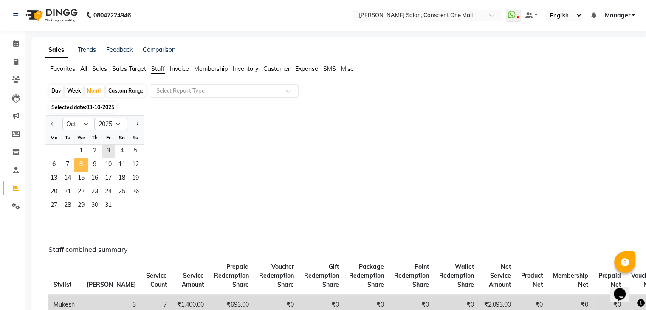
click at [85, 164] on span "8" at bounding box center [81, 165] width 14 height 14
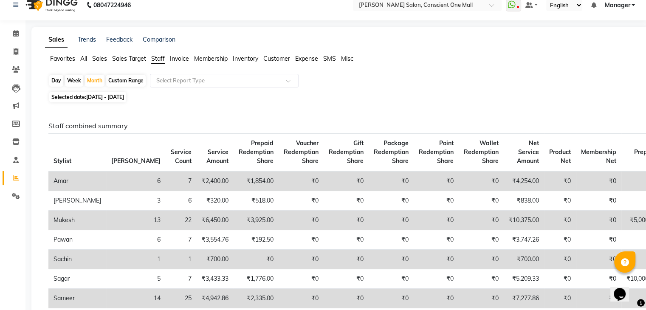
scroll to position [8, 0]
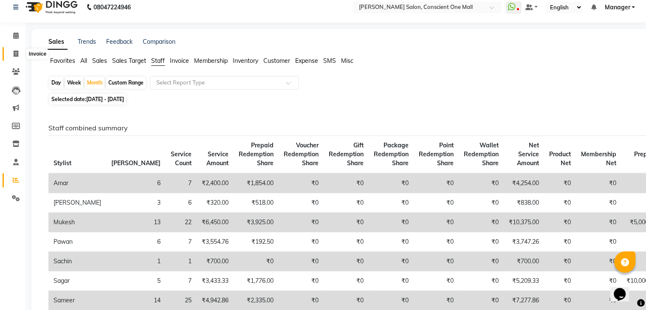
click at [14, 51] on icon at bounding box center [16, 54] width 5 height 6
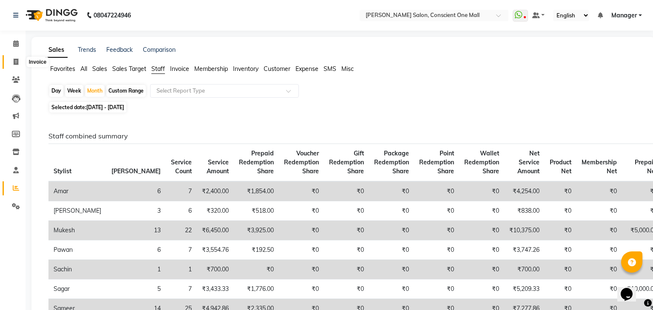
select select "service"
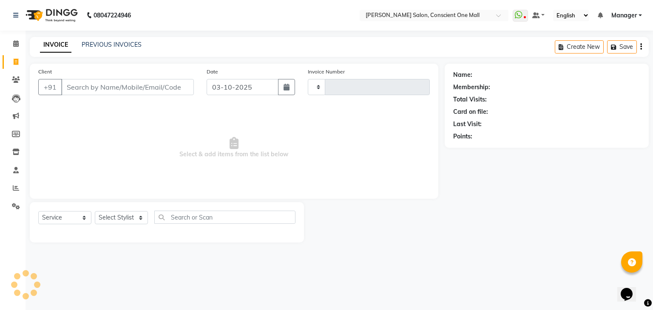
type input "2594"
select select "7575"
click at [121, 217] on select "Select Stylist [PERSON_NAME] AMIT [PERSON_NAME] [PERSON_NAME] [PERSON_NAME] [PE…" at bounding box center [121, 217] width 53 height 13
select select "84473"
click at [95, 212] on select "Select Stylist [PERSON_NAME] AMIT [PERSON_NAME] [PERSON_NAME] [PERSON_NAME] [PE…" at bounding box center [121, 217] width 53 height 13
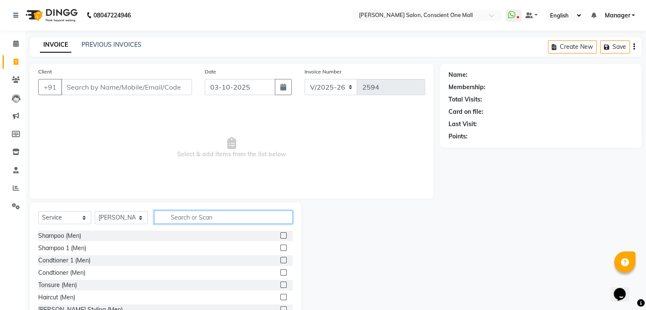
click at [171, 222] on input "text" at bounding box center [223, 217] width 139 height 13
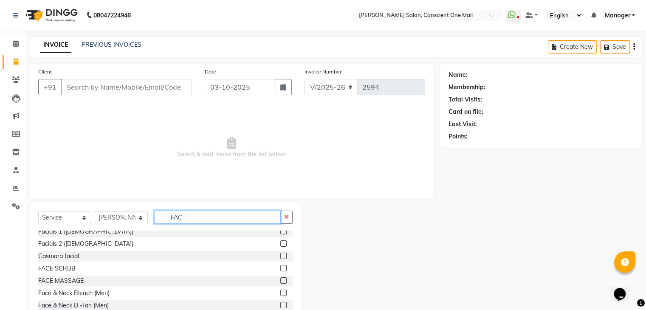
scroll to position [127, 0]
type input "FAC"
click at [56, 259] on div "Casmara facial" at bounding box center [58, 256] width 41 height 9
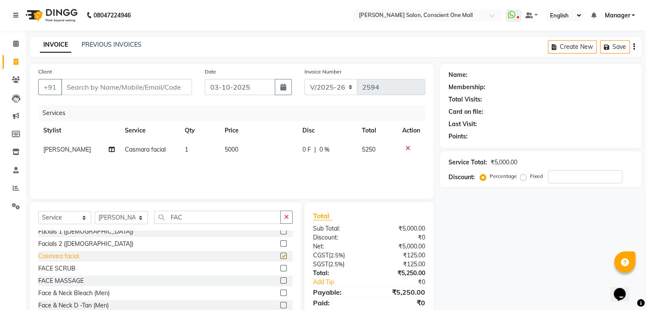
checkbox input "false"
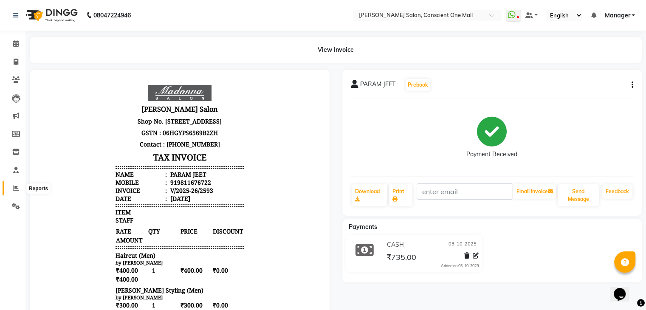
click at [17, 189] on icon at bounding box center [16, 188] width 6 height 6
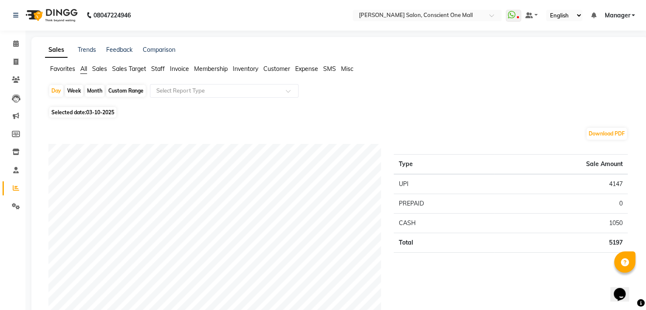
click at [155, 67] on span "Staff" at bounding box center [158, 69] width 14 height 8
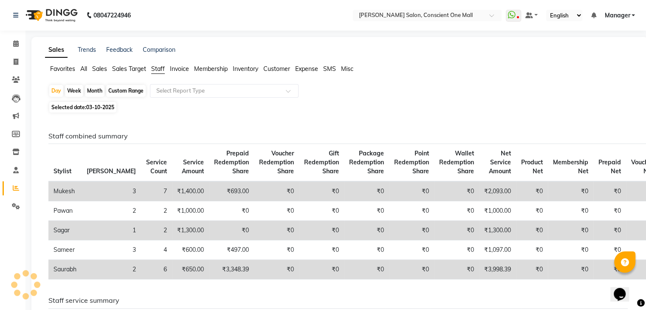
click at [95, 92] on div "Month" at bounding box center [95, 91] width 20 height 12
select select "10"
select select "2025"
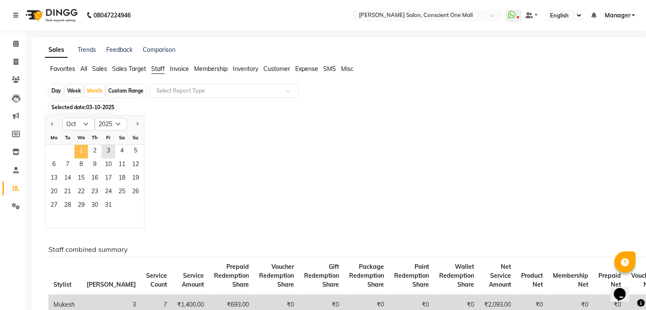
click at [85, 154] on span "1" at bounding box center [81, 152] width 14 height 14
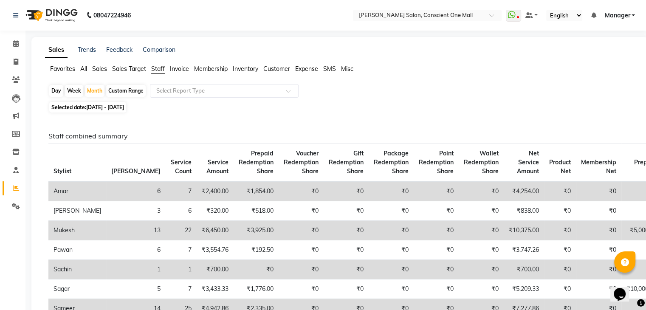
click at [56, 90] on div "Day" at bounding box center [56, 91] width 14 height 12
select select "10"
select select "2025"
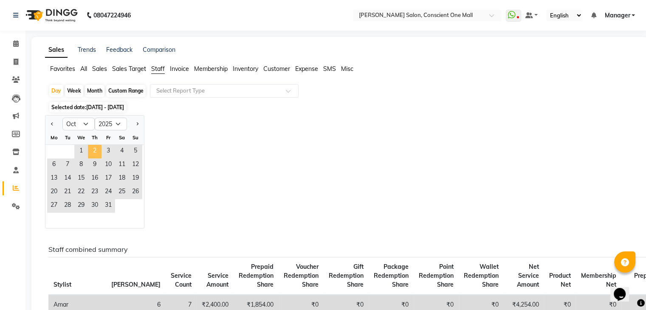
click at [97, 153] on span "2" at bounding box center [95, 152] width 14 height 14
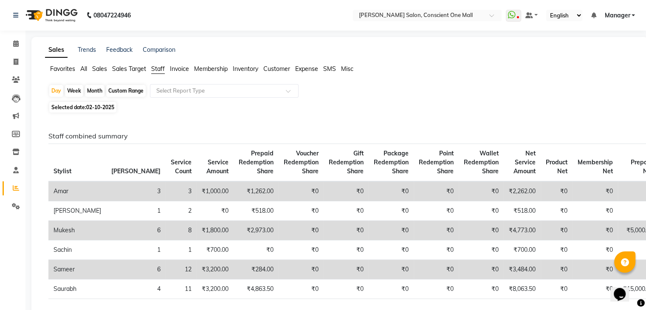
click at [99, 110] on span "02-10-2025" at bounding box center [100, 107] width 28 height 6
select select "10"
select select "2025"
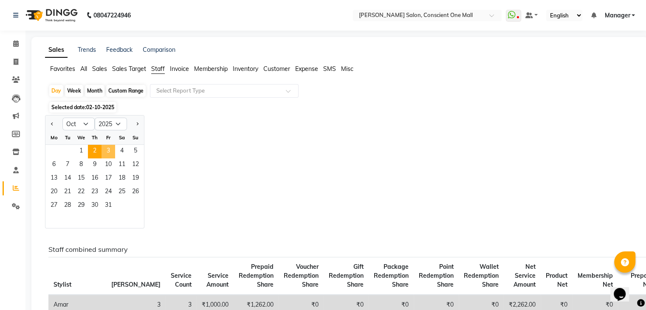
click at [107, 155] on span "3" at bounding box center [109, 152] width 14 height 14
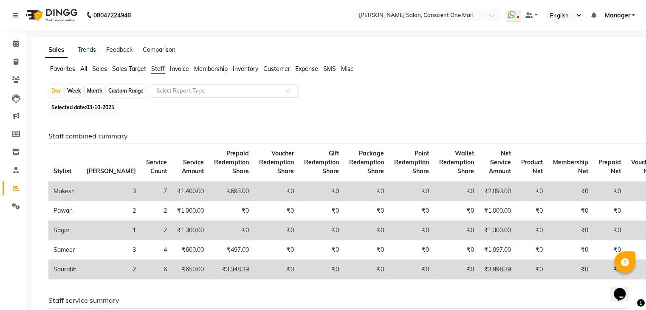
click at [85, 70] on span "All" at bounding box center [83, 69] width 7 height 8
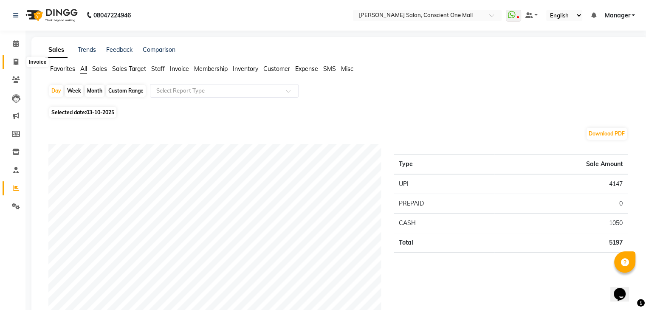
click at [18, 61] on span at bounding box center [15, 62] width 15 height 10
select select "service"
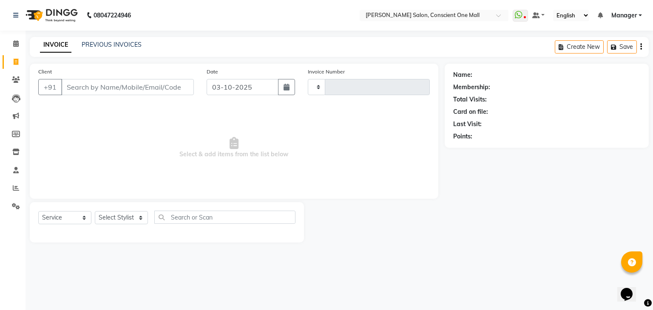
type input "2594"
select select "7575"
click at [128, 89] on input "Client" at bounding box center [127, 87] width 133 height 16
type input "9"
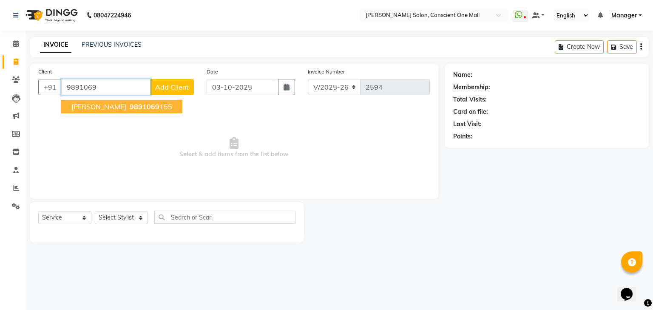
click at [130, 106] on span "9891069" at bounding box center [145, 106] width 30 height 8
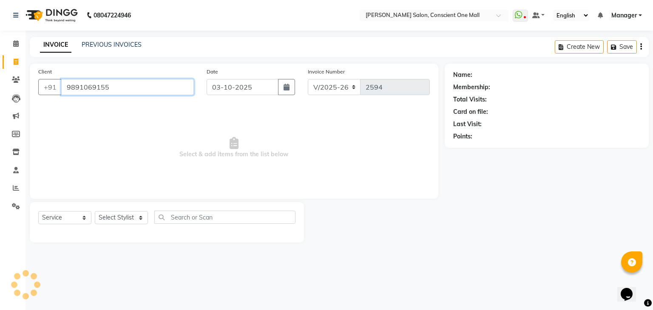
type input "9891069155"
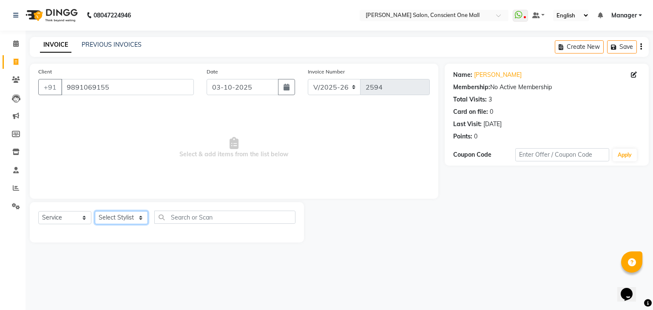
click at [129, 217] on select "Select Stylist [PERSON_NAME] AMIT [PERSON_NAME] [PERSON_NAME] [PERSON_NAME] [PE…" at bounding box center [121, 217] width 53 height 13
select select "67300"
click at [95, 212] on select "Select Stylist [PERSON_NAME] AMIT [PERSON_NAME] [PERSON_NAME] [PERSON_NAME] [PE…" at bounding box center [121, 217] width 53 height 13
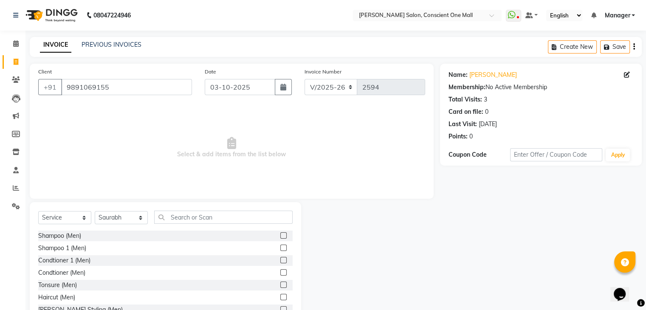
click at [280, 297] on label at bounding box center [283, 297] width 6 height 6
click at [280, 297] on input "checkbox" at bounding box center [283, 298] width 6 height 6
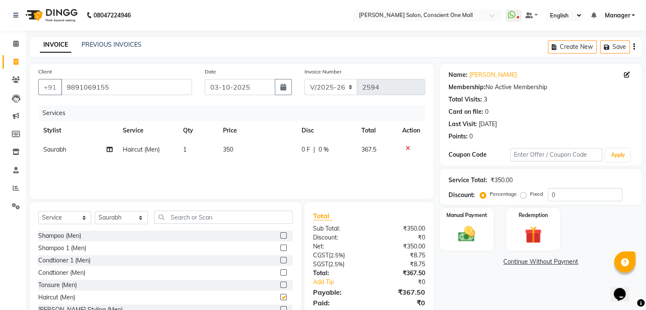
checkbox input "false"
click at [235, 149] on td "350" at bounding box center [257, 149] width 79 height 19
select select "67300"
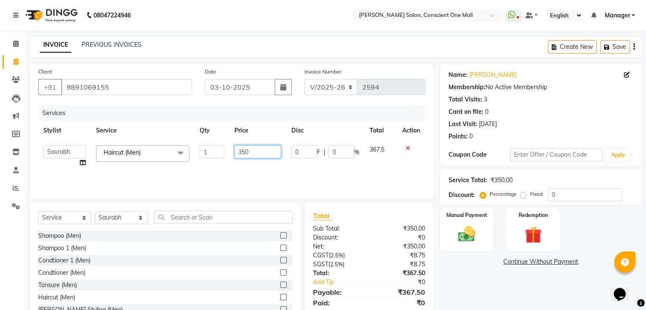
click at [265, 150] on input "350" at bounding box center [258, 151] width 47 height 13
type input "3"
type input "400"
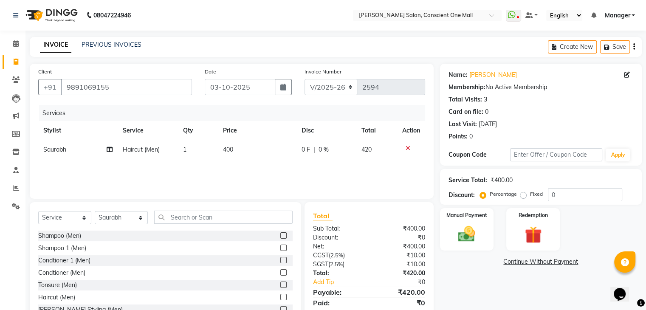
click at [296, 163] on div "Services Stylist Service Qty Price Disc Total Action Saurabh Haircut (Men) 1 40…" at bounding box center [231, 147] width 387 height 85
click at [560, 196] on input "0" at bounding box center [585, 194] width 74 height 13
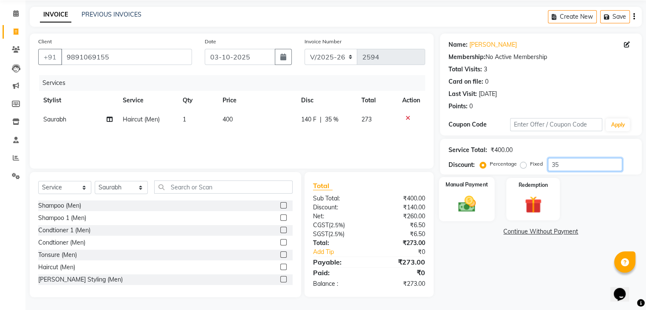
type input "35"
click at [469, 203] on img at bounding box center [466, 204] width 28 height 20
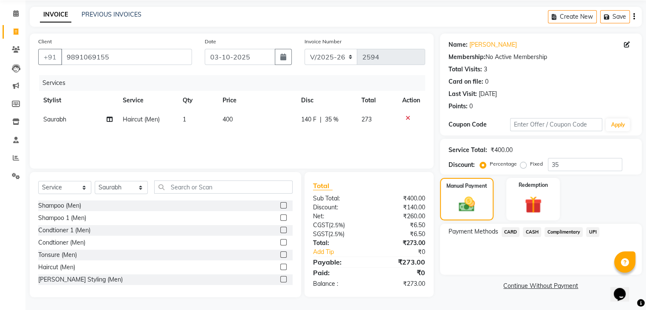
click at [592, 230] on span "UPI" at bounding box center [592, 232] width 13 height 10
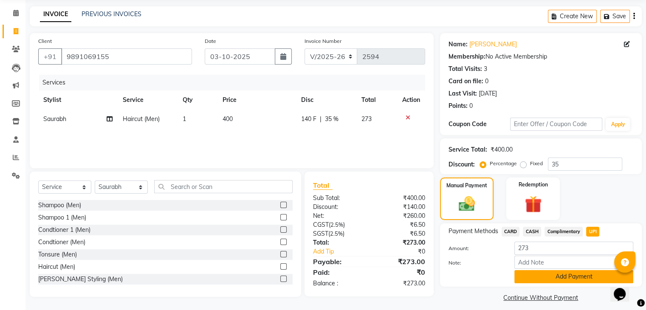
click at [569, 275] on button "Add Payment" at bounding box center [573, 276] width 119 height 13
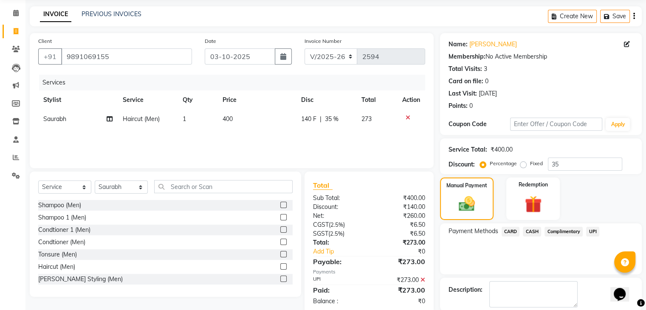
scroll to position [73, 0]
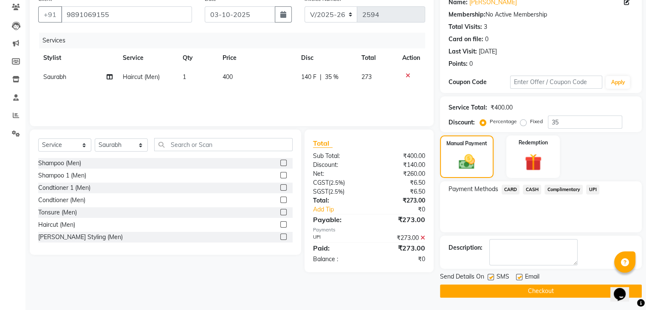
click at [561, 286] on button "Checkout" at bounding box center [541, 291] width 202 height 13
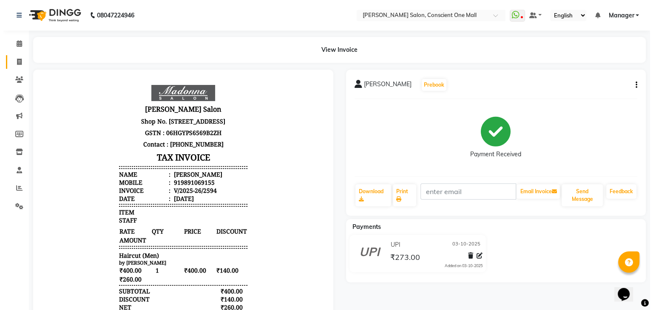
scroll to position [7, 0]
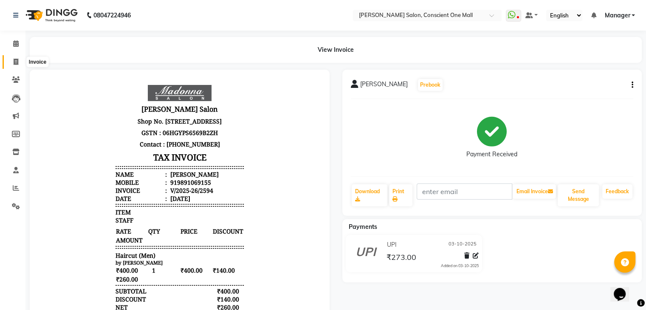
click at [15, 62] on icon at bounding box center [16, 62] width 5 height 6
select select "7575"
select select "service"
